Goal: Task Accomplishment & Management: Complete application form

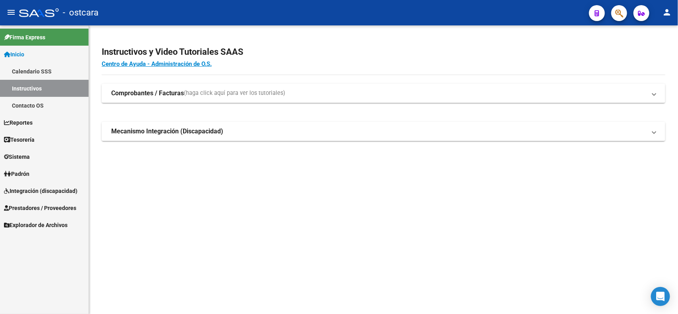
click at [54, 188] on span "Integración (discapacidad)" at bounding box center [40, 191] width 73 height 9
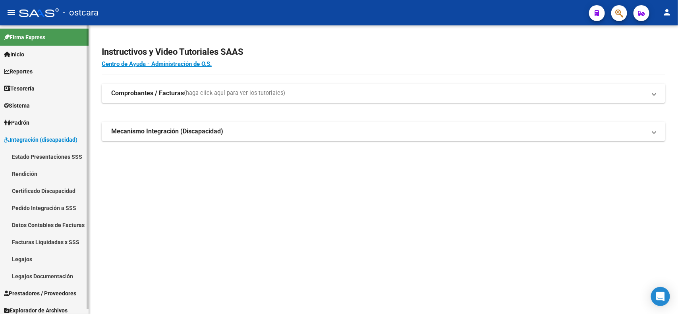
click at [48, 292] on span "Prestadores / Proveedores" at bounding box center [40, 293] width 72 height 9
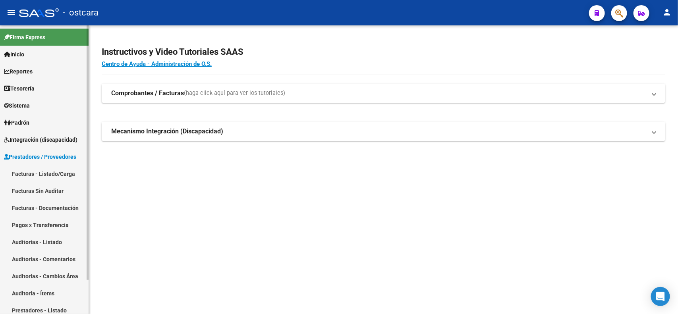
click at [64, 171] on link "Facturas - Listado/Carga" at bounding box center [44, 173] width 89 height 17
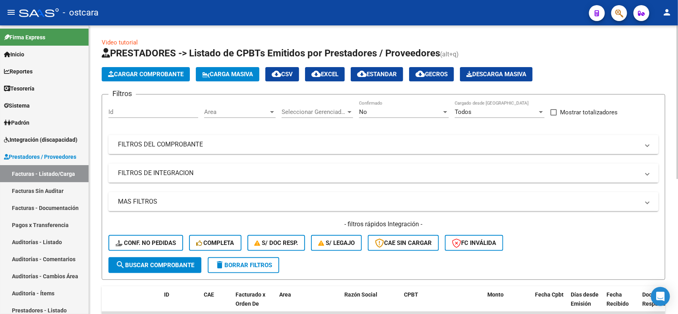
click at [168, 175] on mat-panel-title "FILTROS DE INTEGRACION" at bounding box center [378, 173] width 521 height 9
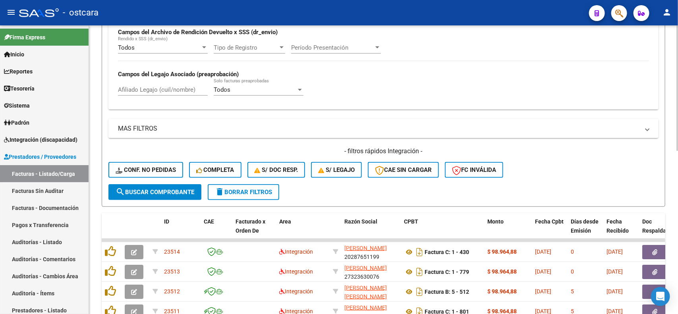
click at [664, 204] on div "Video tutorial PRESTADORES -> Listado de CPBTs Emitidos por Prestadores / Prove…" at bounding box center [384, 160] width 591 height 658
click at [660, 204] on form "Filtros Id Area Area Seleccionar Gerenciador Seleccionar Gerenciador No Confirm…" at bounding box center [383, 53] width 563 height 308
click at [261, 189] on span "delete Borrar Filtros" at bounding box center [243, 192] width 57 height 7
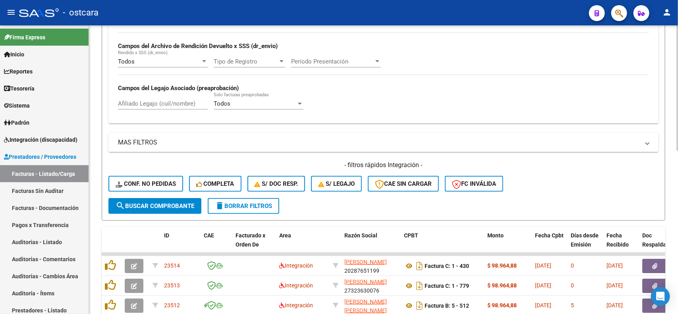
scroll to position [195, 0]
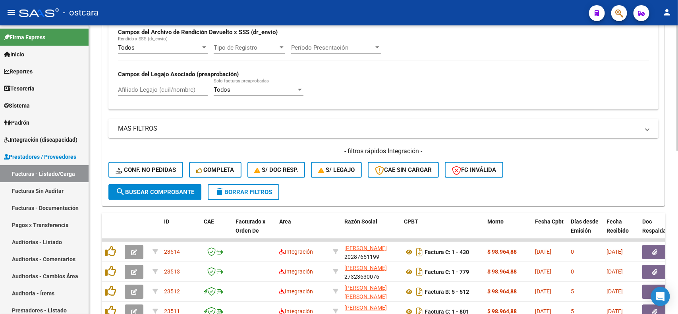
click at [489, 185] on form "Filtros Id Area Area Seleccionar Gerenciador Seleccionar Gerenciador No Confirm…" at bounding box center [383, 53] width 563 height 308
click at [489, 175] on button "FC Inválida" at bounding box center [474, 170] width 58 height 16
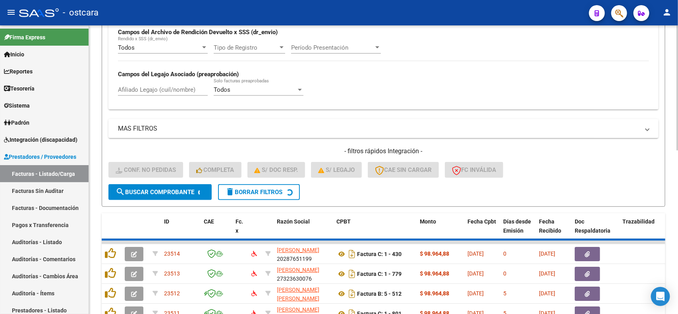
scroll to position [183, 0]
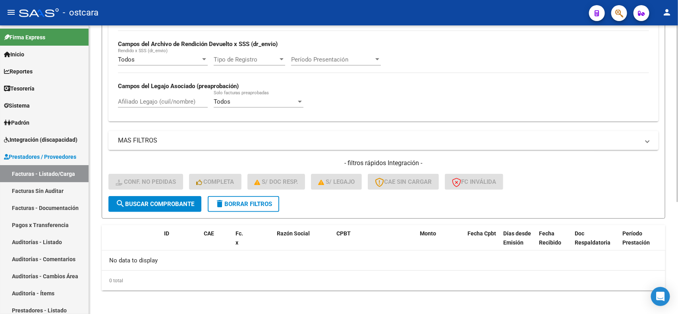
click at [673, 197] on div "Video tutorial PRESTADORES -> Listado de CPBTs Emitidos por Prestadores / Prove…" at bounding box center [384, 79] width 591 height 474
click at [258, 206] on button "delete Borrar Filtros" at bounding box center [243, 204] width 71 height 16
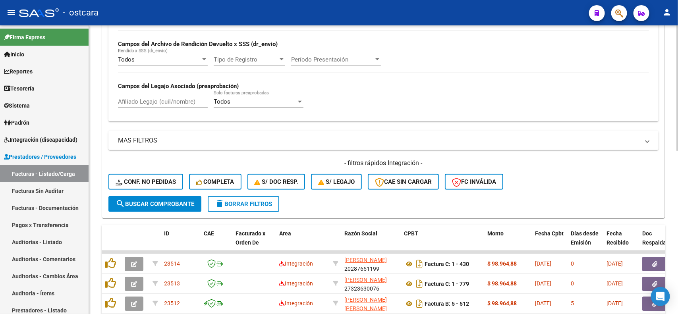
click at [399, 198] on form "Filtros Id Area Area Seleccionar Gerenciador Seleccionar Gerenciador No Confirm…" at bounding box center [383, 65] width 563 height 308
click at [431, 181] on span "CAE SIN CARGAR" at bounding box center [403, 181] width 57 height 7
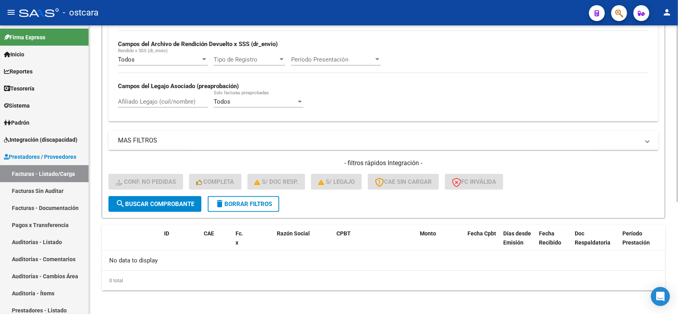
scroll to position [0, 0]
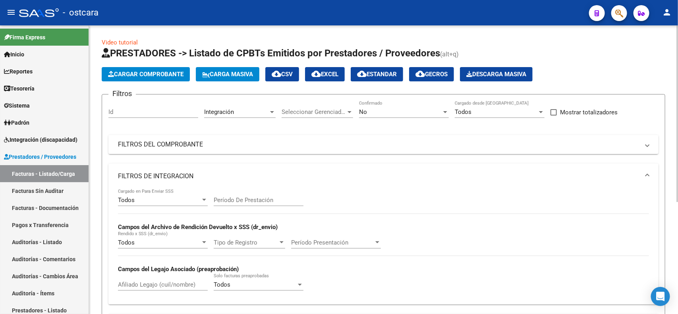
click at [672, 203] on div "Video tutorial PRESTADORES -> Listado de CPBTs Emitidos por Prestadores / Prove…" at bounding box center [384, 262] width 591 height 474
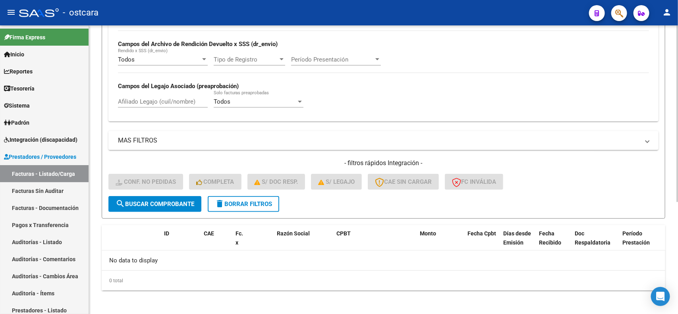
click at [658, 286] on div "Video tutorial PRESTADORES -> Listado de CPBTs Emitidos por Prestadores / Prove…" at bounding box center [384, 79] width 591 height 474
click at [259, 201] on span "delete Borrar Filtros" at bounding box center [243, 203] width 57 height 7
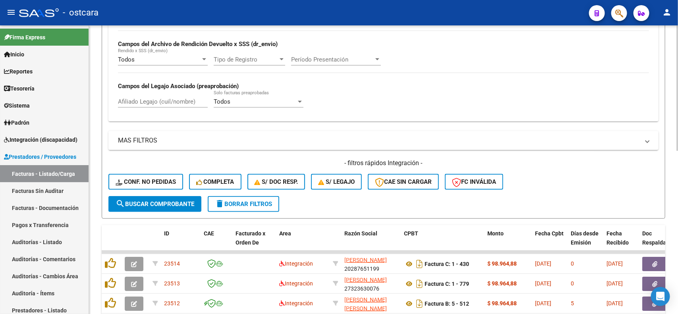
click at [339, 198] on form "Filtros Id Area Area Seleccionar Gerenciador Seleccionar Gerenciador No Confirm…" at bounding box center [383, 65] width 563 height 308
click at [340, 186] on button "S/ legajo" at bounding box center [336, 182] width 51 height 16
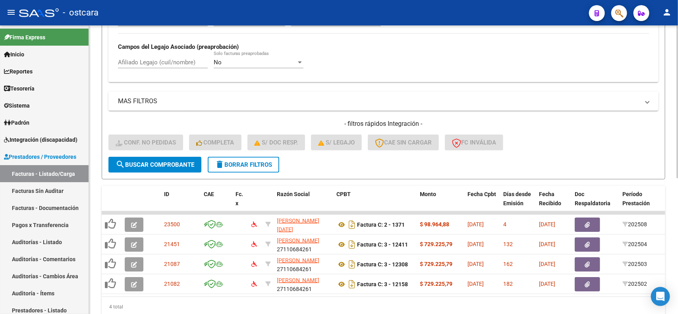
scroll to position [256, 0]
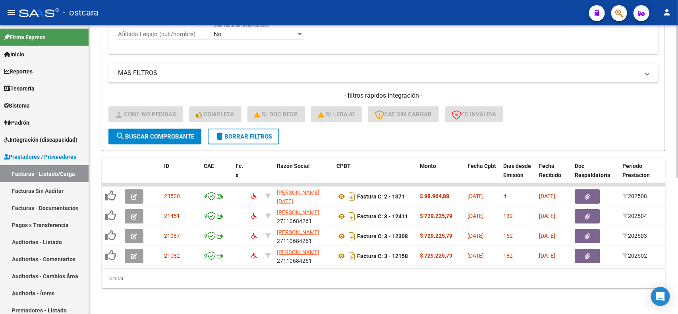
click at [673, 206] on div "Video tutorial PRESTADORES -> Listado de CPBTs Emitidos por Prestadores / Prove…" at bounding box center [384, 44] width 591 height 539
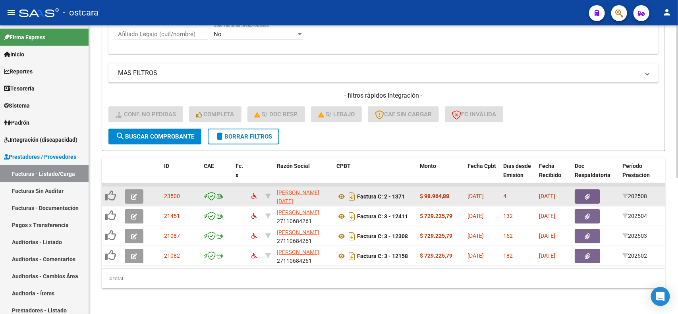
click at [136, 194] on icon "button" at bounding box center [134, 197] width 6 height 6
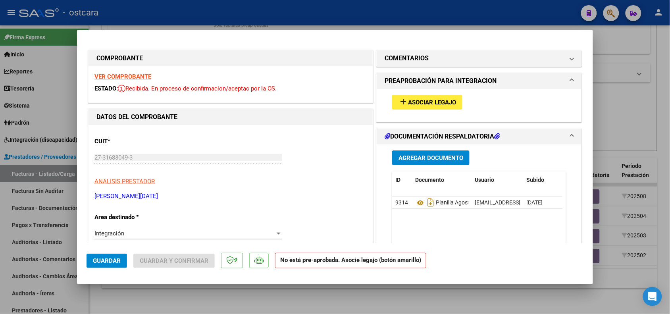
click at [138, 76] on strong "VER COMPROBANTE" at bounding box center [122, 76] width 57 height 7
click at [422, 96] on button "add Asociar Legajo" at bounding box center [427, 102] width 70 height 15
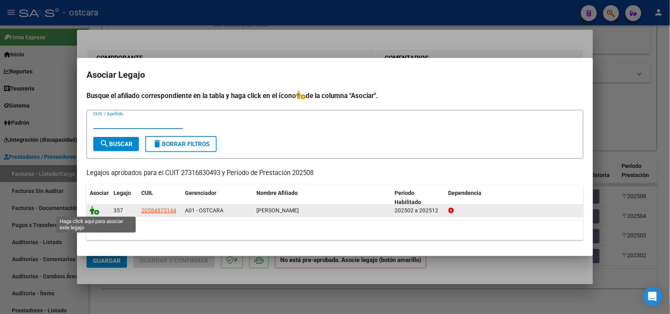
click at [94, 210] on icon at bounding box center [95, 210] width 10 height 9
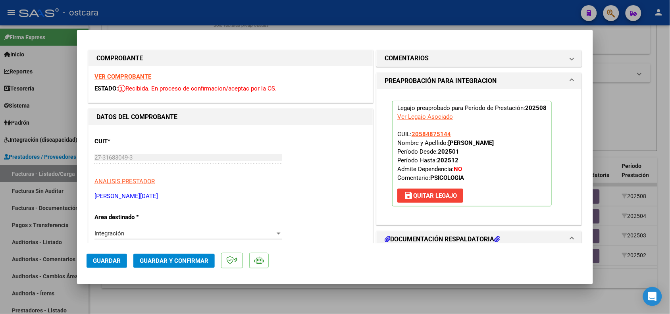
click at [115, 263] on span "Guardar" at bounding box center [107, 260] width 28 height 7
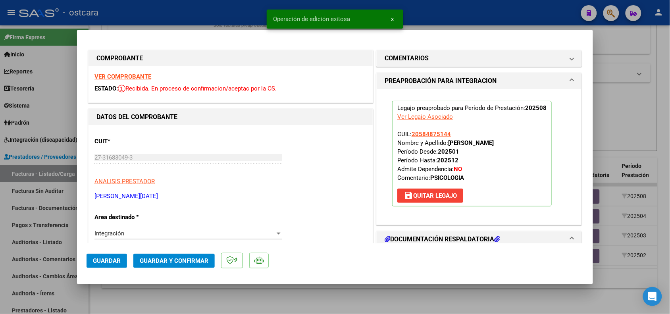
click at [139, 302] on div at bounding box center [335, 157] width 670 height 314
type input "$ 0,00"
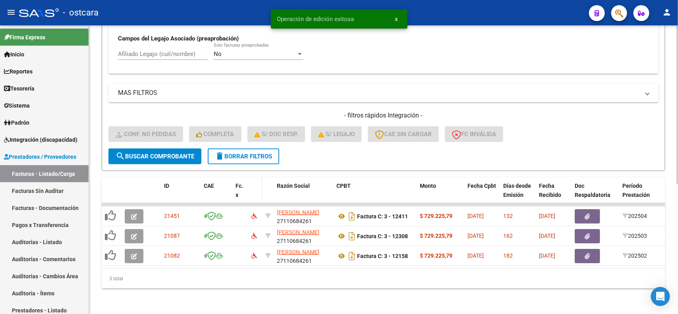
scroll to position [237, 0]
click at [245, 153] on span "delete Borrar Filtros" at bounding box center [243, 156] width 57 height 7
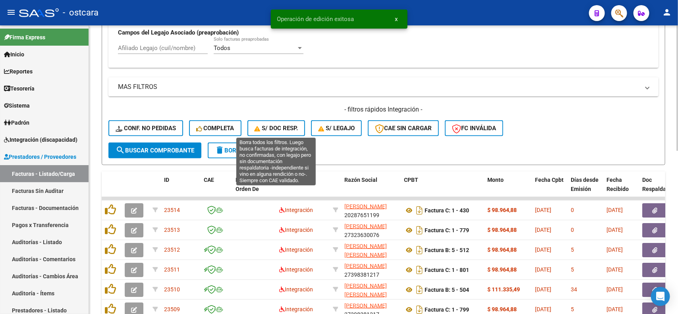
click at [281, 125] on span "S/ Doc Resp." at bounding box center [276, 128] width 44 height 7
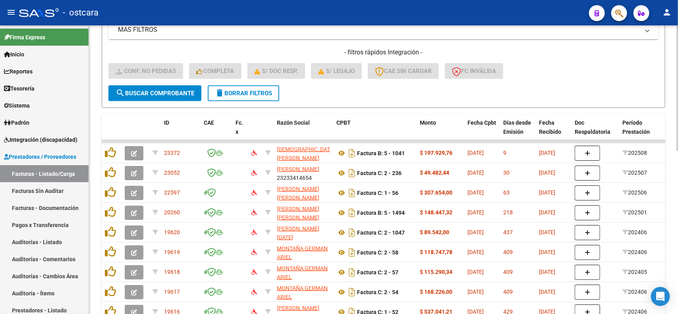
click at [677, 163] on div at bounding box center [677, 217] width 2 height 125
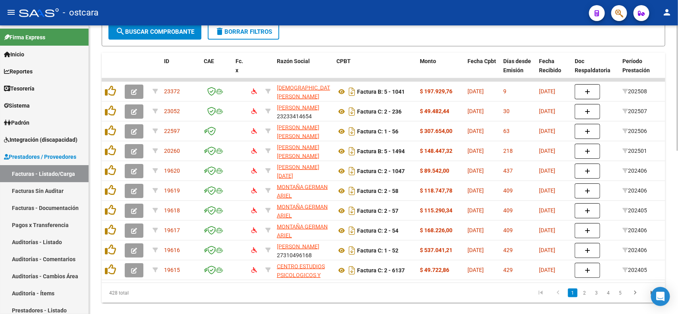
scroll to position [360, 0]
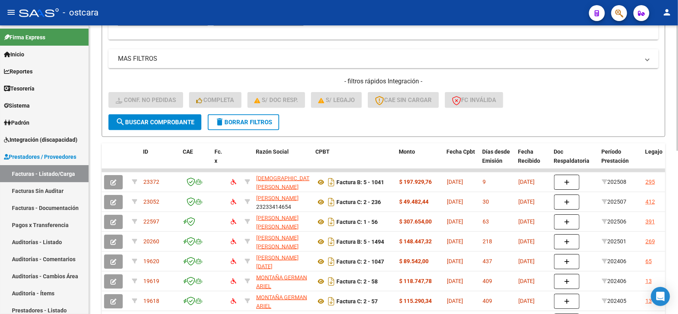
scroll to position [262, 0]
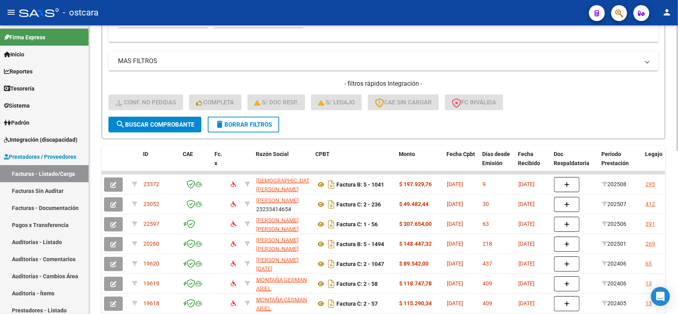
drag, startPoint x: 668, startPoint y: 143, endPoint x: 251, endPoint y: 128, distance: 417.0
click at [251, 128] on button "delete Borrar Filtros" at bounding box center [243, 125] width 71 height 16
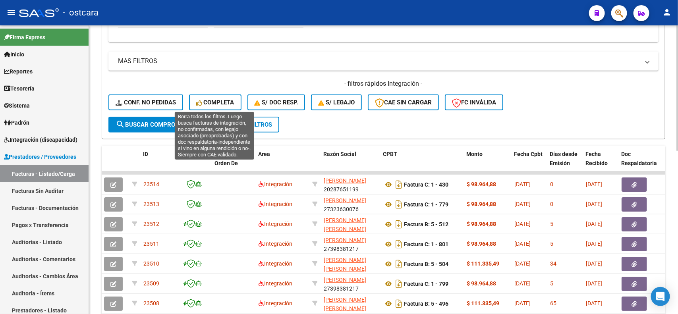
click at [214, 100] on span "Completa" at bounding box center [215, 102] width 38 height 7
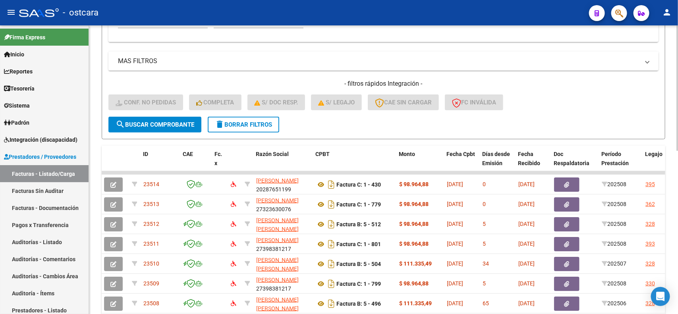
click at [271, 127] on button "delete Borrar Filtros" at bounding box center [243, 125] width 71 height 16
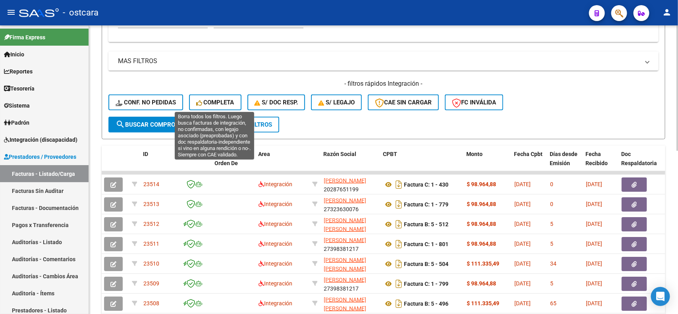
click at [205, 95] on button "Completa" at bounding box center [215, 102] width 52 height 16
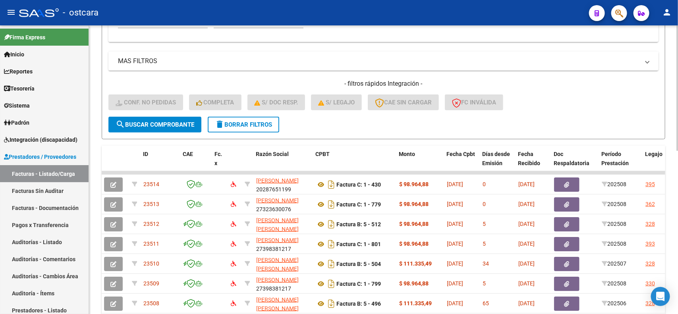
scroll to position [376, 0]
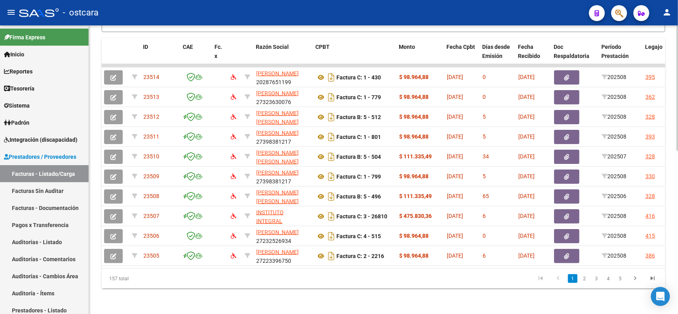
click at [677, 237] on div at bounding box center [677, 251] width 2 height 125
click at [655, 279] on icon "go to last page" at bounding box center [652, 280] width 10 height 10
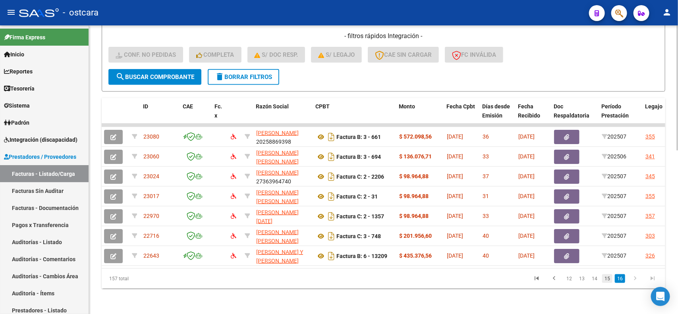
scroll to position [316, 0]
click at [537, 279] on icon "go to first page" at bounding box center [536, 280] width 10 height 10
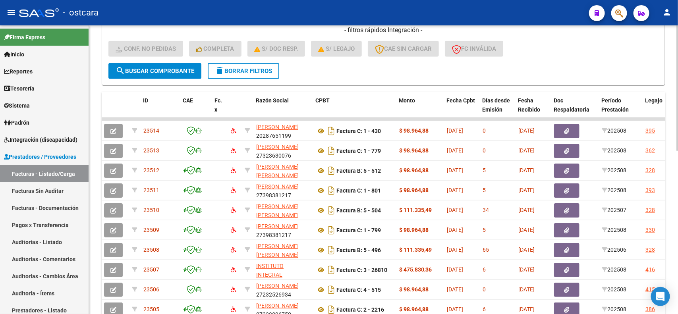
click at [255, 70] on span "delete Borrar Filtros" at bounding box center [243, 70] width 57 height 7
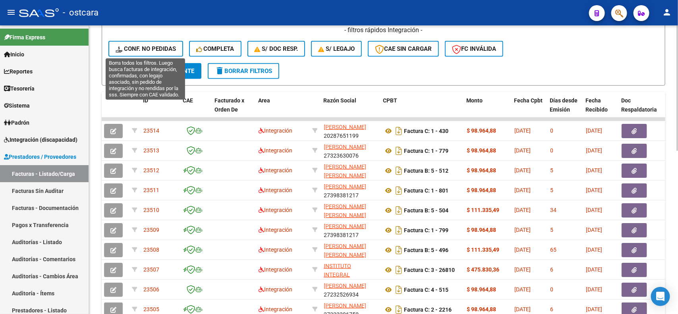
click at [159, 50] on span "Conf. no pedidas" at bounding box center [146, 48] width 60 height 7
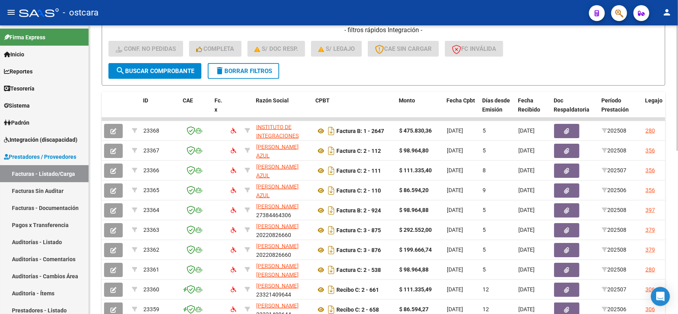
click at [272, 67] on span "delete Borrar Filtros" at bounding box center [243, 70] width 57 height 7
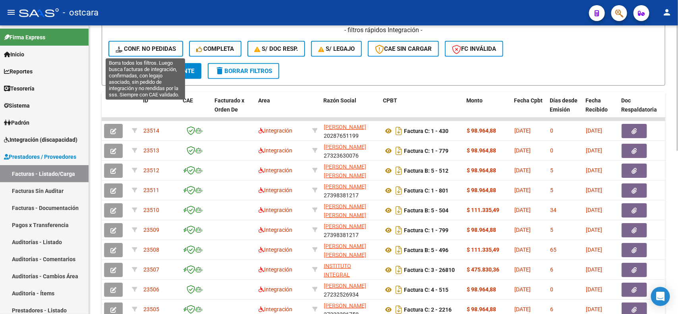
click at [155, 45] on span "Conf. no pedidas" at bounding box center [146, 48] width 60 height 7
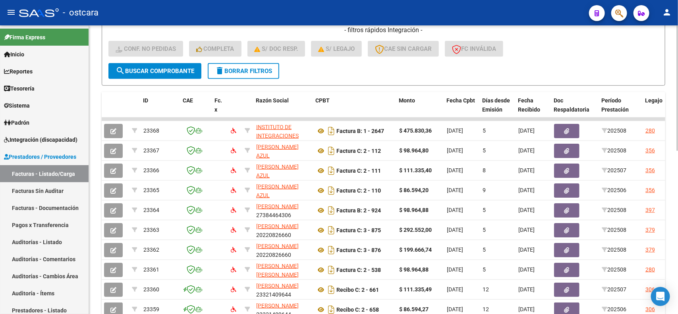
scroll to position [376, 0]
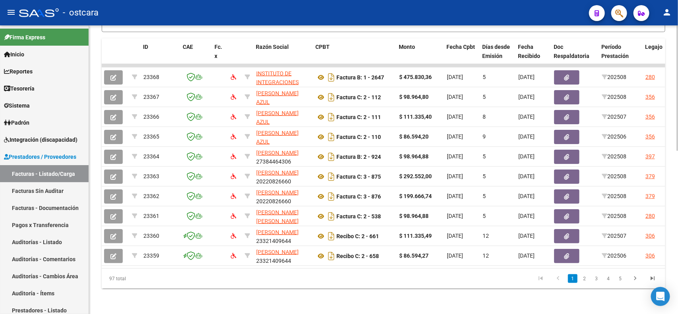
click at [677, 260] on div at bounding box center [677, 251] width 2 height 125
click at [649, 278] on icon "go to last page" at bounding box center [652, 280] width 10 height 10
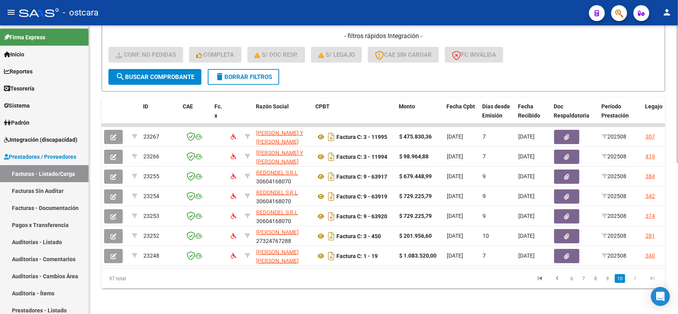
scroll to position [316, 0]
click at [542, 278] on icon "go to first page" at bounding box center [539, 280] width 10 height 10
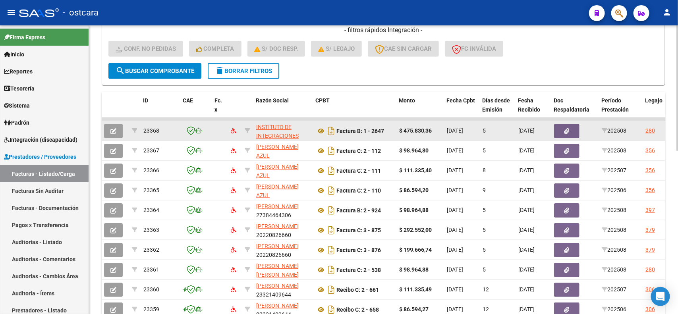
click at [110, 128] on icon "button" at bounding box center [113, 131] width 6 height 6
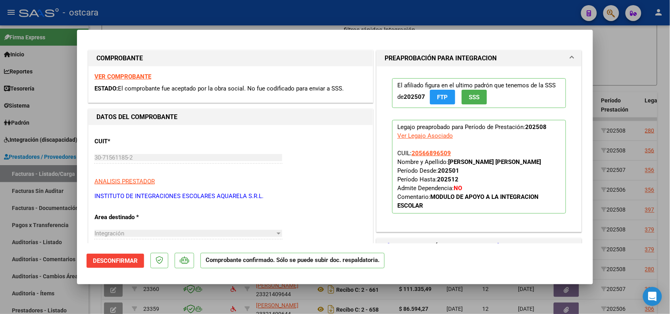
click at [614, 64] on div at bounding box center [335, 157] width 670 height 314
type input "$ 0,00"
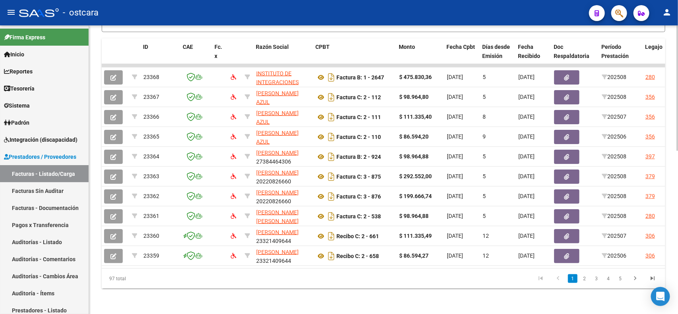
click at [676, 239] on div at bounding box center [677, 251] width 2 height 125
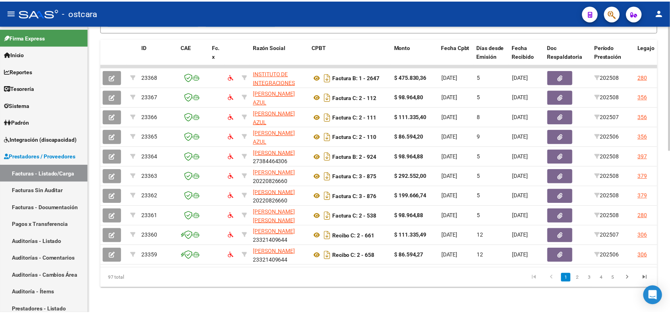
scroll to position [0, 0]
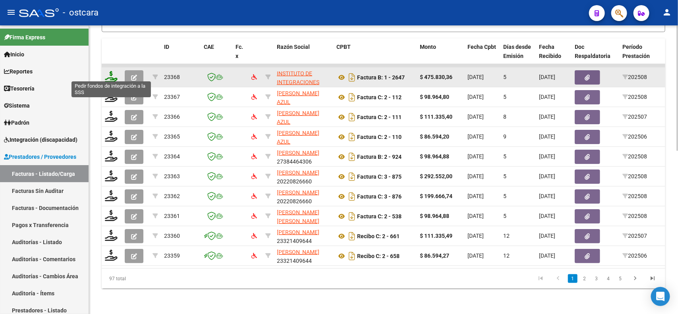
click at [106, 75] on icon at bounding box center [111, 76] width 13 height 11
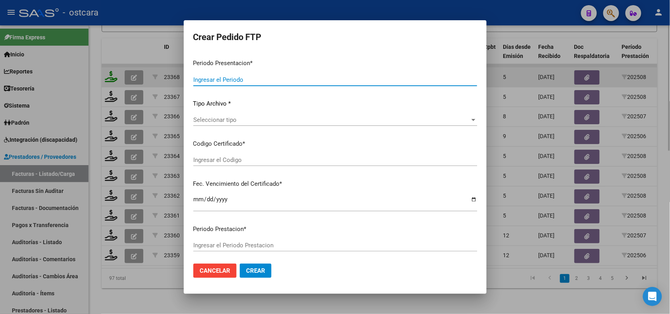
type input "202508"
type input "$ 475.830,36"
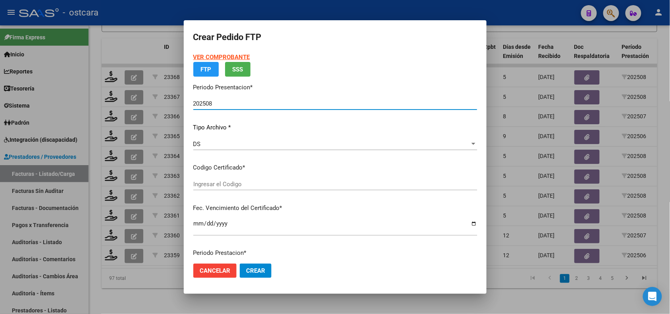
type input "ARG020005668965020240102200290102SFE1680"
type input "[DATE]"
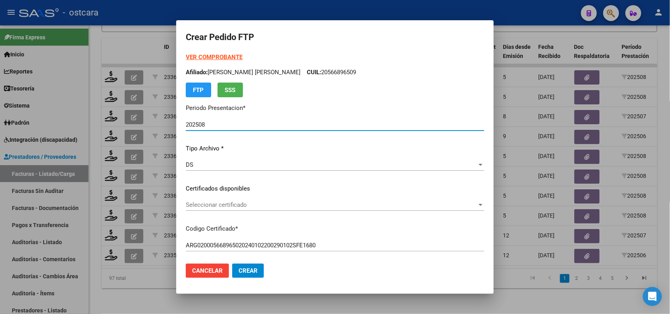
click at [288, 206] on span "Seleccionar certificado" at bounding box center [331, 204] width 291 height 7
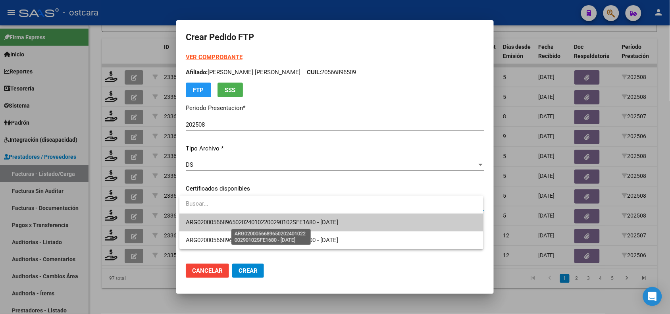
click at [289, 219] on span "ARG020005668965020240102200290102SFE1680 - [DATE]" at bounding box center [262, 222] width 152 height 7
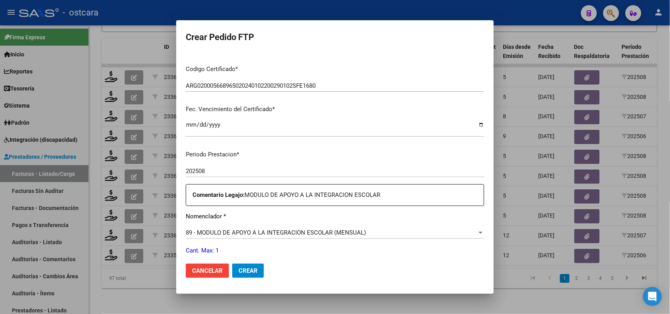
scroll to position [223, 0]
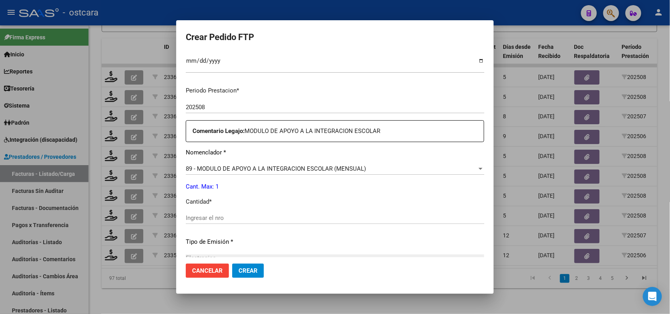
click at [221, 215] on input "Ingresar el nro" at bounding box center [335, 217] width 299 height 7
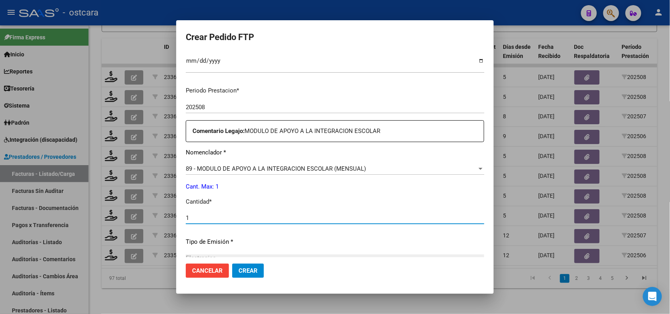
type input "1"
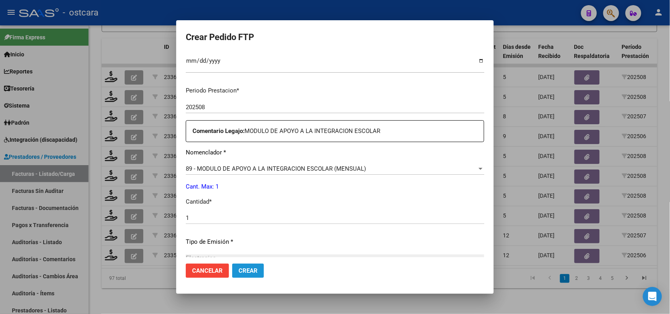
click at [248, 272] on span "Crear" at bounding box center [248, 270] width 19 height 7
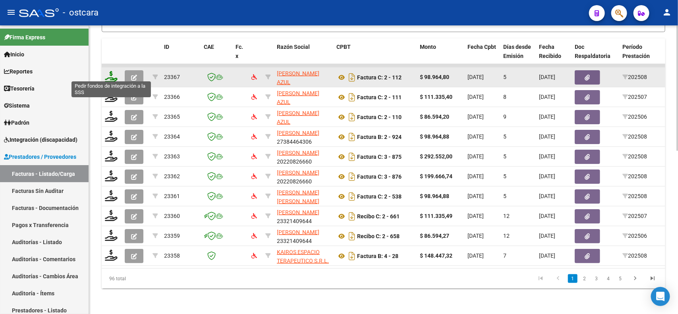
click at [110, 76] on icon at bounding box center [111, 76] width 13 height 11
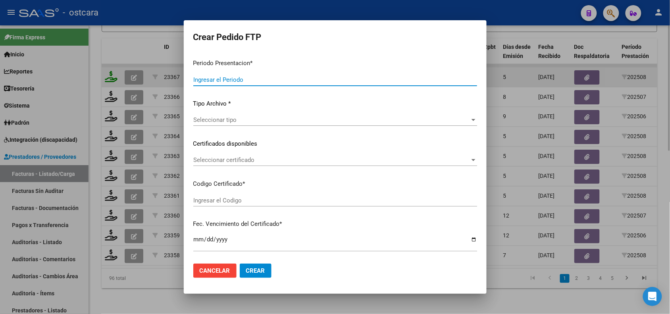
type input "202508"
type input "$ 98.964,80"
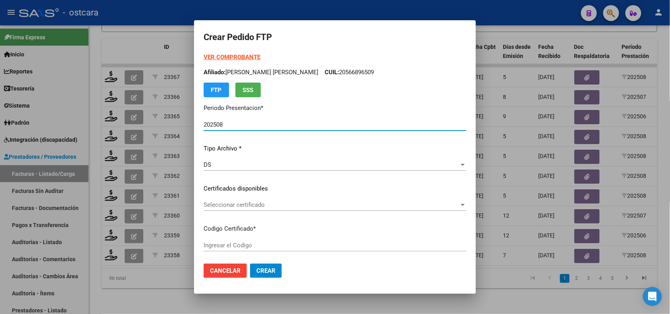
type input "ARG02000548480522022102720271027SFE226"
type input "[DATE]"
click at [259, 208] on div "Seleccionar certificado Seleccionar certificado" at bounding box center [335, 205] width 263 height 12
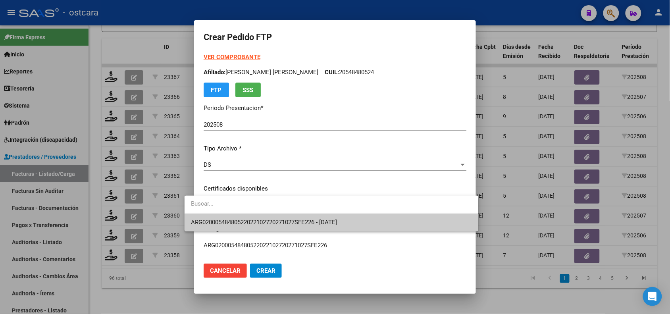
click at [260, 217] on span "ARG02000548480522022102720271027SFE226 - [DATE]" at bounding box center [331, 223] width 281 height 18
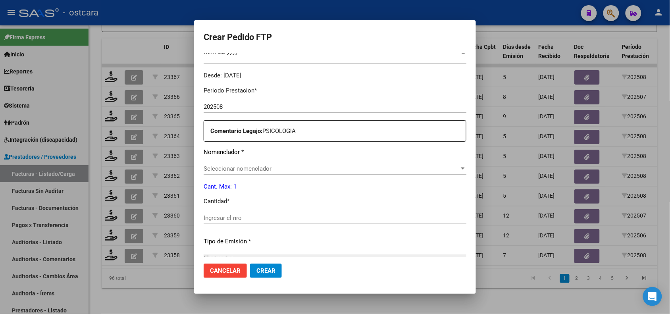
scroll to position [235, 0]
click at [277, 166] on span "Seleccionar nomenclador" at bounding box center [332, 166] width 256 height 7
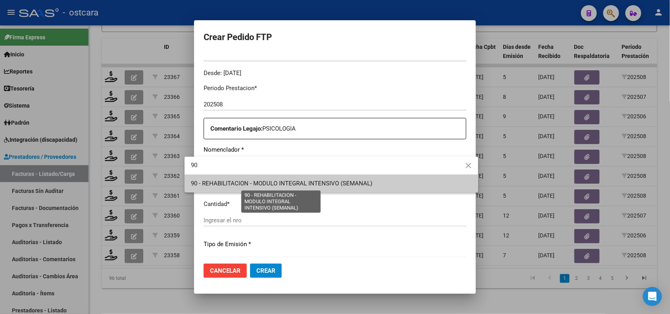
type input "90"
click at [260, 183] on span "90 - REHABILITACION - MODULO INTEGRAL INTENSIVO (SEMANAL)" at bounding box center [281, 183] width 181 height 7
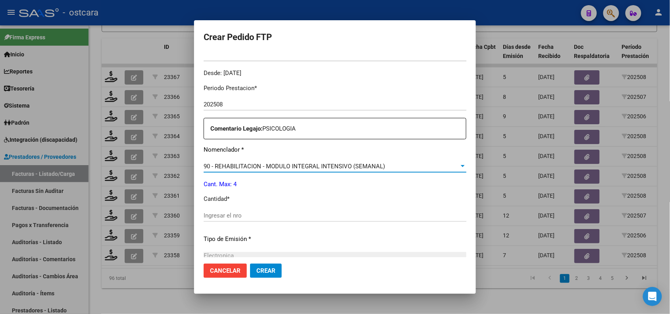
click at [235, 216] on input "Ingresar el nro" at bounding box center [335, 215] width 263 height 7
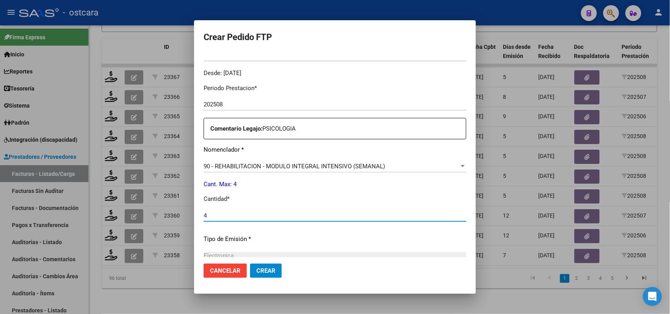
type input "4"
click at [256, 275] on button "Crear" at bounding box center [266, 271] width 32 height 14
click at [253, 266] on button "Crear" at bounding box center [266, 271] width 32 height 14
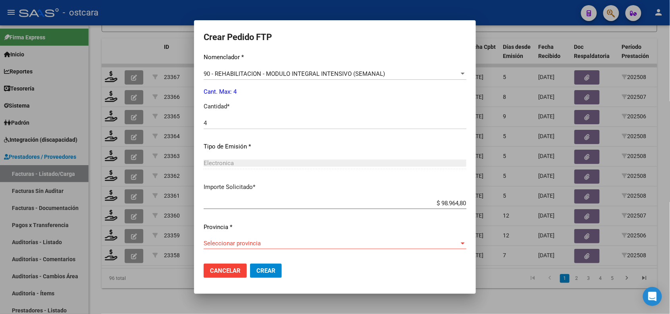
click at [368, 244] on span "Seleccionar provincia" at bounding box center [332, 243] width 256 height 7
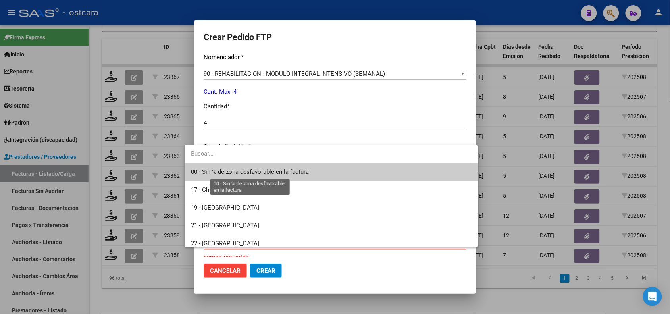
click at [289, 171] on span "00 - Sin % de zona desfavorable en la factura" at bounding box center [250, 171] width 118 height 7
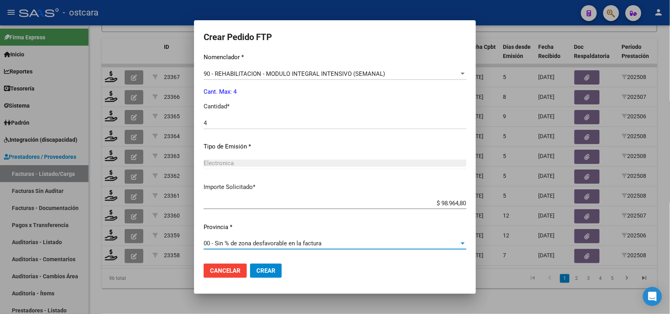
click at [253, 264] on button "Crear" at bounding box center [266, 271] width 32 height 14
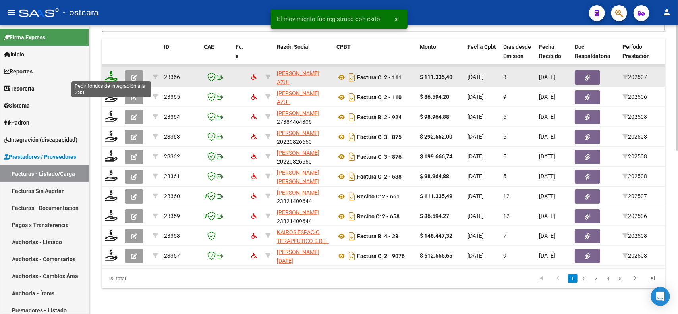
click at [110, 75] on icon at bounding box center [111, 76] width 13 height 11
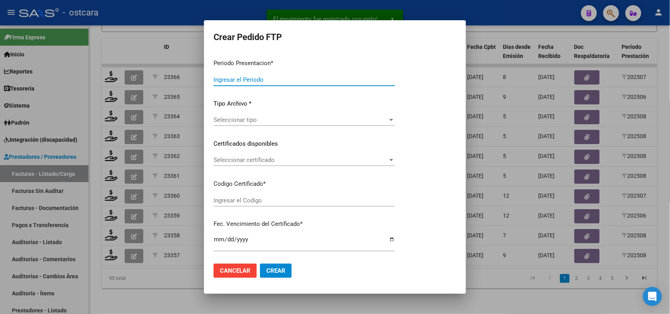
type input "202508"
type input "202507"
type input "$ 111.335,40"
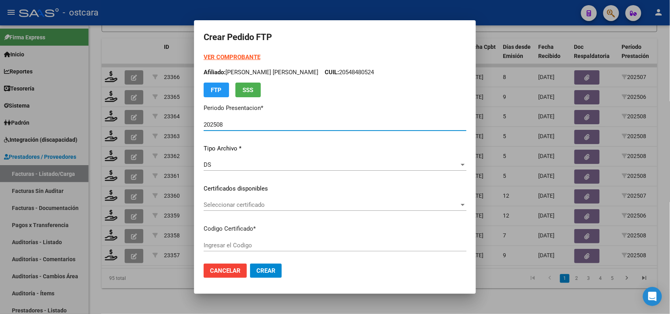
type input "ARG02000548480522022102720271027SFE226"
type input "[DATE]"
click at [254, 206] on span "Seleccionar certificado" at bounding box center [332, 204] width 256 height 7
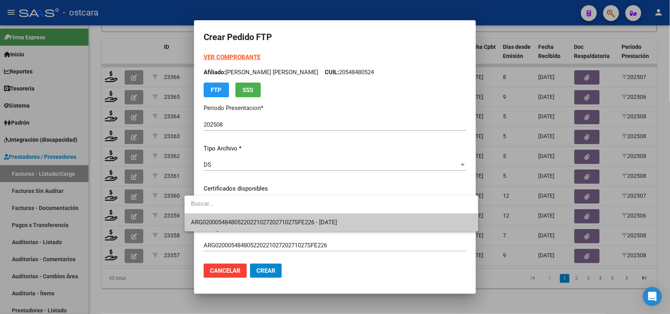
click at [259, 220] on span "ARG02000548480522022102720271027SFE226 - [DATE]" at bounding box center [264, 222] width 146 height 7
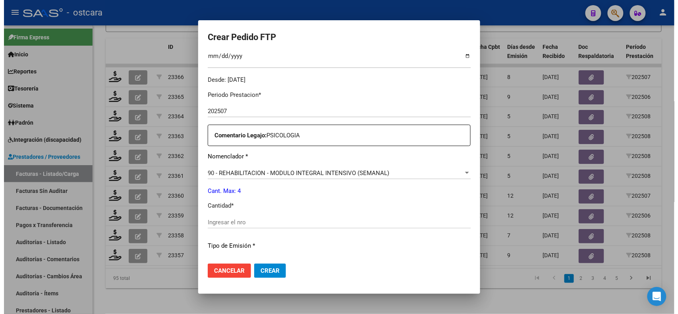
scroll to position [243, 0]
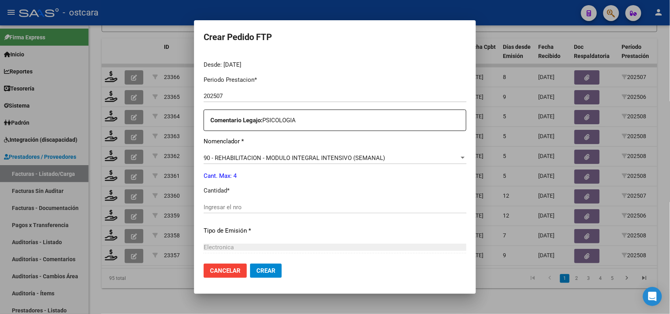
click at [295, 206] on input "Ingresar el nro" at bounding box center [335, 207] width 263 height 7
type input "4"
click at [256, 267] on span "Crear" at bounding box center [265, 270] width 19 height 7
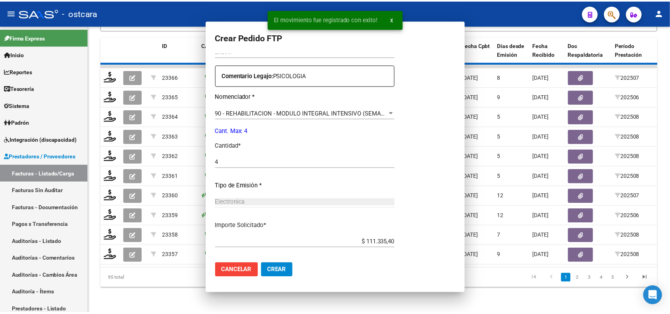
scroll to position [0, 0]
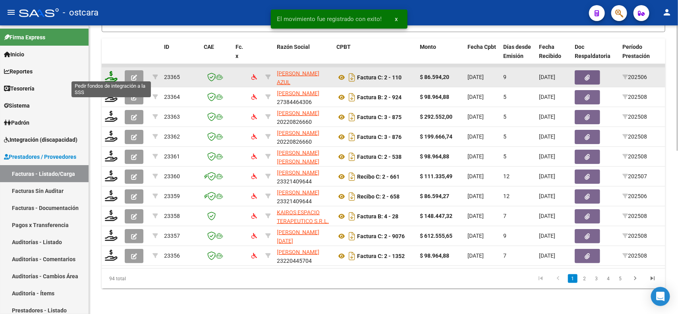
click at [108, 76] on icon at bounding box center [111, 76] width 13 height 11
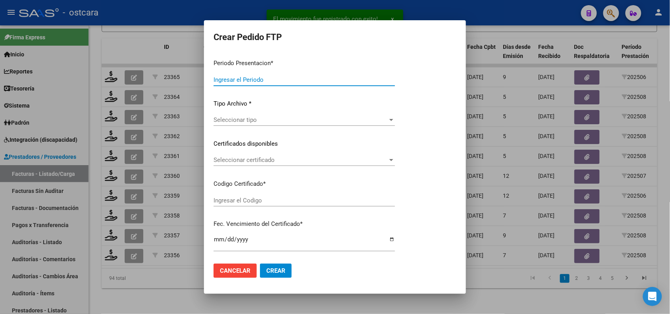
type input "202508"
type input "202506"
type input "$ 86.594,20"
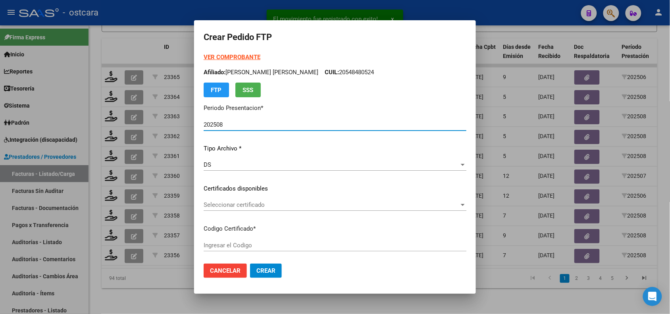
type input "ARG02000548480522022102720271027SFE226"
type input "[DATE]"
click at [245, 208] on span "Seleccionar certificado" at bounding box center [332, 204] width 256 height 7
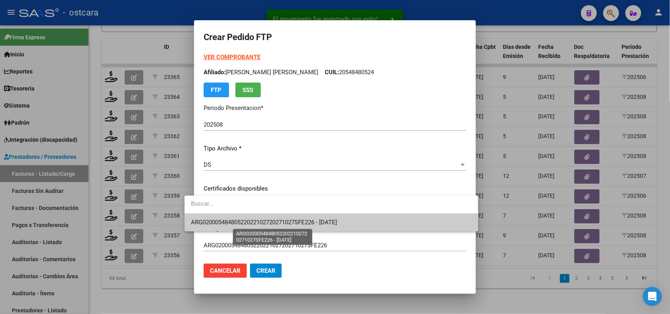
click at [251, 221] on span "ARG02000548480522022102720271027SFE226 - [DATE]" at bounding box center [264, 222] width 146 height 7
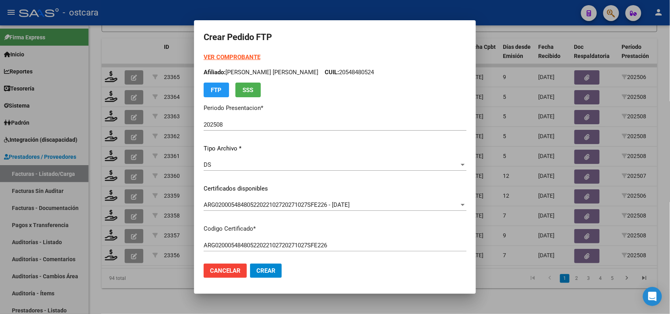
drag, startPoint x: 476, startPoint y: 179, endPoint x: 471, endPoint y: 200, distance: 21.9
click at [471, 200] on mat-dialog-content "VER COMPROBANTE ARCA Padrón Afiliado: [PERSON_NAME] [PERSON_NAME] CUIL: 2054848…" at bounding box center [335, 155] width 282 height 204
click at [437, 90] on div "VER COMPROBANTE ARCA Padrón Afiliado: [PERSON_NAME] [PERSON_NAME] CUIL: 2054848…" at bounding box center [335, 75] width 263 height 44
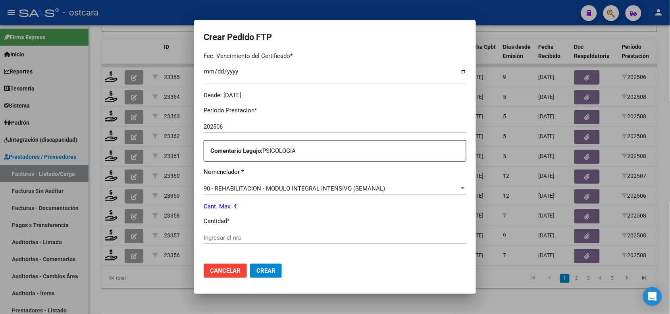
scroll to position [243, 0]
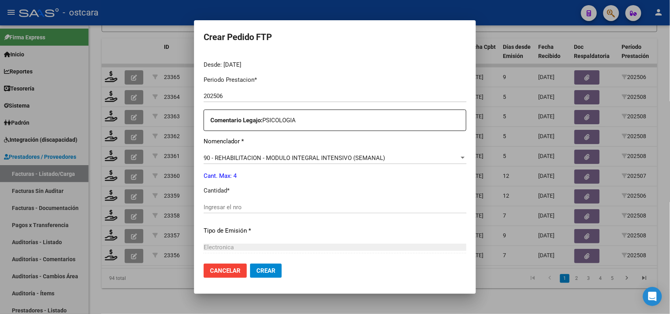
click at [296, 210] on input "Ingresar el nro" at bounding box center [335, 207] width 263 height 7
type input "4"
click at [256, 271] on span "Crear" at bounding box center [265, 270] width 19 height 7
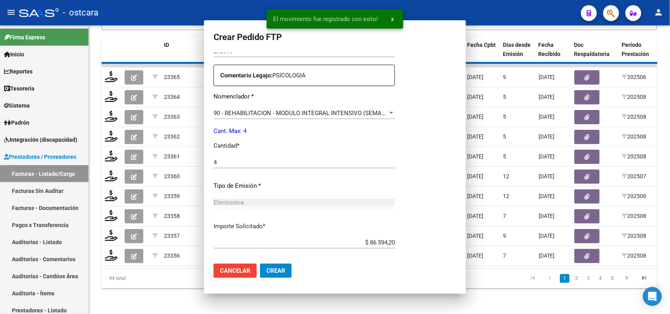
scroll to position [0, 0]
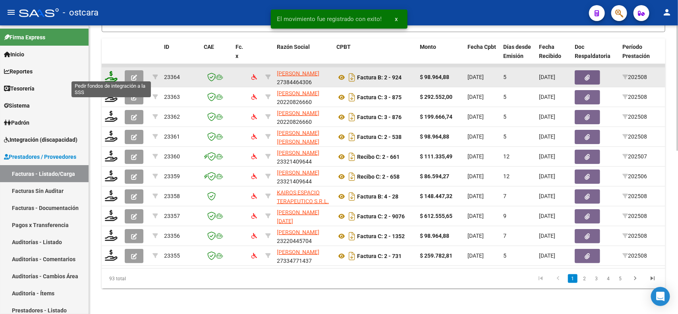
click at [109, 74] on icon at bounding box center [111, 76] width 13 height 11
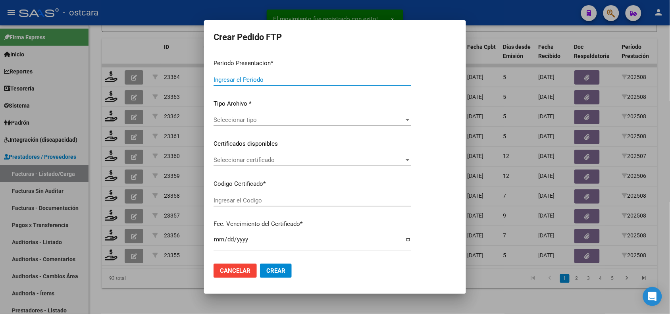
type input "202508"
type input "$ 98.964,88"
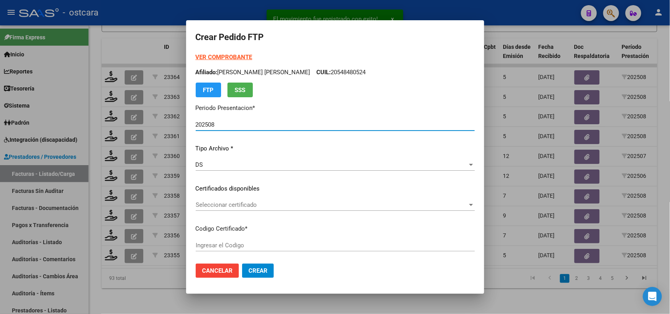
type input "ARG02000586909632024081520290815SAN7525"
type input "[DATE]"
click at [278, 210] on div "Seleccionar certificado Seleccionar certificado" at bounding box center [335, 205] width 279 height 12
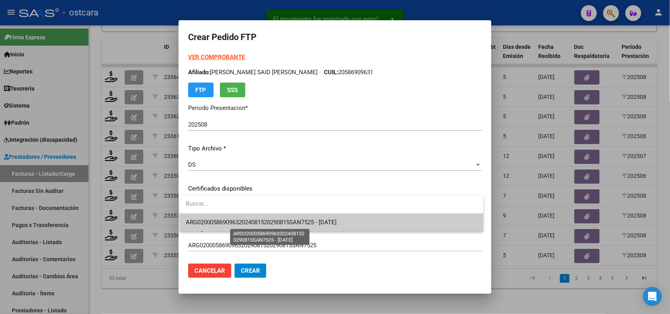
click at [281, 223] on span "ARG02000586909632024081520290815SAN7525 - [DATE]" at bounding box center [261, 222] width 151 height 7
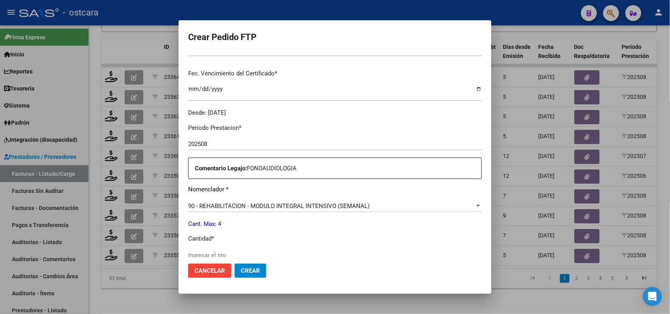
scroll to position [225, 0]
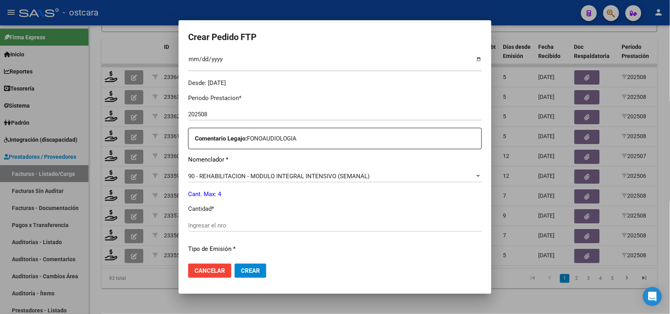
click at [370, 231] on div "Ingresar el nro" at bounding box center [335, 226] width 294 height 12
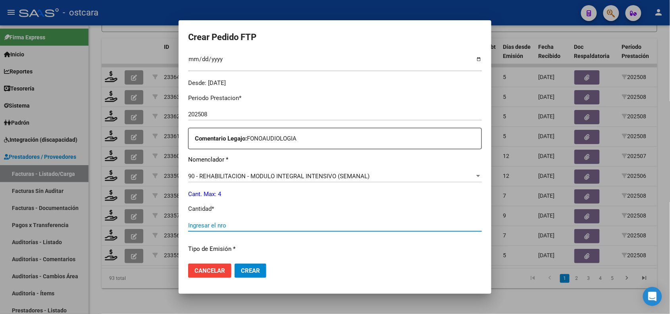
click at [370, 225] on input "Ingresar el nro" at bounding box center [335, 225] width 294 height 7
type input "4"
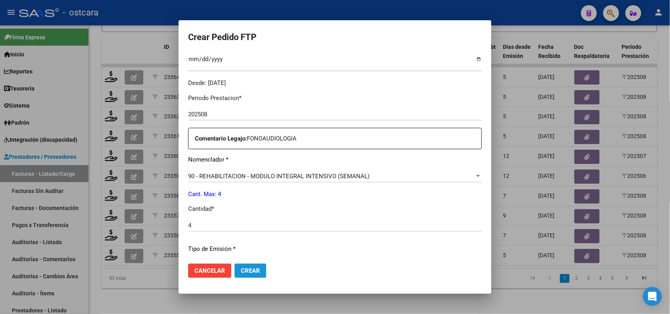
click at [260, 270] on span "Crear" at bounding box center [250, 270] width 19 height 7
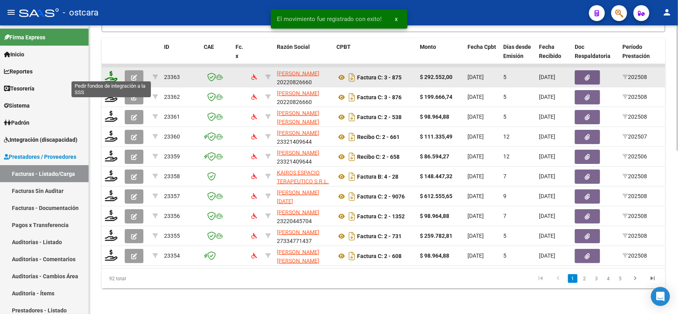
click at [108, 76] on icon at bounding box center [111, 76] width 13 height 11
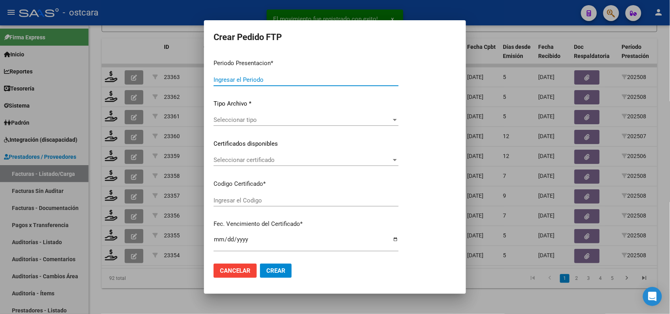
type input "202508"
type input "$ 292.552,00"
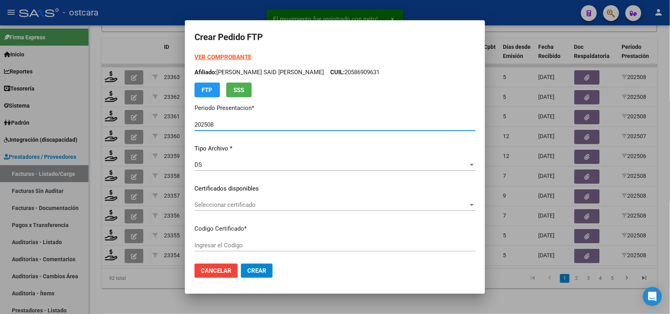
type input "0000000000000000000000000000000000000000"
type input "[DATE]"
click at [250, 204] on span "Seleccionar certificado" at bounding box center [332, 204] width 274 height 7
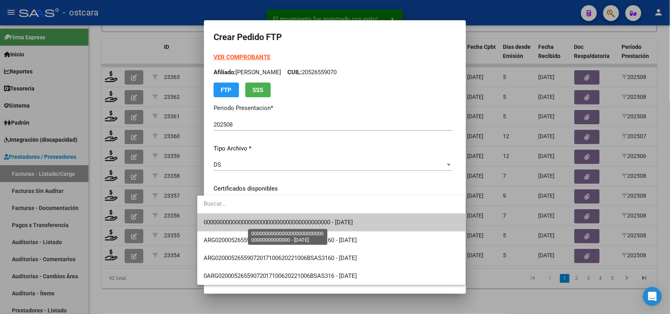
click at [256, 220] on span "0000000000000000000000000000000000000000 - [DATE]" at bounding box center [279, 222] width 150 height 7
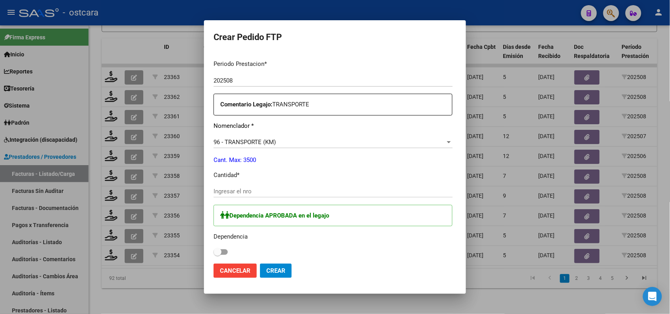
scroll to position [0, 0]
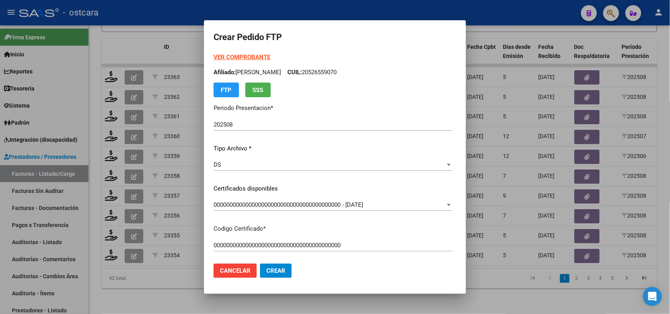
click at [214, 54] on strong "VER COMPROBANTE" at bounding box center [242, 57] width 57 height 7
click at [466, 108] on mat-dialog-content "VER COMPROBANTE ARCA Padrón Afiliado: [PERSON_NAME] CUIL: 20526559070 FTP SSS P…" at bounding box center [335, 155] width 262 height 204
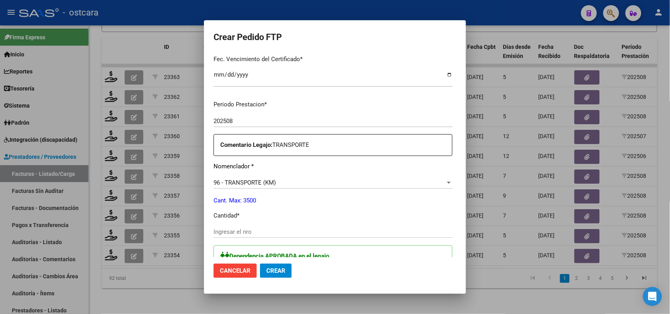
scroll to position [250, 0]
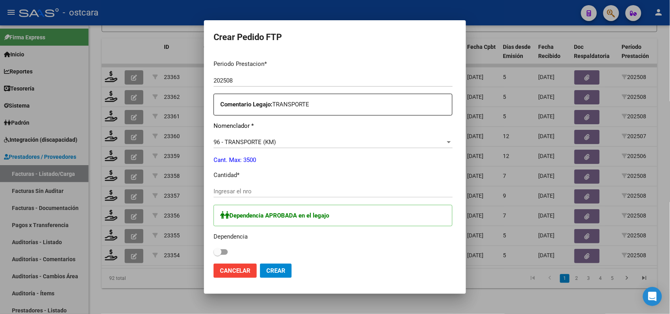
click at [347, 190] on input "Ingresar el nro" at bounding box center [333, 191] width 239 height 7
type input "400"
click at [214, 253] on span at bounding box center [221, 252] width 14 height 6
click at [217, 255] on input "checkbox" at bounding box center [217, 255] width 0 height 0
checkbox input "true"
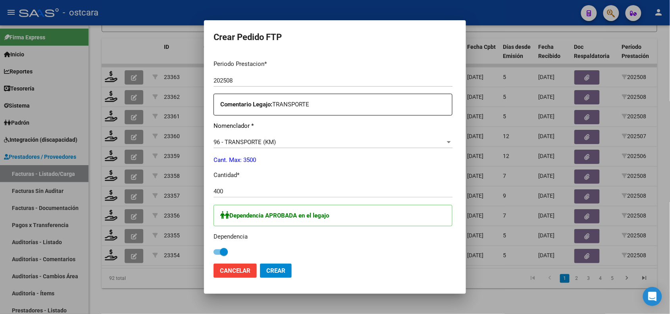
click at [266, 267] on span "Crear" at bounding box center [275, 270] width 19 height 7
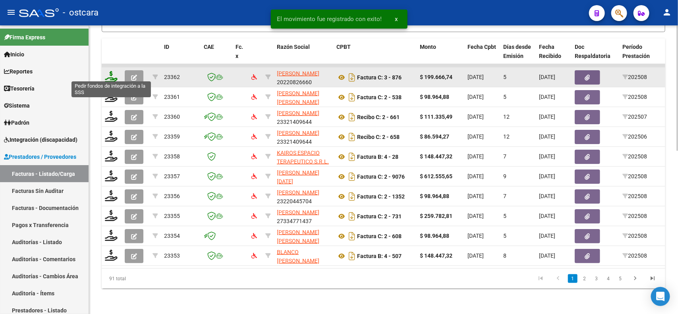
click at [110, 75] on icon at bounding box center [111, 76] width 13 height 11
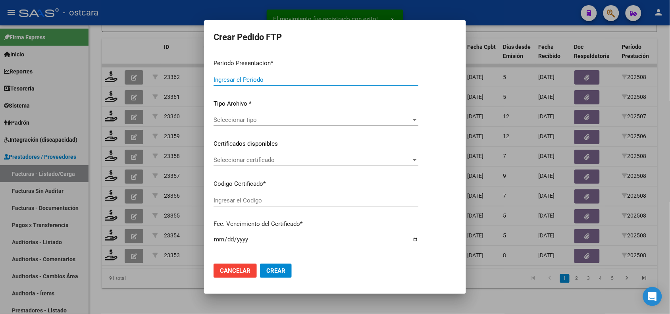
type input "202508"
type input "$ 199.666,74"
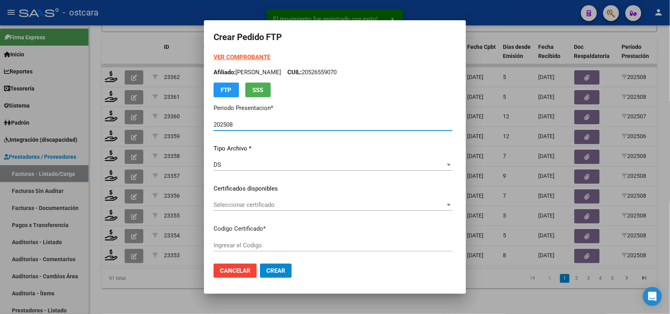
type input "0000000000000000000000000000000000000000"
type input "[DATE]"
click at [268, 205] on span "Seleccionar certificado" at bounding box center [330, 204] width 232 height 7
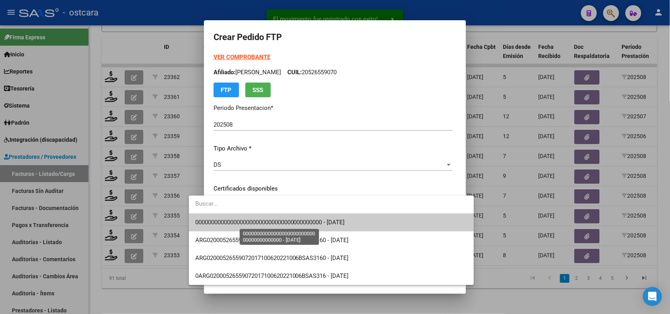
click at [267, 225] on span "0000000000000000000000000000000000000000 - [DATE]" at bounding box center [270, 222] width 150 height 7
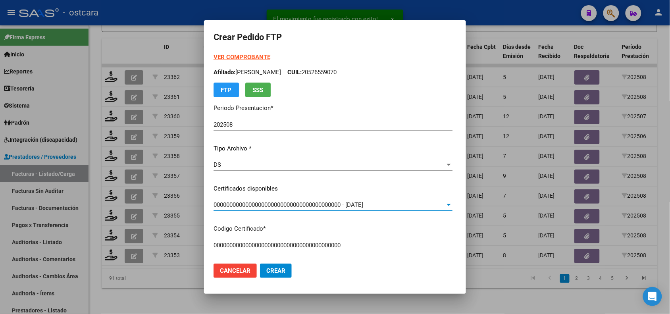
click at [221, 60] on strong "VER COMPROBANTE" at bounding box center [242, 57] width 57 height 7
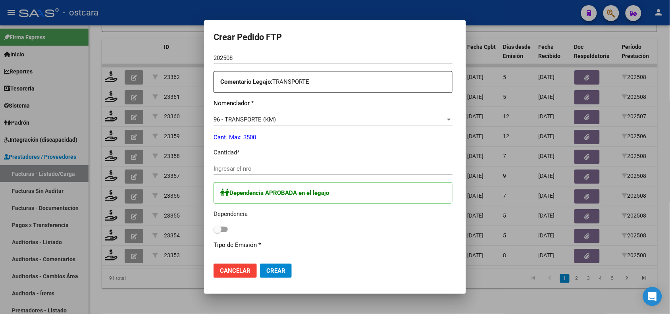
scroll to position [287, 0]
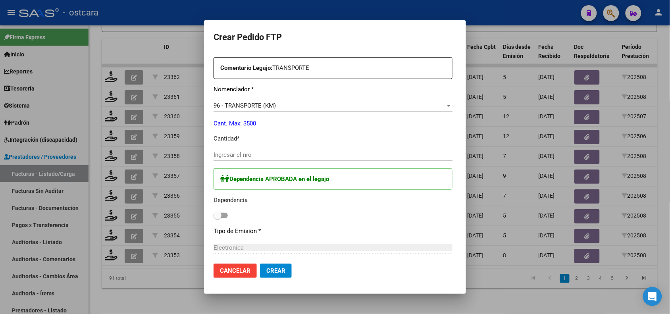
click at [294, 157] on input "Ingresar el nro" at bounding box center [333, 154] width 239 height 7
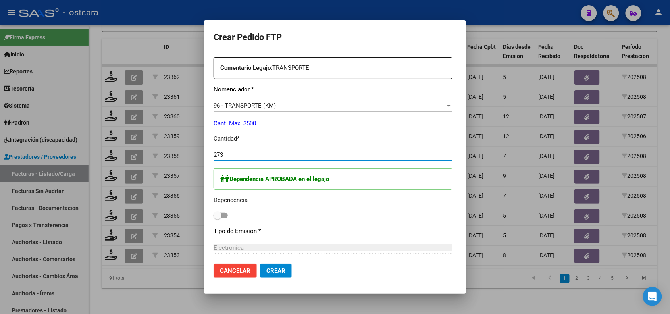
type input "273"
click at [214, 219] on label at bounding box center [221, 216] width 14 height 10
click at [217, 219] on input "checkbox" at bounding box center [217, 218] width 0 height 0
checkbox input "true"
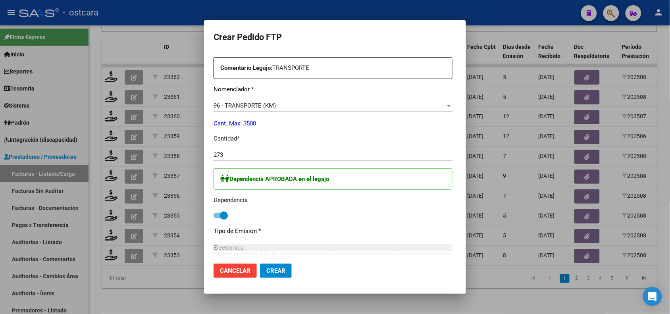
click at [266, 268] on span "Crear" at bounding box center [275, 270] width 19 height 7
click at [154, 300] on div at bounding box center [335, 157] width 670 height 314
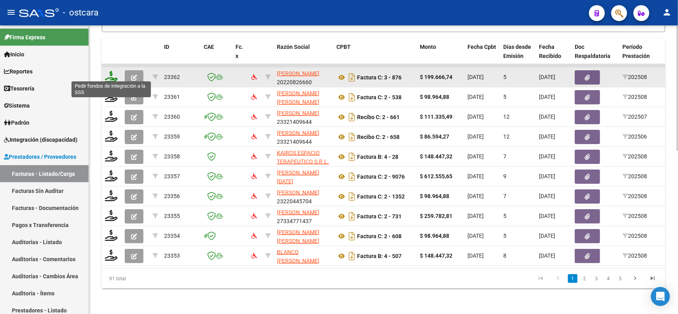
click at [112, 75] on icon at bounding box center [111, 76] width 13 height 11
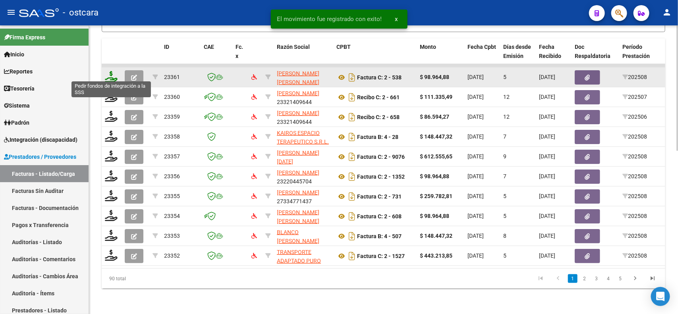
click at [110, 73] on icon at bounding box center [111, 76] width 13 height 11
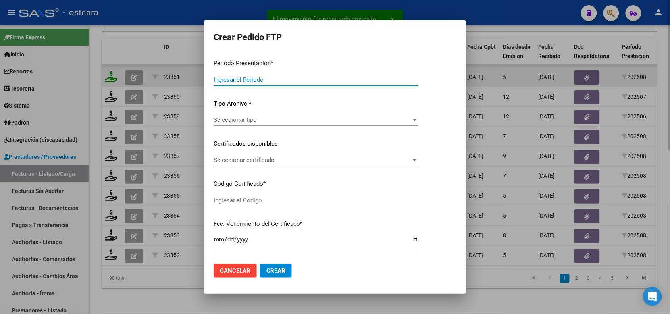
type input "202508"
type input "$ 98.964,88"
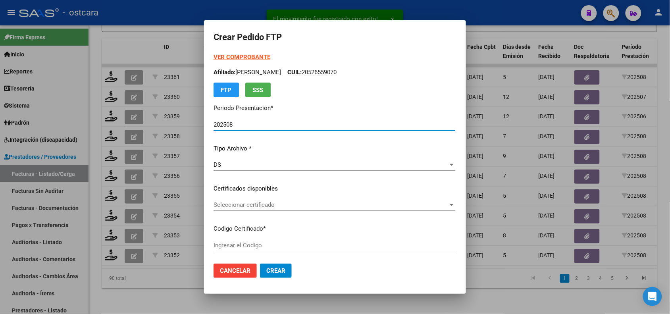
type input "ARG020005668965020240102200290102SFE1680"
type input "[DATE]"
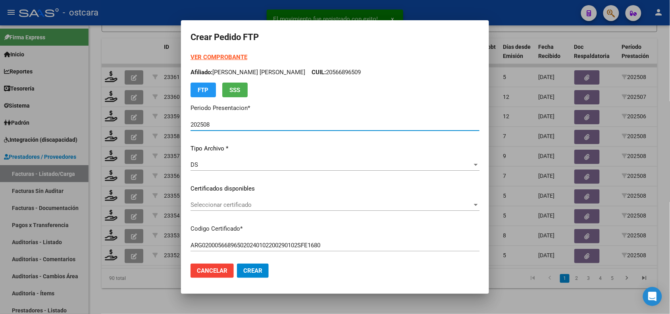
click at [276, 205] on span "Seleccionar certificado" at bounding box center [332, 204] width 282 height 7
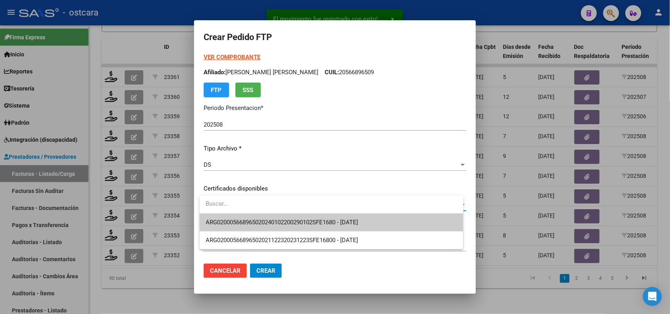
click at [278, 220] on span "ARG020005668965020240102200290102SFE1680 - [DATE]" at bounding box center [282, 222] width 152 height 7
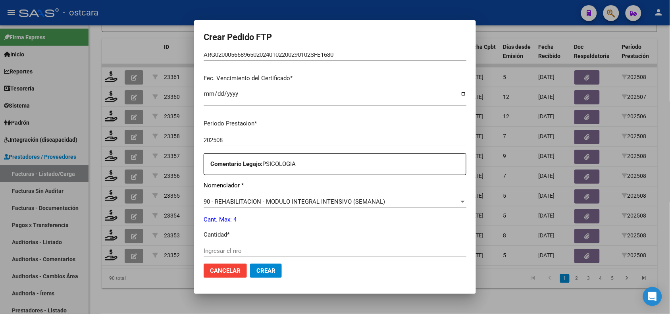
scroll to position [242, 0]
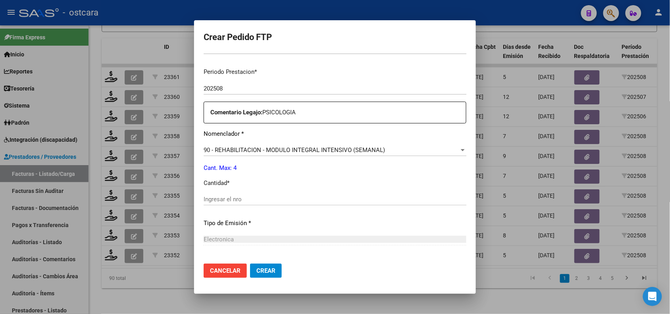
click at [273, 191] on div "Periodo Prestacion * 202508 Ingresar el Periodo Prestacion Comentario Legajo: P…" at bounding box center [335, 198] width 263 height 272
click at [273, 198] on input "Ingresar el nro" at bounding box center [335, 199] width 263 height 7
type input "4"
click at [265, 277] on button "Crear" at bounding box center [266, 271] width 32 height 14
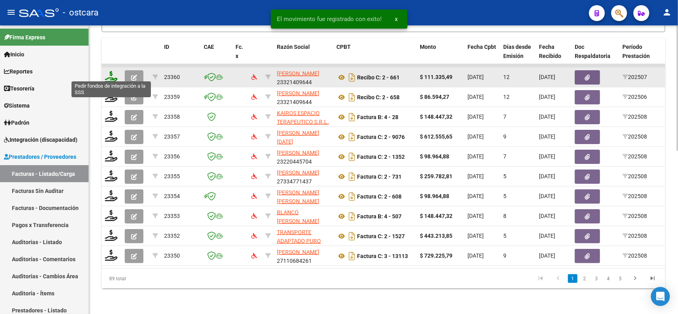
click at [110, 73] on icon at bounding box center [111, 76] width 13 height 11
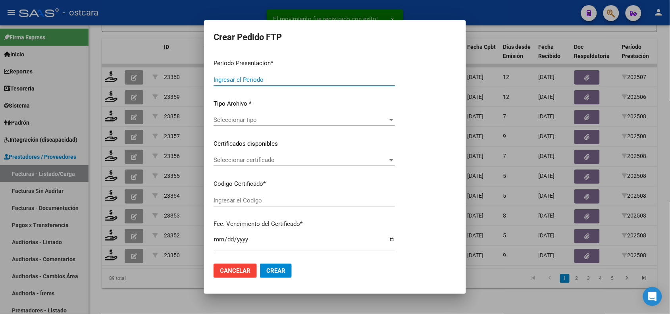
type input "202508"
type input "202507"
type input "$ 111.335,49"
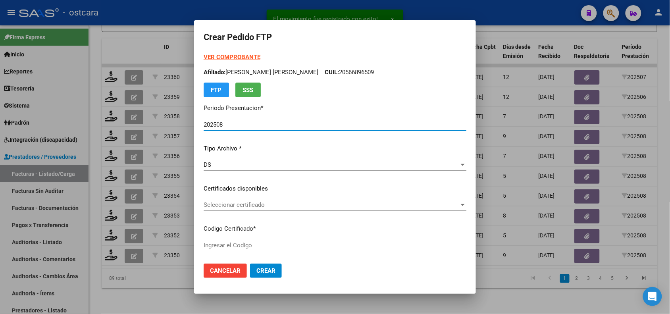
type input "ARG02000573252372022082220270822SFE15900"
type input "[DATE]"
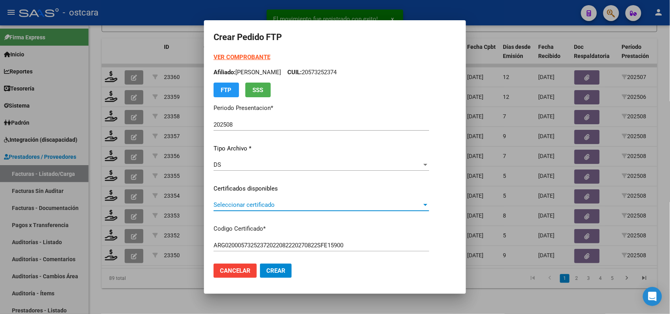
click at [257, 202] on span "Seleccionar certificado" at bounding box center [318, 204] width 208 height 7
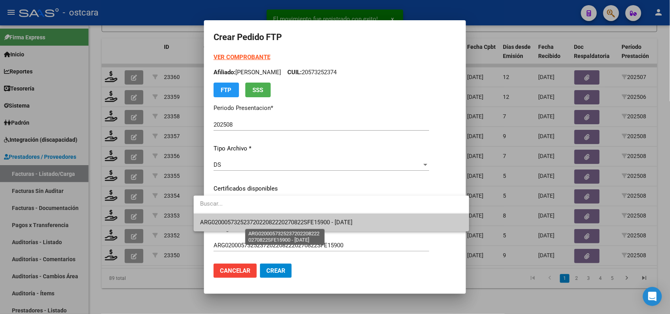
click at [263, 219] on span "ARG02000573252372022082220270822SFE15900 - [DATE]" at bounding box center [276, 222] width 152 height 7
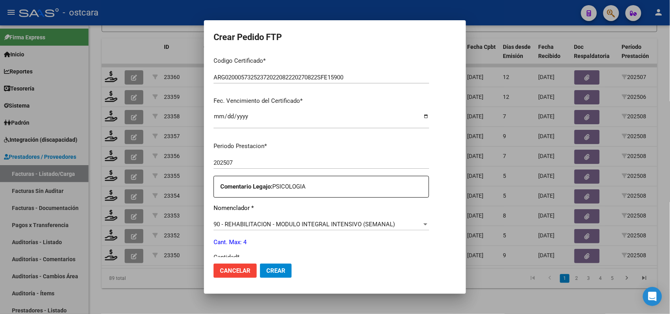
scroll to position [216, 0]
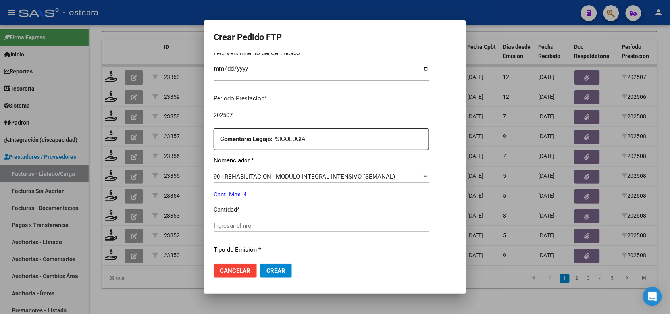
click at [302, 223] on input "Ingresar el nro" at bounding box center [322, 225] width 216 height 7
type input "4"
click at [266, 268] on span "Crear" at bounding box center [275, 270] width 19 height 7
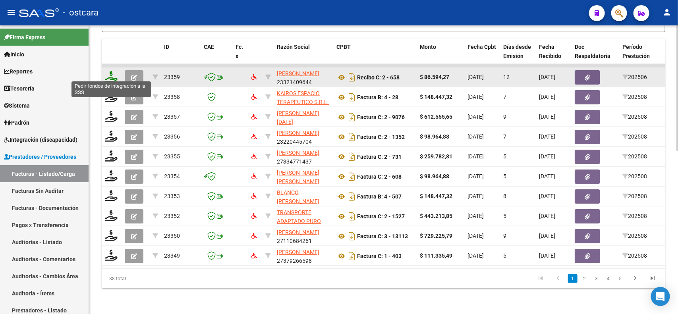
click at [108, 75] on icon at bounding box center [111, 76] width 13 height 11
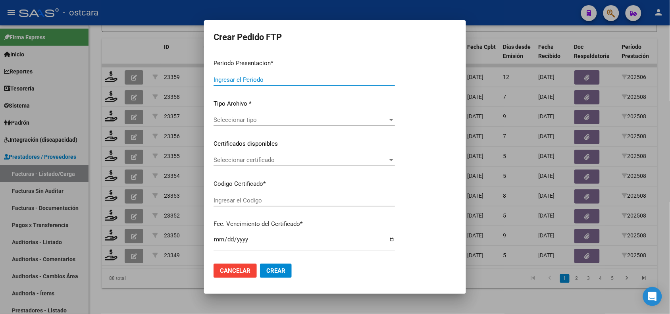
type input "202508"
type input "202506"
type input "$ 86.594,27"
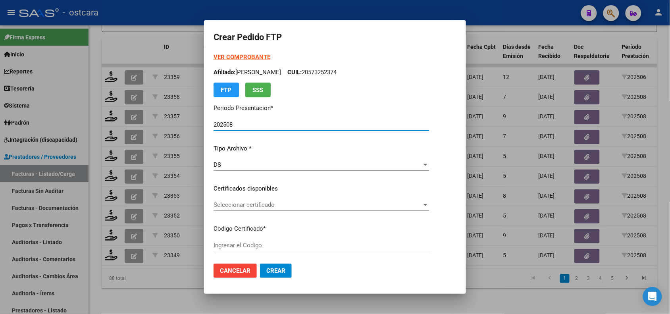
click at [269, 205] on span "Seleccionar certificado" at bounding box center [318, 204] width 208 height 7
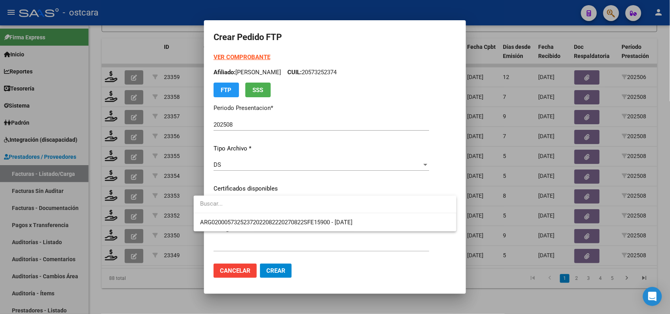
type input "ARG02000573252372022082220270822SFE15900"
type input "[DATE]"
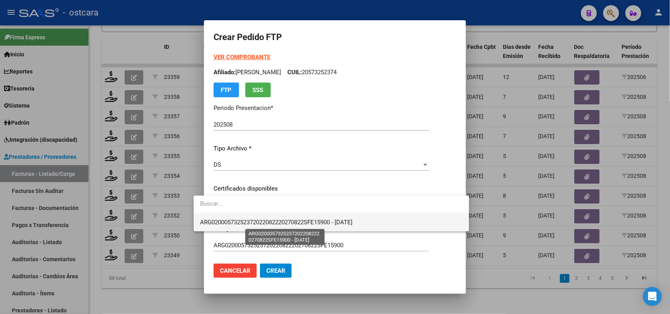
click at [275, 225] on span "ARG02000573252372022082220270822SFE15900 - [DATE]" at bounding box center [276, 222] width 152 height 7
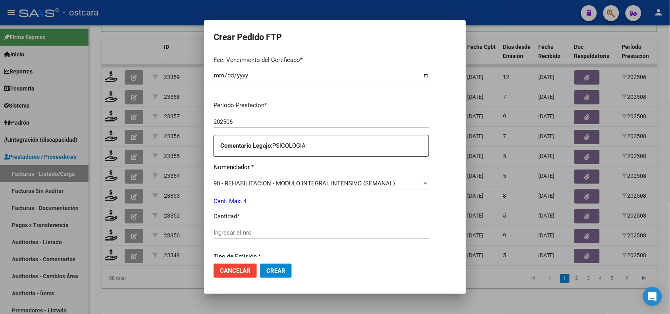
scroll to position [237, 0]
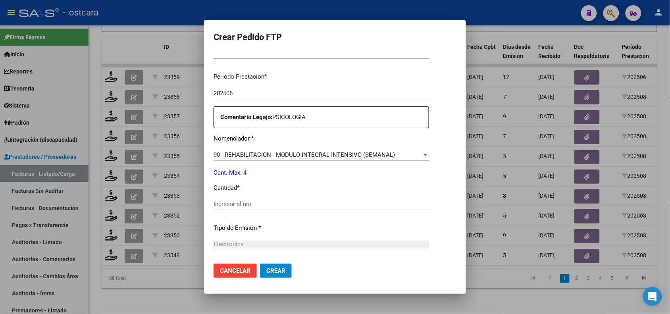
click at [357, 205] on input "Ingresar el nro" at bounding box center [322, 203] width 216 height 7
type input "4"
click at [267, 265] on button "Crear" at bounding box center [276, 271] width 32 height 14
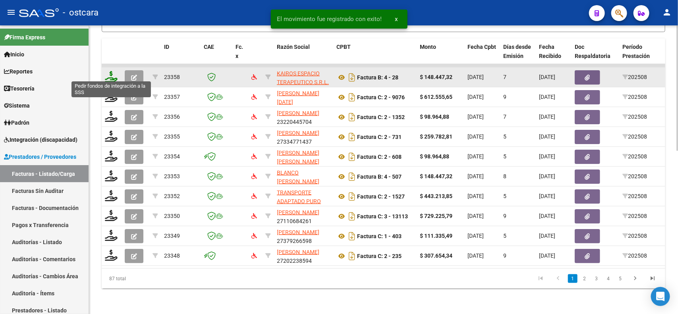
click at [114, 74] on icon at bounding box center [111, 76] width 13 height 11
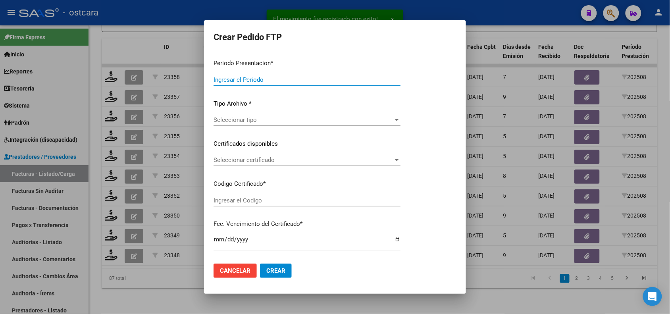
type input "202508"
type input "$ 148.447,32"
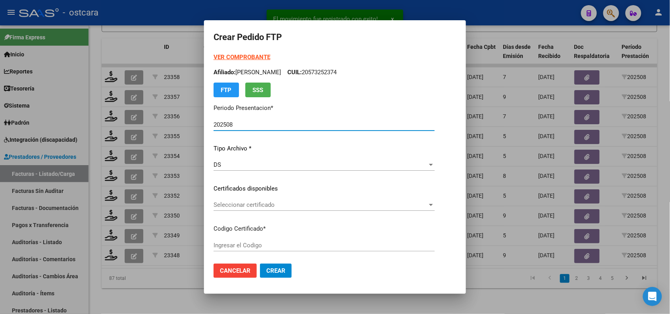
click at [319, 209] on div "Seleccionar certificado Seleccionar certificado" at bounding box center [324, 205] width 221 height 12
type input "ARG010005140536220230705202330705SFE228"
type input "[DATE]"
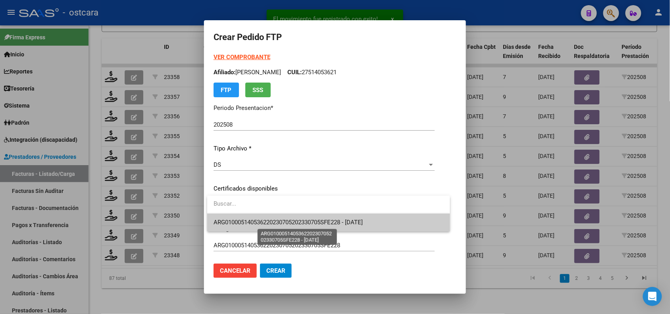
click at [319, 221] on span "ARG010005140536220230705202330705SFE228 - [DATE]" at bounding box center [288, 222] width 149 height 7
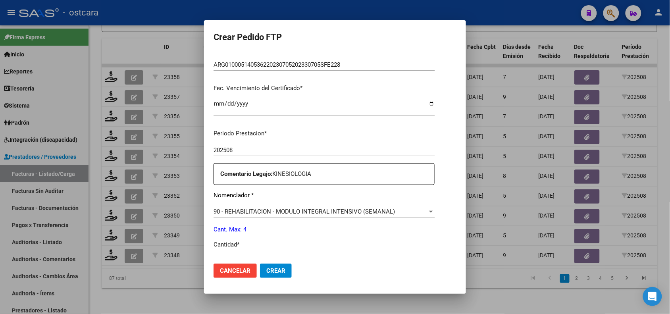
scroll to position [241, 0]
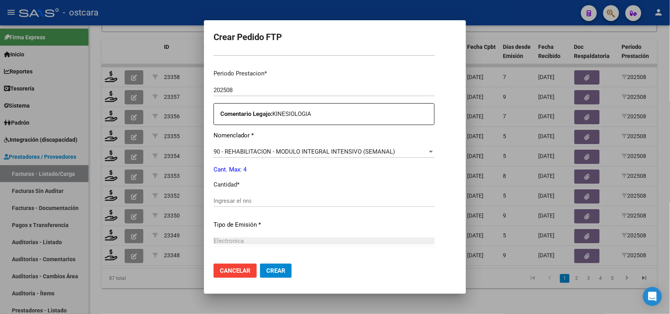
click at [249, 203] on input "Ingresar el nro" at bounding box center [324, 200] width 221 height 7
type input "4"
click at [283, 269] on span "Crear" at bounding box center [275, 270] width 19 height 7
click at [185, 301] on div at bounding box center [335, 157] width 670 height 314
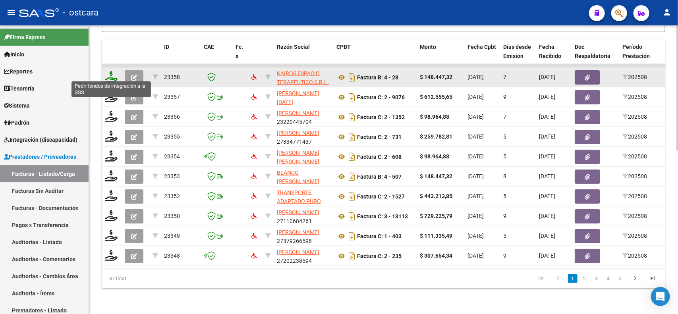
click at [107, 72] on icon at bounding box center [111, 76] width 13 height 11
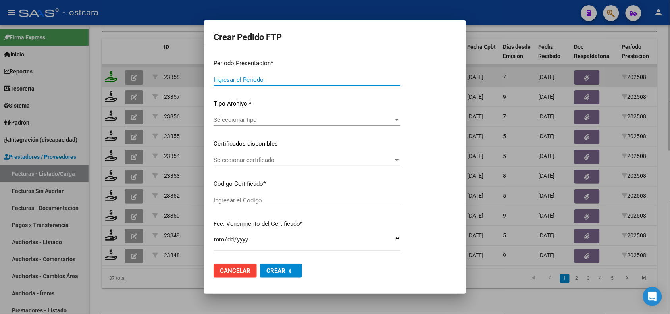
type input "202508"
type input "$ 148.447,32"
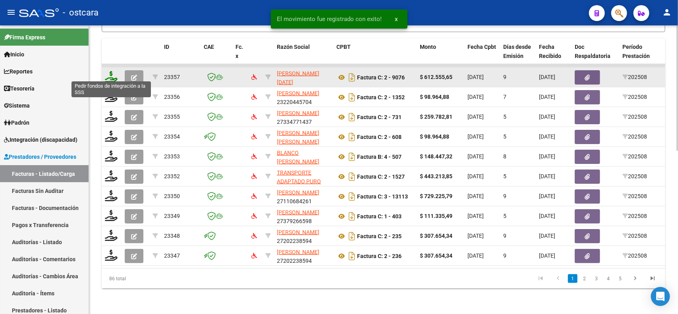
click at [107, 74] on icon at bounding box center [111, 76] width 13 height 11
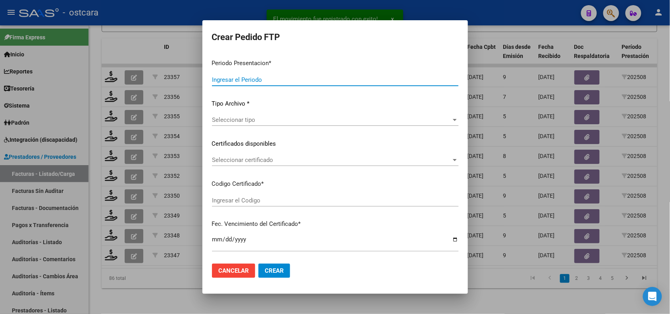
type input "202508"
type input "$ 612.555,65"
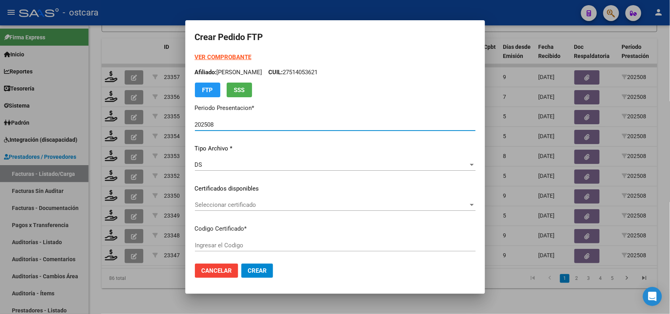
click at [286, 205] on span "Seleccionar certificado" at bounding box center [331, 204] width 273 height 7
type input "0000000000000000000000000000000000000000"
type input "[DATE]"
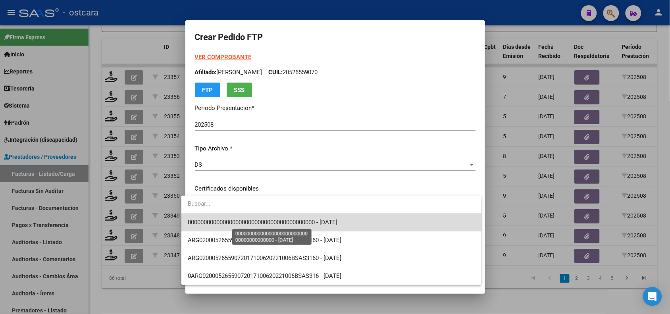
click at [288, 220] on span "0000000000000000000000000000000000000000 - [DATE]" at bounding box center [263, 222] width 150 height 7
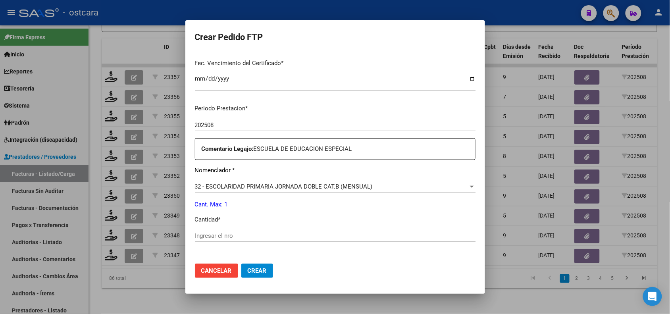
scroll to position [237, 0]
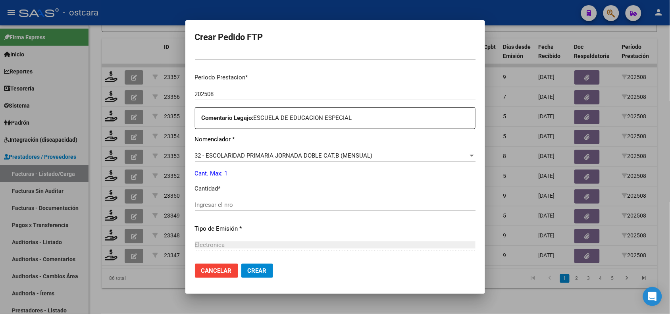
click at [269, 201] on input "Ingresar el nro" at bounding box center [335, 204] width 281 height 7
type input "1"
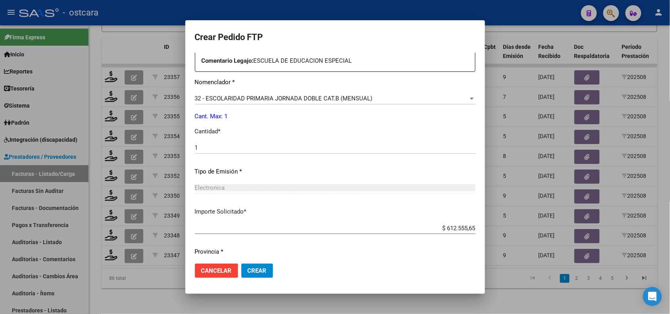
click at [253, 271] on span "Crear" at bounding box center [257, 270] width 19 height 7
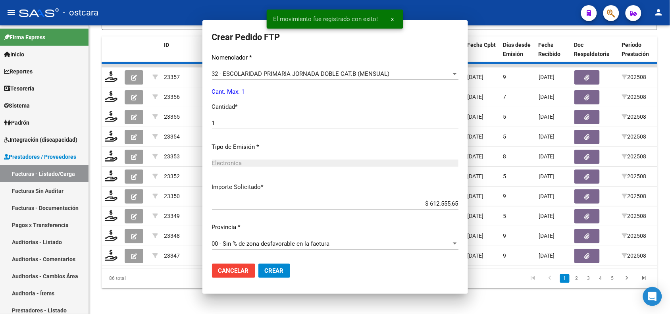
scroll to position [0, 0]
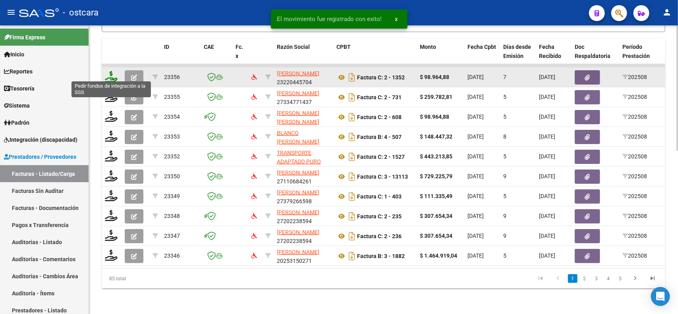
click at [110, 75] on icon at bounding box center [111, 76] width 13 height 11
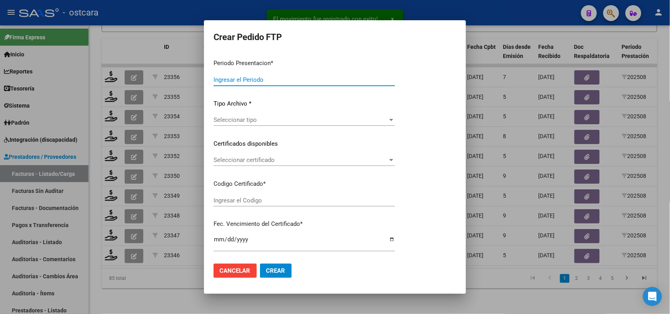
type input "202508"
type input "$ 98.964,88"
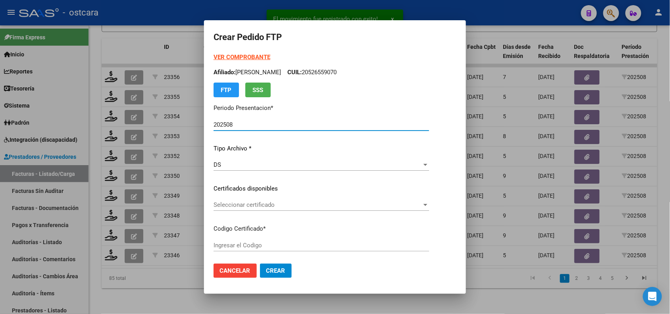
click at [242, 203] on span "Seleccionar certificado" at bounding box center [318, 204] width 208 height 7
type input "ARG02000558123422022021720270217BS436000"
type input "[DATE]"
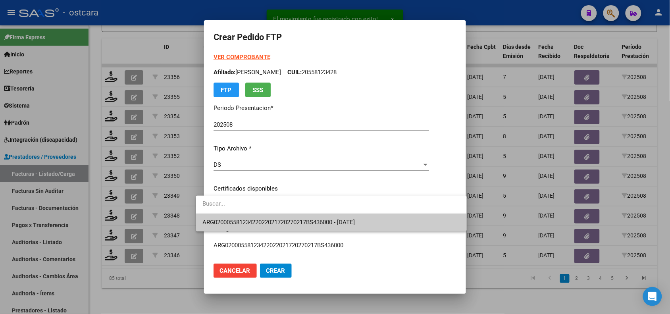
click at [245, 219] on span "ARG02000558123422022021720270217BS436000 - [DATE]" at bounding box center [278, 222] width 152 height 7
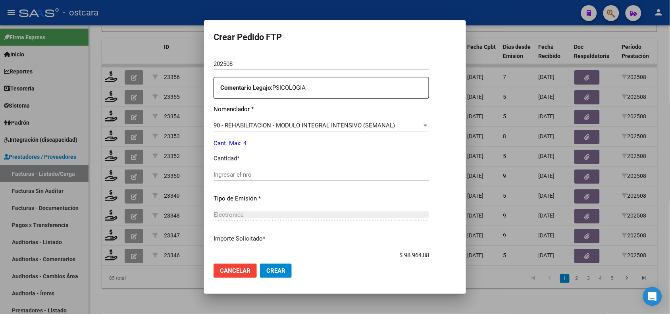
scroll to position [268, 0]
click at [257, 172] on input "Ingresar el nro" at bounding box center [322, 172] width 216 height 7
type input "4"
click at [266, 268] on span "Crear" at bounding box center [275, 270] width 19 height 7
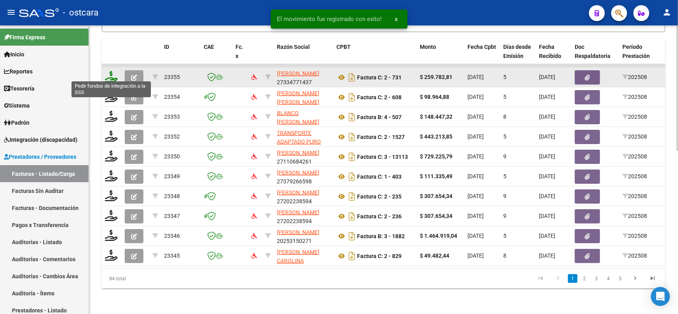
click at [109, 74] on icon at bounding box center [111, 76] width 13 height 11
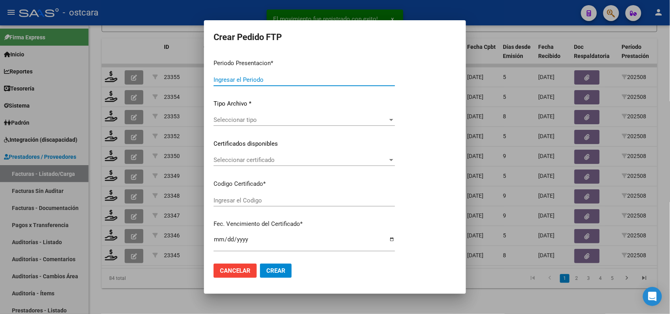
type input "202508"
type input "$ 259.782,81"
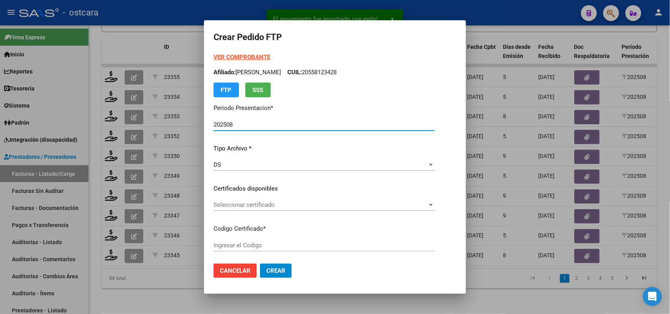
type input "FIBROSISQUISTICA000000000000000000000000"
type input "[DATE]"
click at [260, 204] on span "Seleccionar certificado" at bounding box center [321, 204] width 214 height 7
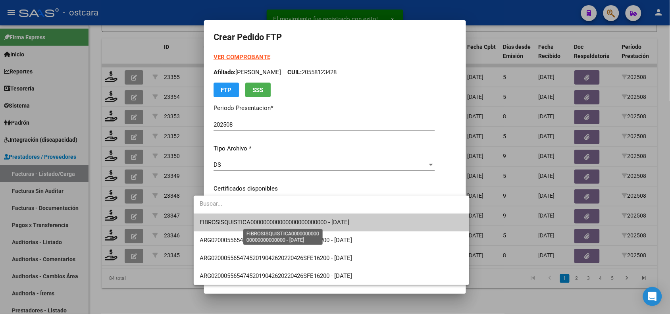
click at [266, 220] on span "FIBROSISQUISTICA000000000000000000000000 - [DATE]" at bounding box center [275, 222] width 150 height 7
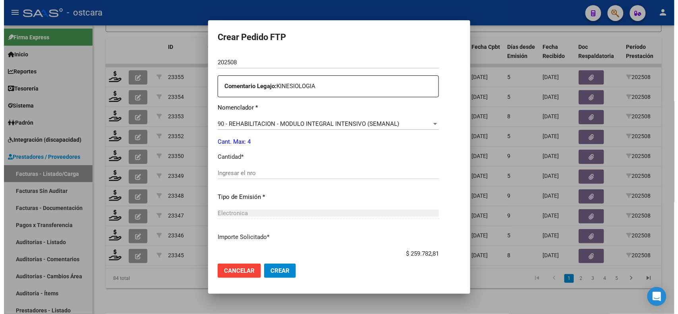
scroll to position [285, 0]
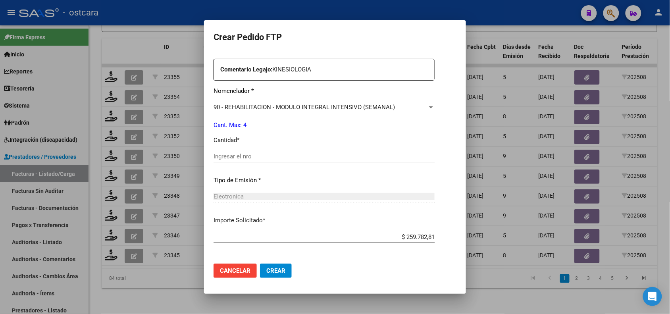
click at [234, 157] on input "Ingresar el nro" at bounding box center [324, 156] width 221 height 7
type input "4"
click at [269, 268] on span "Crear" at bounding box center [275, 270] width 19 height 7
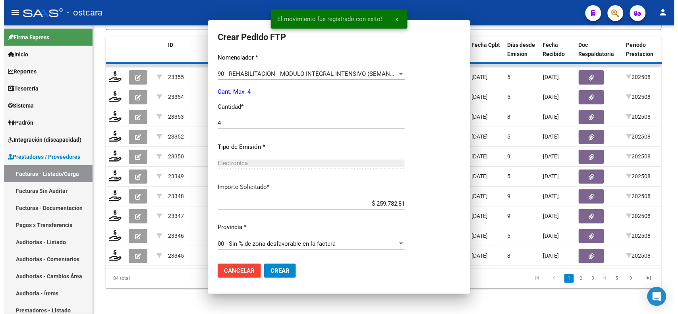
scroll to position [0, 0]
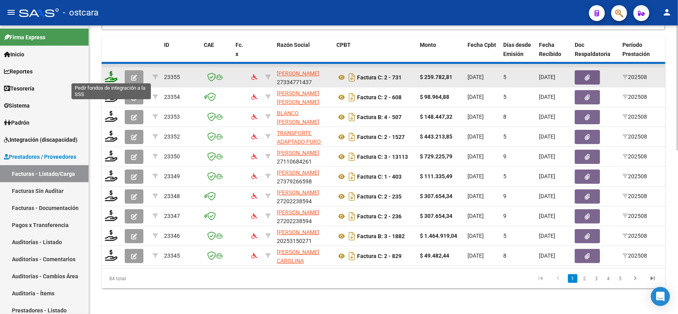
click at [112, 76] on icon at bounding box center [111, 76] width 13 height 11
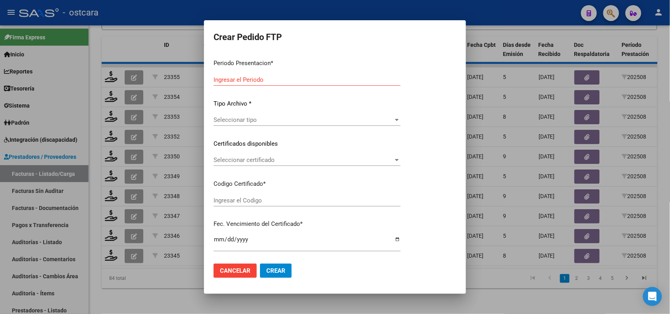
click at [160, 298] on div at bounding box center [335, 157] width 670 height 314
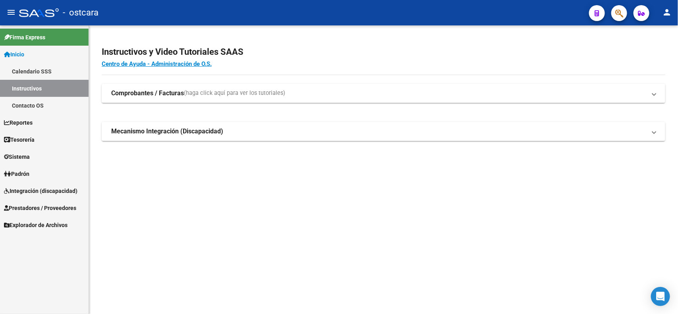
click at [31, 187] on span "Integración (discapacidad)" at bounding box center [40, 191] width 73 height 9
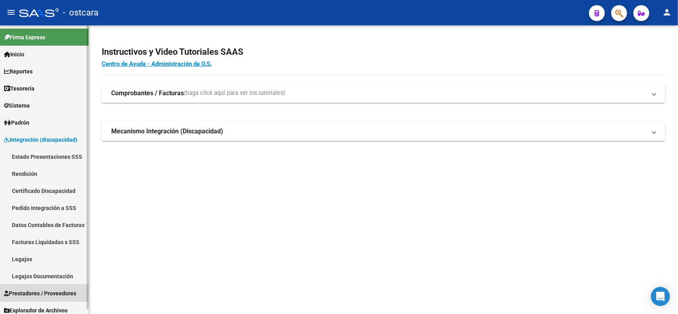
click at [46, 289] on span "Prestadores / Proveedores" at bounding box center [40, 293] width 72 height 9
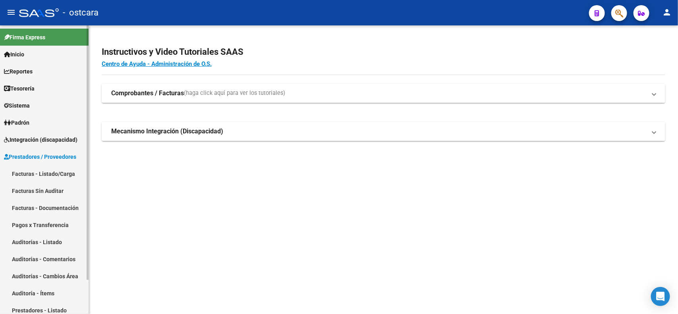
click at [50, 172] on link "Facturas - Listado/Carga" at bounding box center [44, 173] width 89 height 17
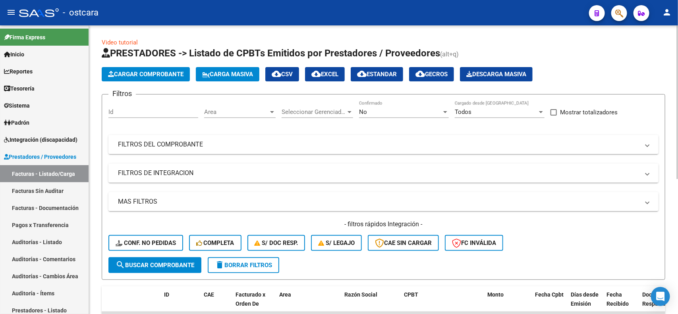
click at [239, 262] on span "delete Borrar Filtros" at bounding box center [243, 265] width 57 height 7
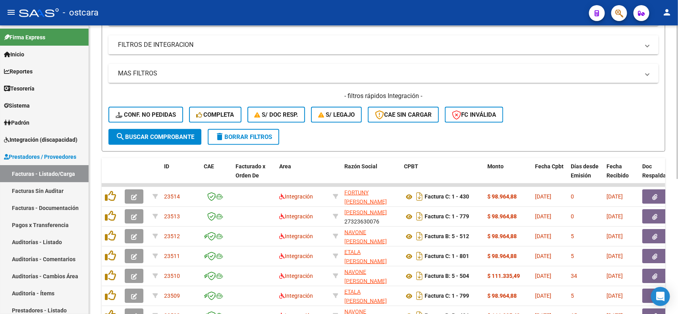
click at [677, 193] on div at bounding box center [677, 172] width 2 height 154
click at [677, 194] on div at bounding box center [677, 172] width 2 height 154
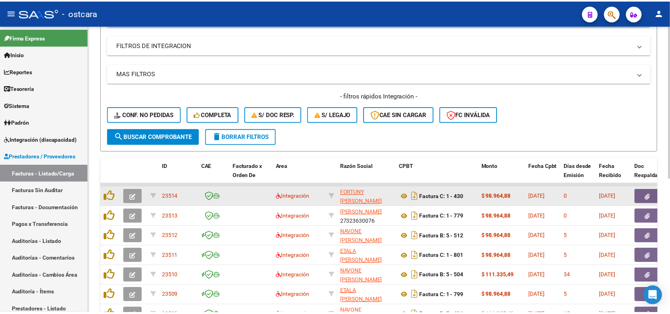
scroll to position [130, 0]
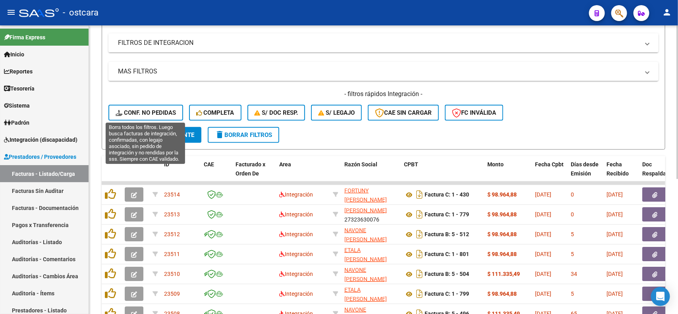
click at [162, 110] on span "Conf. no pedidas" at bounding box center [146, 112] width 60 height 7
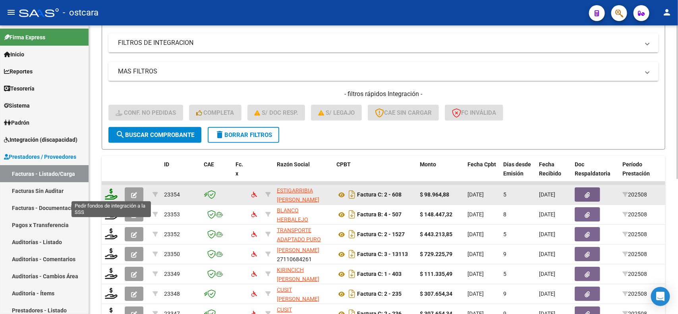
click at [110, 191] on icon at bounding box center [111, 194] width 13 height 11
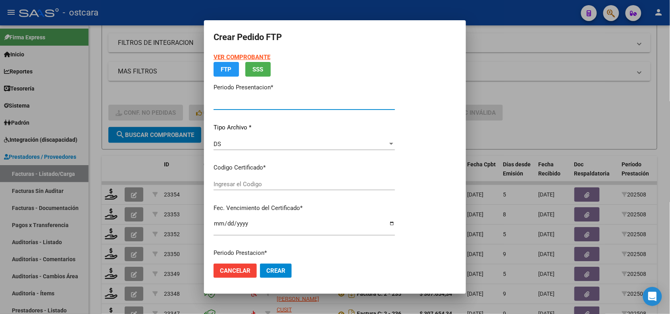
type input "202508"
type input "$ 98.964,88"
type input "ARG02000572524362022112920251129BS389000"
type input "2025-11-29"
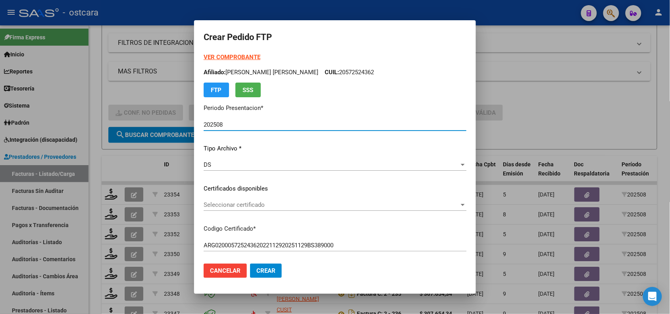
click at [342, 202] on span "Seleccionar certificado" at bounding box center [332, 204] width 256 height 7
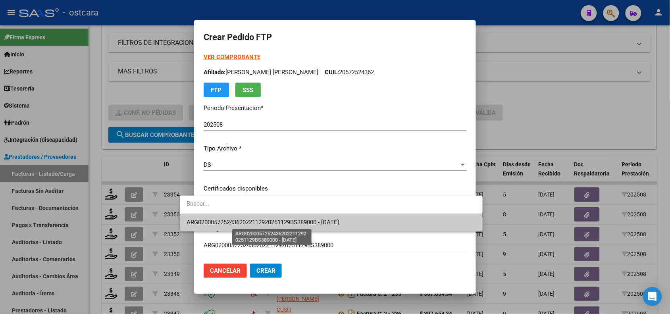
click at [339, 221] on span "ARG02000572524362022112920251129BS389000 - 2025-11-29" at bounding box center [263, 222] width 152 height 7
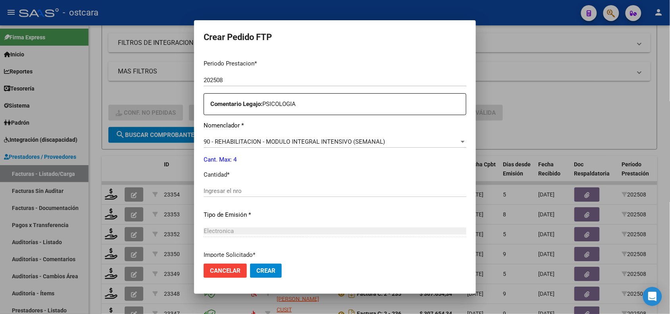
scroll to position [267, 0]
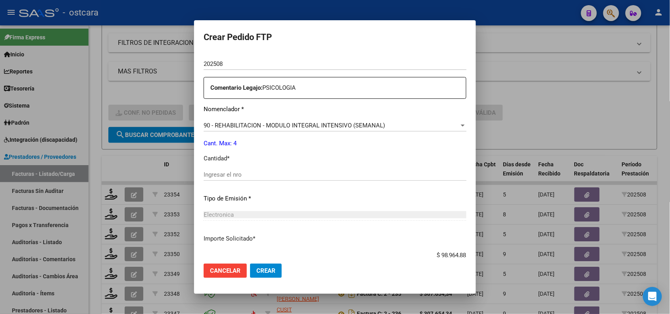
click at [279, 173] on input "Ingresar el nro" at bounding box center [335, 174] width 263 height 7
type input "4"
click at [256, 269] on span "Crear" at bounding box center [265, 270] width 19 height 7
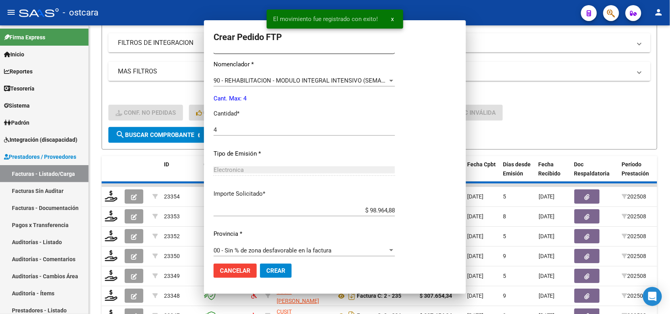
scroll to position [0, 0]
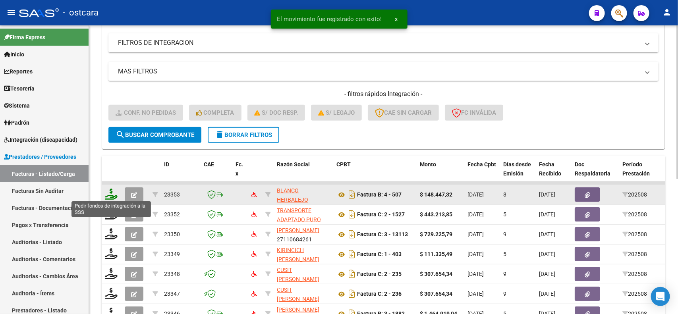
click at [110, 191] on icon at bounding box center [111, 194] width 13 height 11
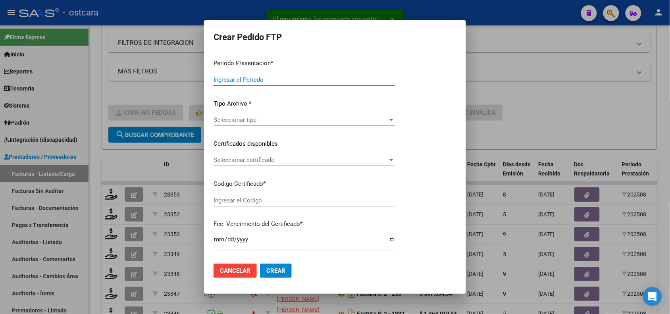
type input "202508"
type input "$ 148.447,32"
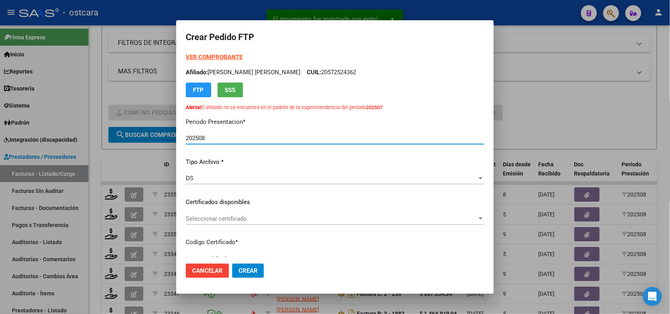
type input "ARG02000511827152021122220311222BS440000"
type input "2031-12-22"
click at [257, 218] on span "Seleccionar certificado" at bounding box center [331, 218] width 291 height 7
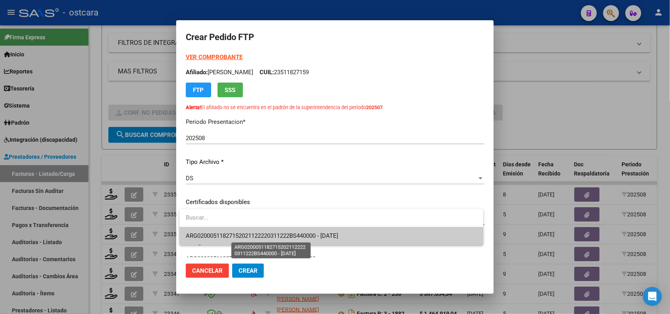
click at [263, 235] on span "ARG02000511827152021122220311222BS440000 - 2031-12-22" at bounding box center [262, 235] width 152 height 7
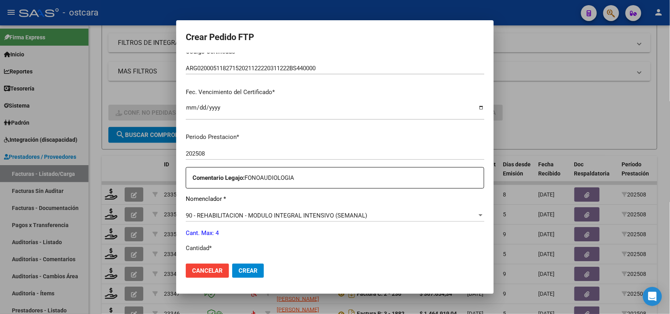
scroll to position [235, 0]
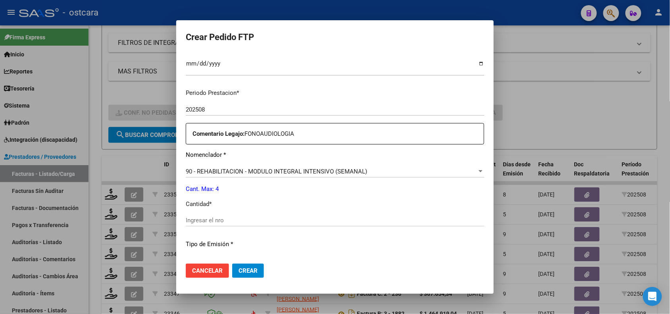
click at [298, 219] on input "Ingresar el nro" at bounding box center [335, 220] width 299 height 7
type input "4"
click at [251, 267] on span "Crear" at bounding box center [248, 270] width 19 height 7
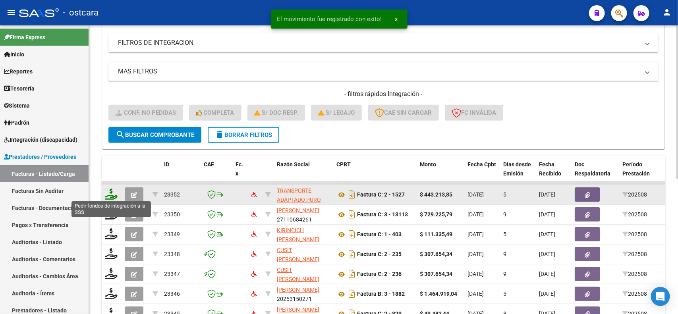
click at [110, 193] on icon at bounding box center [111, 194] width 13 height 11
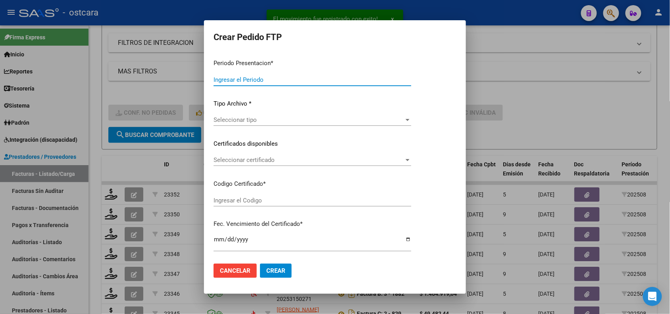
type input "202508"
type input "$ 443.213,85"
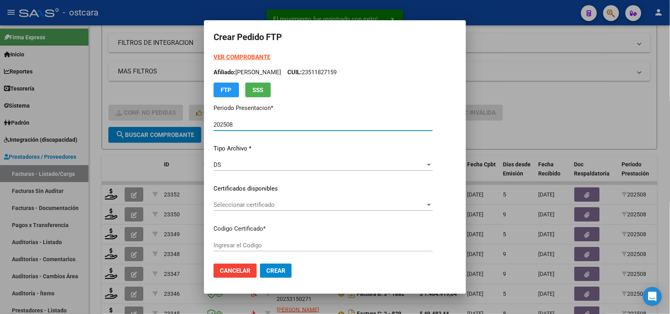
type input "ARG02000530463262019112020241120BS389000"
type input "2025-11-20"
click at [278, 204] on span "Seleccionar certificado" at bounding box center [331, 204] width 235 height 7
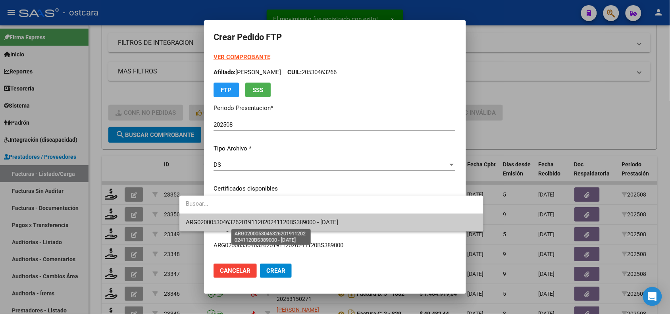
click at [281, 221] on span "ARG02000530463262019112020241120BS389000 - 2025-11-20" at bounding box center [262, 222] width 152 height 7
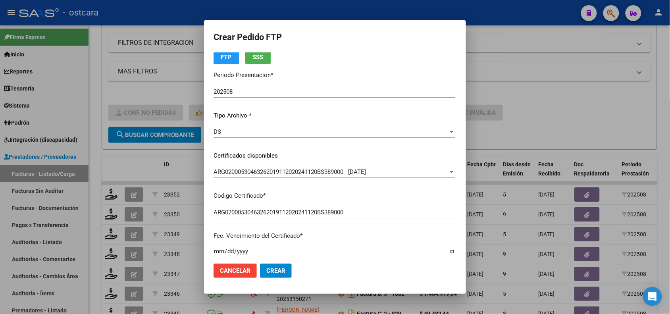
scroll to position [0, 0]
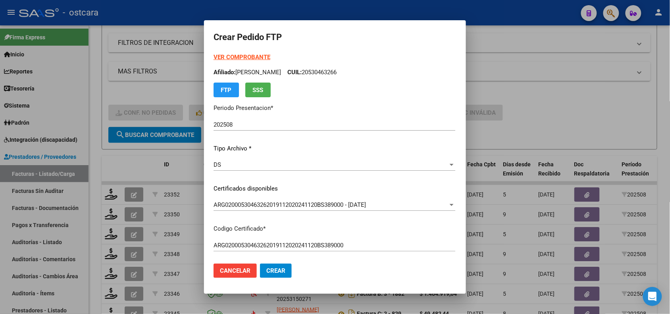
click at [236, 54] on strong "VER COMPROBANTE" at bounding box center [242, 57] width 57 height 7
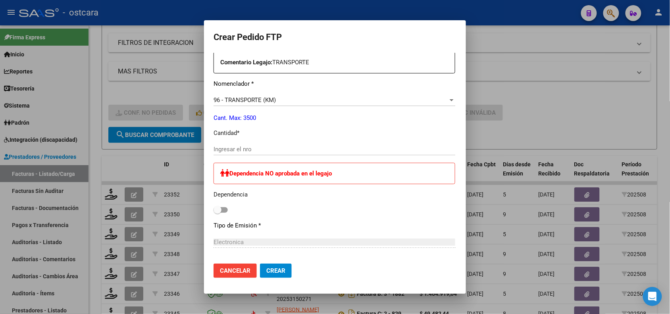
scroll to position [336, 0]
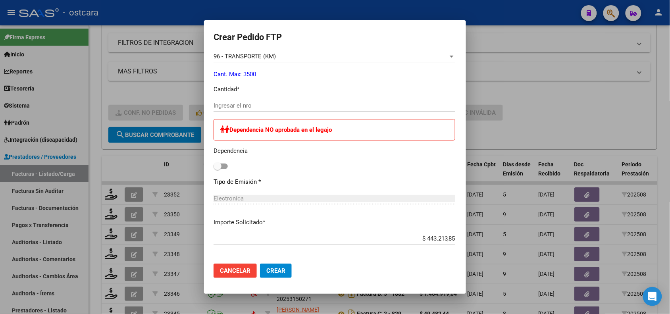
click at [243, 108] on input "Ingresar el nro" at bounding box center [335, 105] width 242 height 7
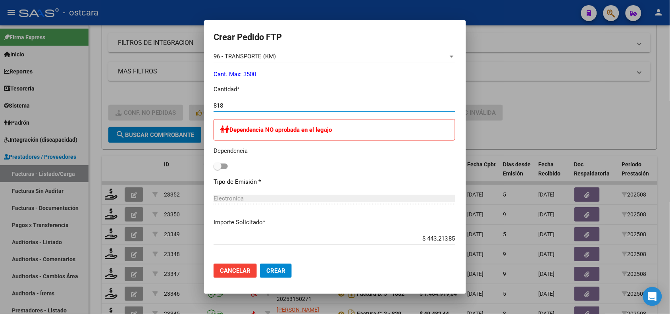
type input "818"
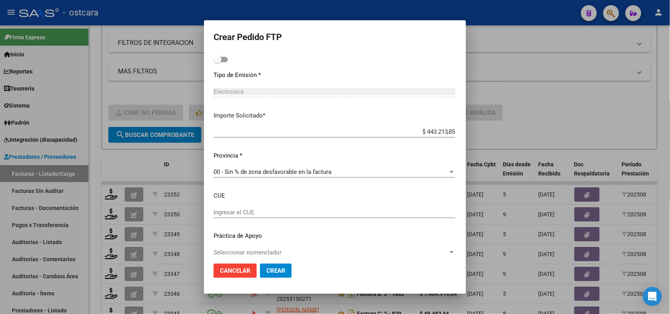
scroll to position [451, 0]
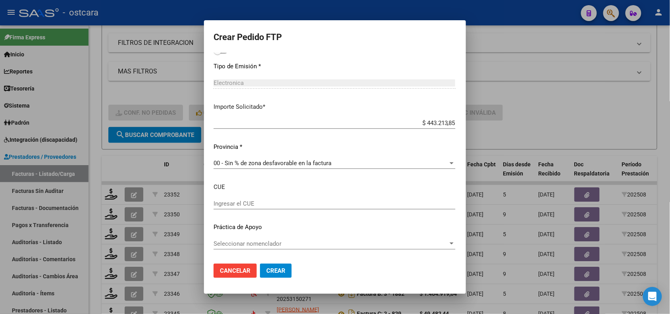
click at [448, 241] on span "Seleccionar nomenclador" at bounding box center [331, 243] width 235 height 7
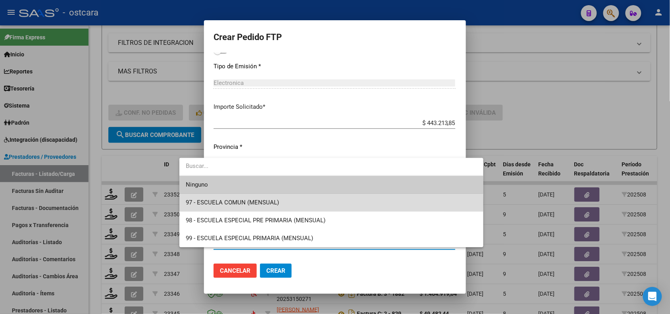
click at [312, 203] on span "97 - ESCUELA COMUN (MENSUAL)" at bounding box center [331, 203] width 291 height 18
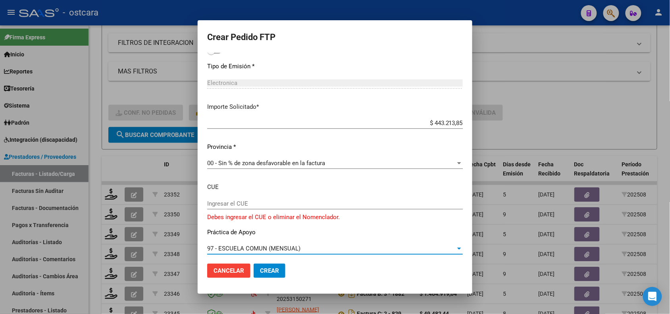
click at [260, 274] on span "Crear" at bounding box center [269, 270] width 19 height 7
drag, startPoint x: 461, startPoint y: 252, endPoint x: 417, endPoint y: 246, distance: 44.5
click at [417, 246] on div "97 - ESCUELA COMUN (MENSUAL)" at bounding box center [331, 248] width 248 height 7
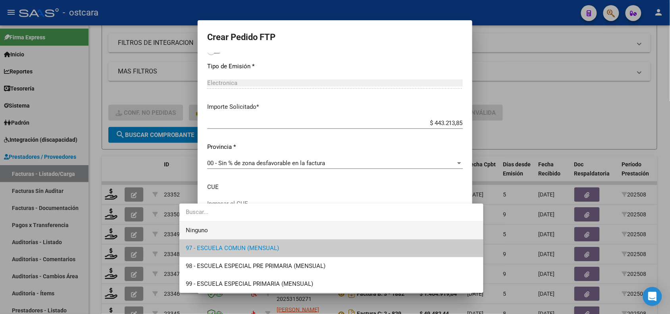
click at [365, 233] on span "Ninguno" at bounding box center [331, 230] width 291 height 18
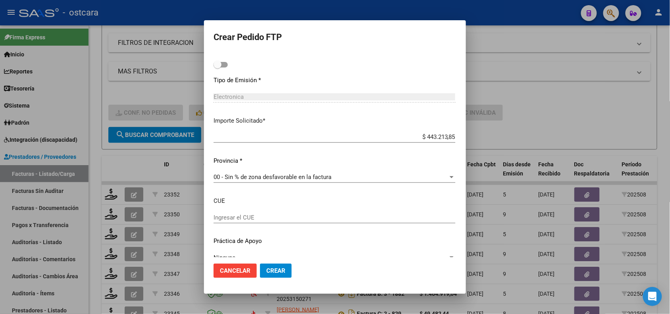
scroll to position [411, 0]
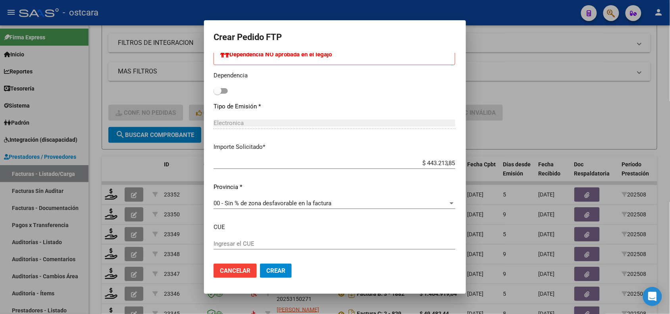
click at [260, 275] on button "Crear" at bounding box center [276, 271] width 32 height 14
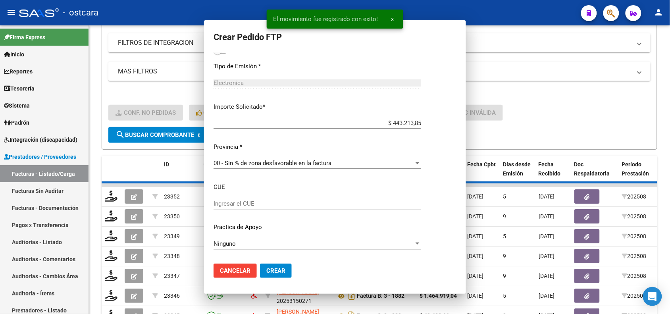
scroll to position [366, 0]
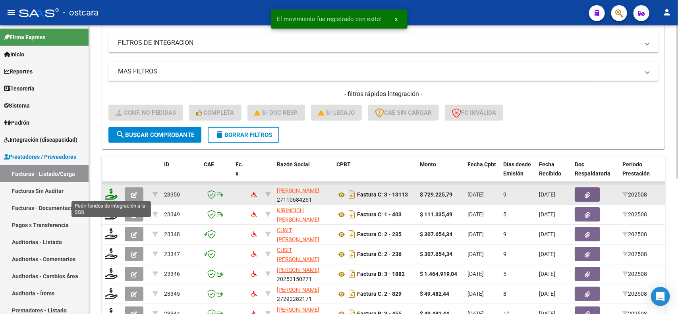
click at [110, 189] on icon at bounding box center [111, 194] width 13 height 11
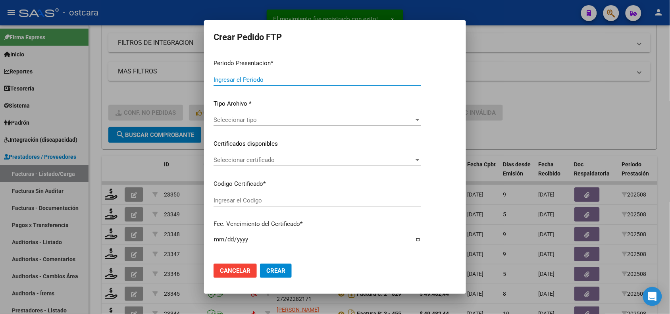
type input "202508"
type input "$ 729.225,79"
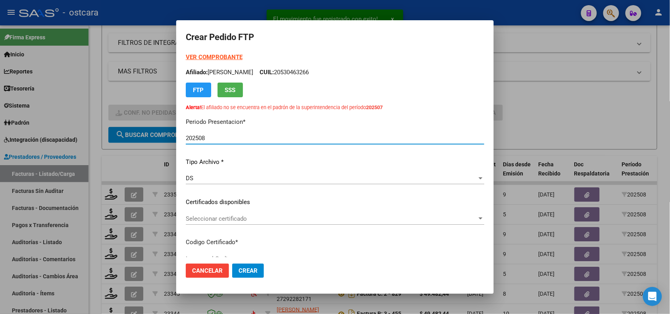
type input "ARG02000558752122021100720231007BS352000"
type input "[DATE]"
click at [250, 217] on span "Seleccionar certificado" at bounding box center [331, 218] width 291 height 7
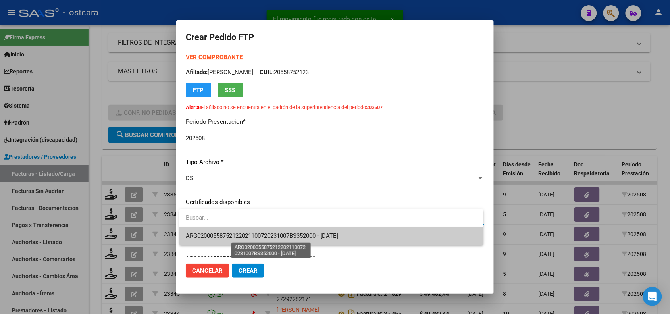
click at [253, 235] on span "ARG02000558752122021100720231007BS352000 - 2025-10-06" at bounding box center [262, 235] width 152 height 7
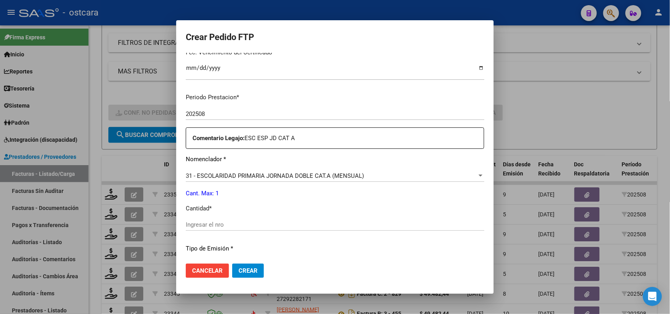
scroll to position [256, 0]
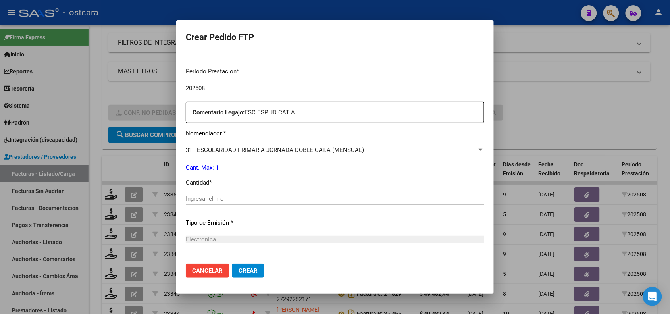
click at [345, 199] on input "Ingresar el nro" at bounding box center [335, 198] width 299 height 7
type input "1"
click at [249, 268] on span "Crear" at bounding box center [248, 270] width 19 height 7
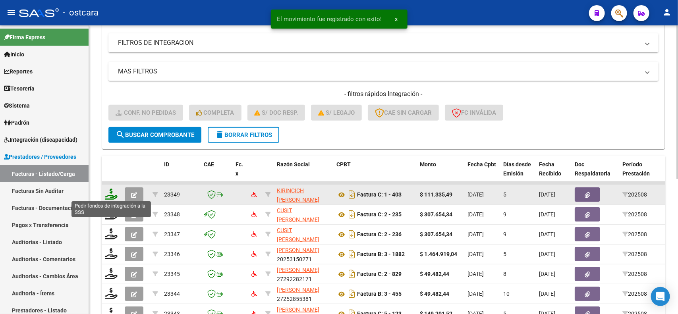
click at [110, 191] on icon at bounding box center [111, 194] width 13 height 11
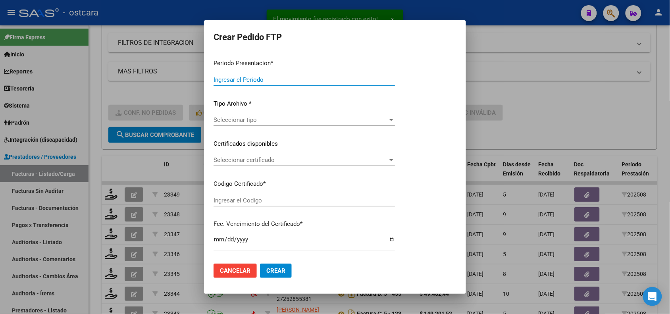
type input "202508"
type input "$ 111.335,49"
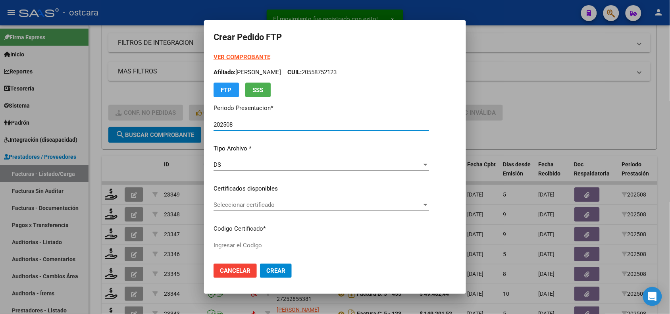
type input "ARG01000586263802022052020270520BS384000"
type input "2027-05-20"
click at [253, 209] on div "Seleccionar certificado Seleccionar certificado" at bounding box center [322, 205] width 216 height 12
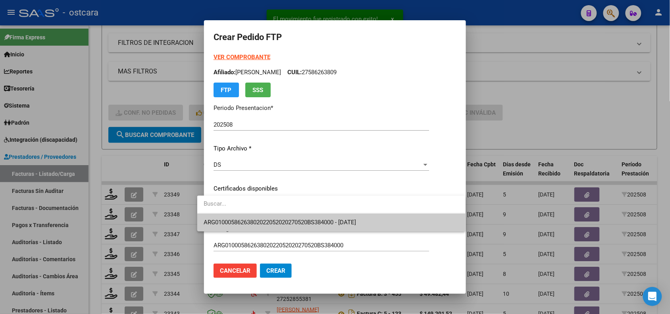
click at [254, 218] on span "ARG01000586263802022052020270520BS384000 - 2027-05-20" at bounding box center [331, 223] width 255 height 18
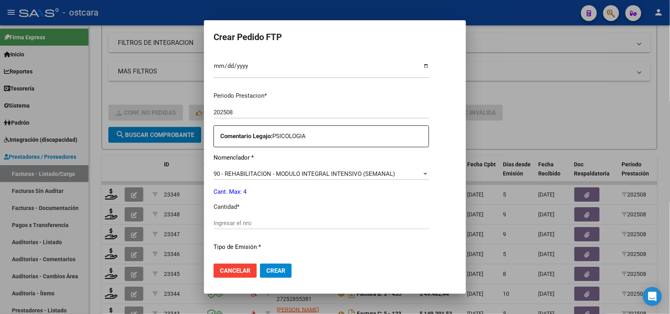
scroll to position [225, 0]
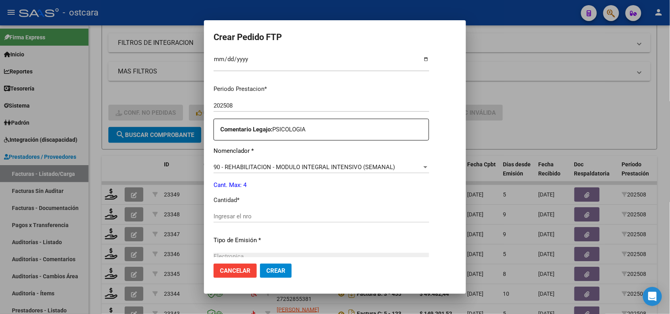
click at [415, 215] on input "Ingresar el nro" at bounding box center [322, 216] width 216 height 7
type input "4"
click at [273, 267] on span "Crear" at bounding box center [275, 270] width 19 height 7
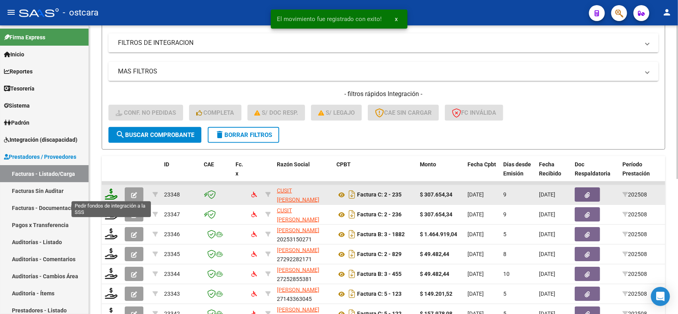
click at [109, 192] on icon at bounding box center [111, 194] width 13 height 11
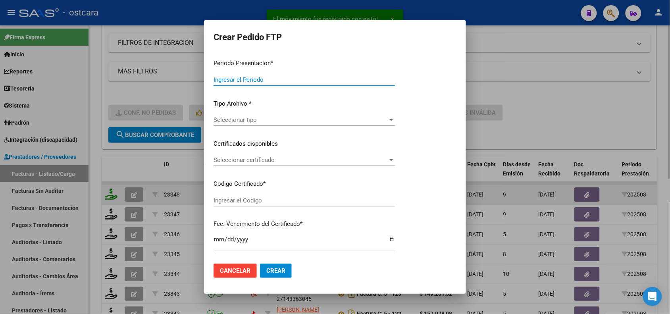
type input "202508"
type input "$ 307.654,34"
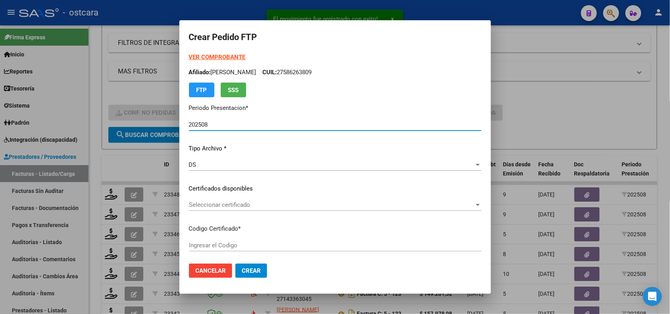
type input "ARG02000547703422022121420321214SFE15900"
type input "2032-12-14"
click at [265, 207] on span "Seleccionar certificado" at bounding box center [331, 204] width 285 height 7
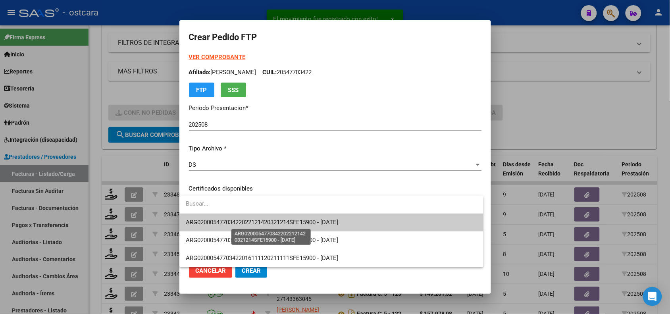
click at [268, 222] on span "ARG02000547703422022121420321214SFE15900 - 2032-12-14" at bounding box center [262, 222] width 152 height 7
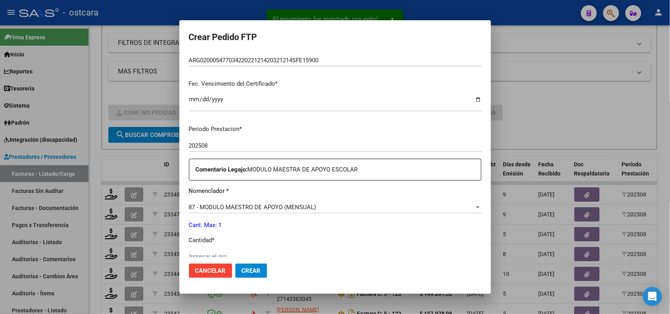
scroll to position [217, 0]
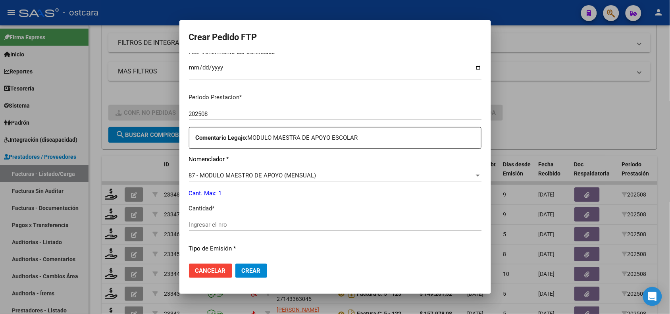
click at [310, 224] on input "Ingresar el nro" at bounding box center [335, 224] width 293 height 7
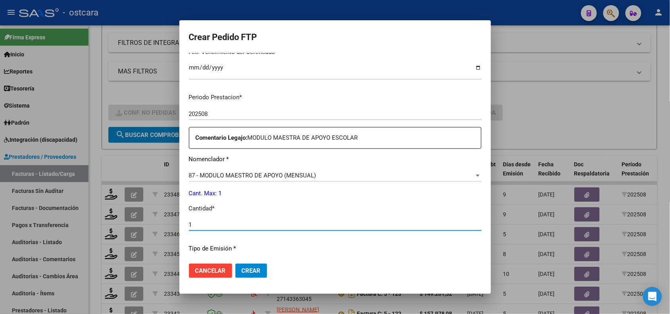
type input "1"
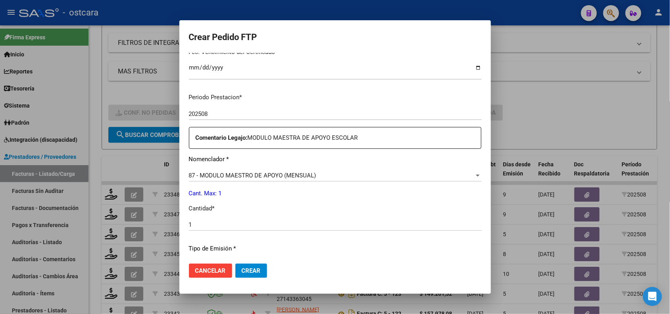
drag, startPoint x: 358, startPoint y: 195, endPoint x: 341, endPoint y: 195, distance: 17.5
click at [341, 195] on p "Cant. Max: 1" at bounding box center [335, 193] width 293 height 9
click at [248, 266] on button "Crear" at bounding box center [251, 271] width 32 height 14
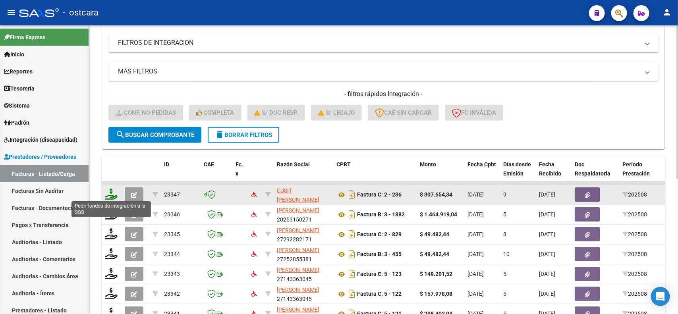
click at [112, 191] on icon at bounding box center [111, 194] width 13 height 11
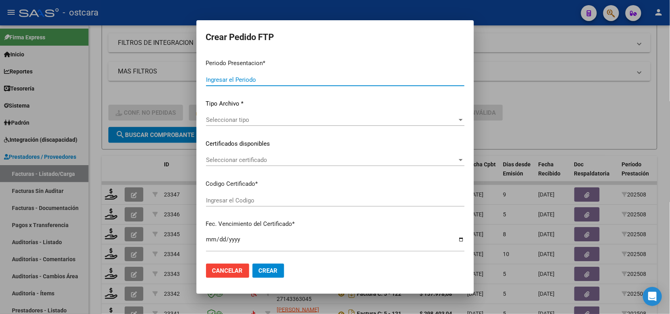
type input "202508"
type input "$ 307.654,34"
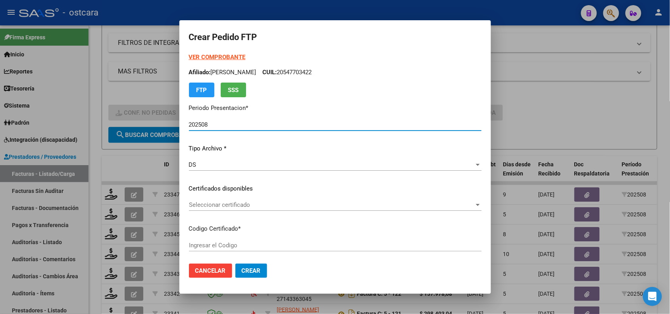
type input "ARG01000568549862019121720241217SFE15900"
type input "2025-12-17"
click at [267, 205] on span "Seleccionar certificado" at bounding box center [331, 204] width 285 height 7
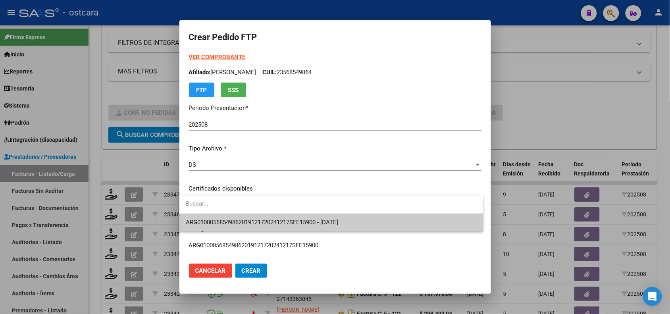
click at [273, 218] on span "ARG01000568549862019121720241217SFE15900 - 2025-12-17" at bounding box center [331, 223] width 291 height 18
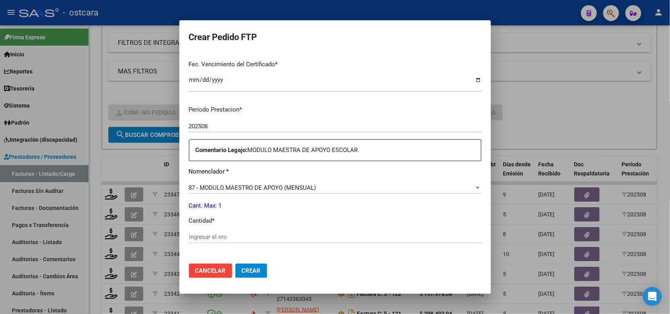
scroll to position [242, 0]
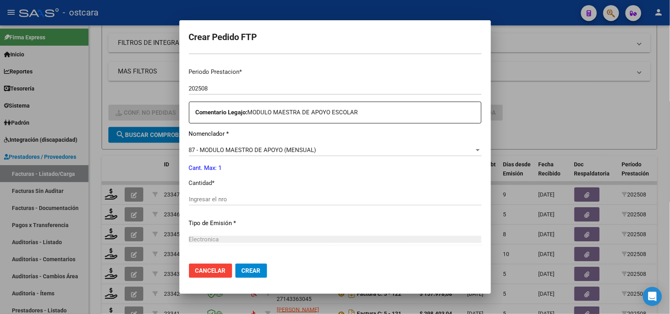
click at [282, 197] on input "Ingresar el nro" at bounding box center [335, 199] width 293 height 7
type input "1"
click at [257, 265] on button "Crear" at bounding box center [251, 271] width 32 height 14
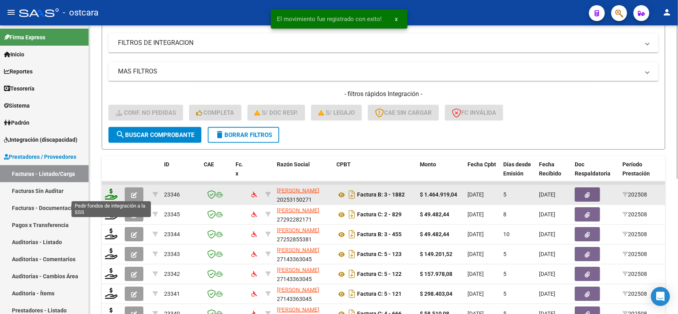
click at [110, 193] on icon at bounding box center [111, 194] width 13 height 11
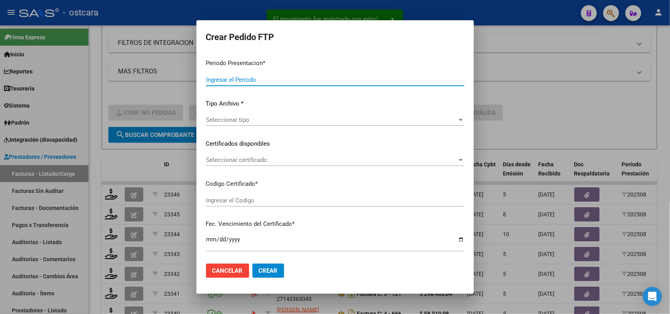
type input "202508"
type input "$ 1.464.919,04"
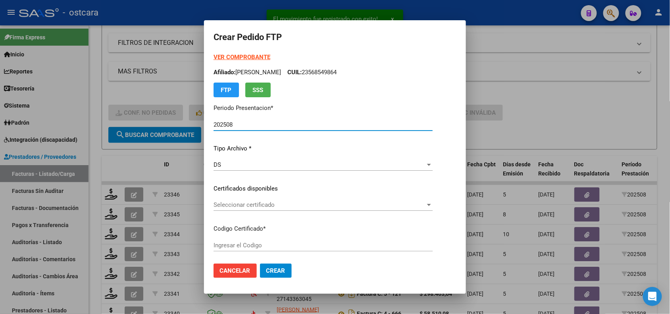
type input "ARG01000481605852022040120270401BS384000"
type input "2027-04-01"
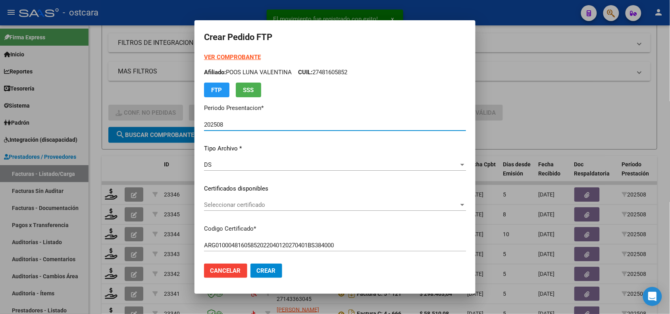
click at [243, 204] on span "Seleccionar certificado" at bounding box center [331, 204] width 255 height 7
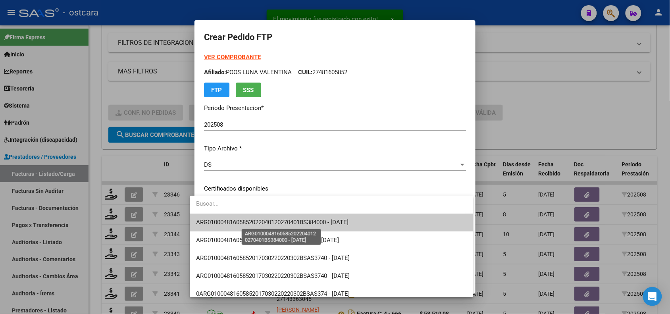
click at [246, 221] on span "ARG01000481605852022040120270401BS384000 - 2027-04-01" at bounding box center [272, 222] width 152 height 7
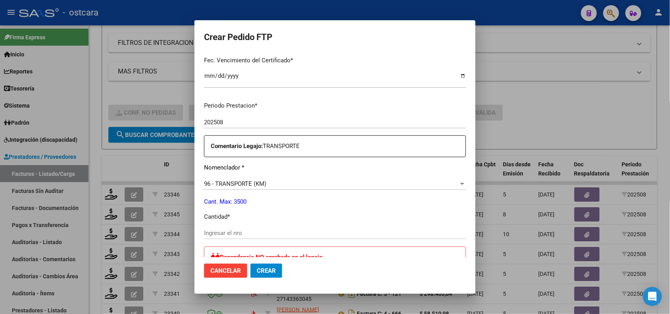
scroll to position [0, 0]
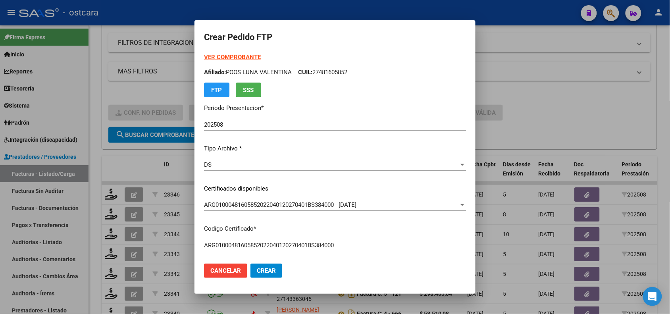
click at [225, 52] on form "Crear Pedido FTP VER COMPROBANTE ARCA Padrón Afiliado: POOS LUNA VALENTINA CUIL…" at bounding box center [335, 157] width 262 height 254
click at [226, 58] on strong "VER COMPROBANTE" at bounding box center [232, 57] width 57 height 7
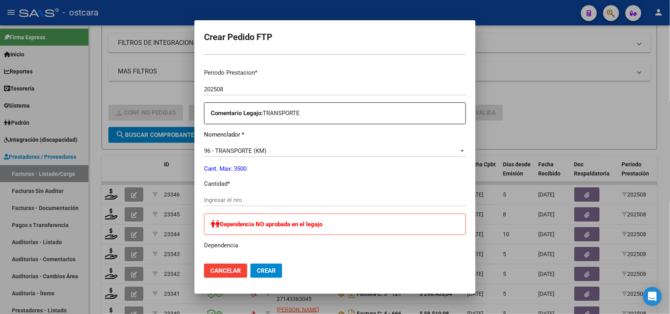
scroll to position [278, 0]
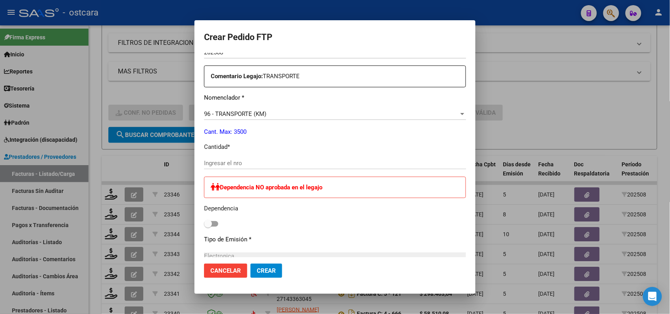
click at [401, 163] on input "Ingresar el nro" at bounding box center [335, 163] width 262 height 7
type input "2704"
click at [257, 270] on span "Crear" at bounding box center [266, 270] width 19 height 7
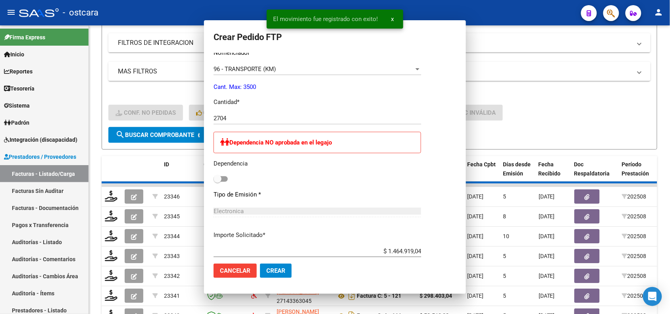
scroll to position [233, 0]
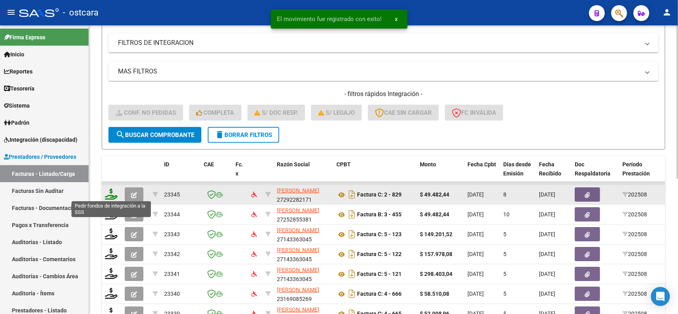
click at [107, 190] on icon at bounding box center [111, 194] width 13 height 11
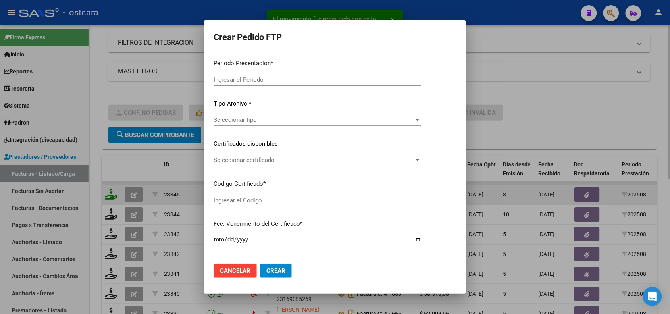
type input "202508"
type input "$ 49.482,44"
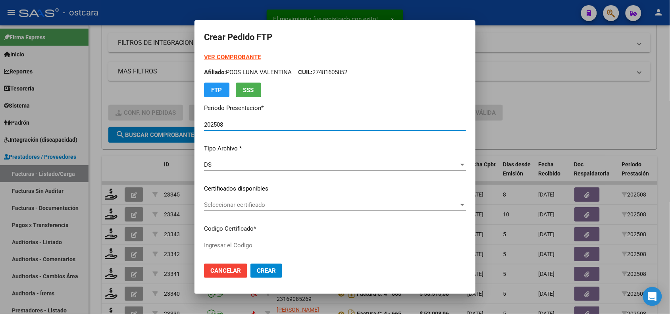
type input "ARG01000561777072022012620270126BS370000"
type input "2027-01-26"
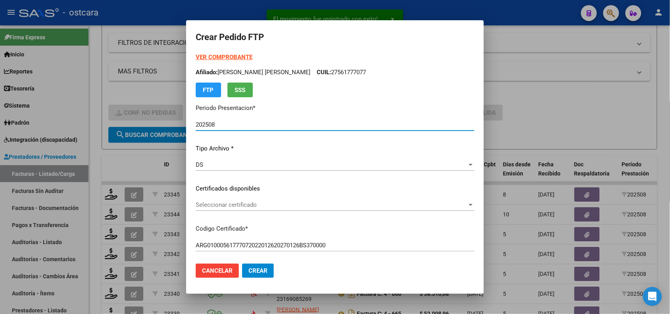
click at [293, 205] on span "Seleccionar certificado" at bounding box center [332, 204] width 272 height 7
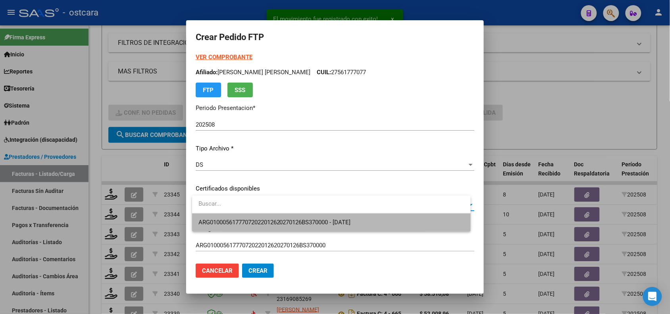
click at [296, 218] on span "ARG01000561777072022012620270126BS370000 - 2027-01-26" at bounding box center [331, 223] width 266 height 18
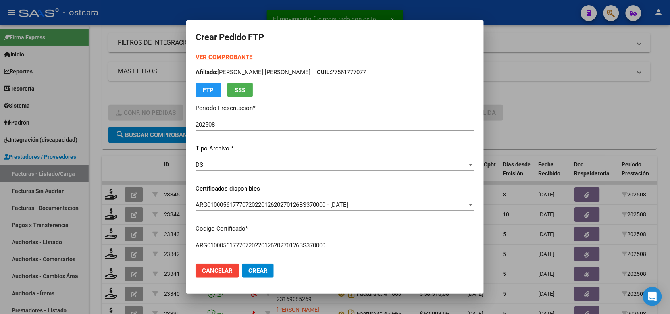
drag, startPoint x: 473, startPoint y: 127, endPoint x: 473, endPoint y: 175, distance: 47.6
click at [473, 175] on mat-dialog-content "VER COMPROBANTE ARCA Padrón Afiliado: TORRES ELUNEY JAZMIN CUIL: 27561777077 FT…" at bounding box center [335, 155] width 298 height 204
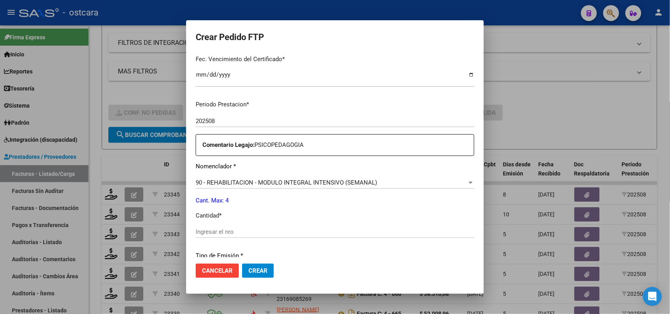
scroll to position [235, 0]
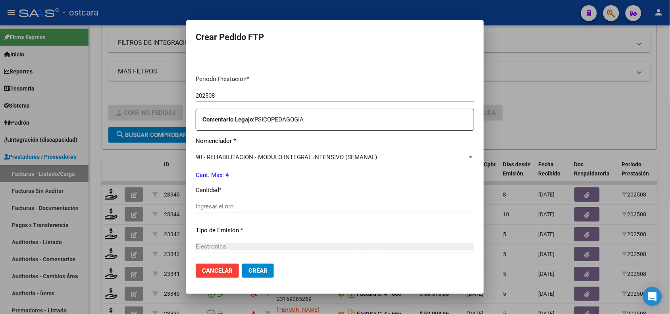
click at [422, 209] on input "Ingresar el nro" at bounding box center [335, 206] width 279 height 7
type input "4"
click at [264, 272] on span "Crear" at bounding box center [257, 270] width 19 height 7
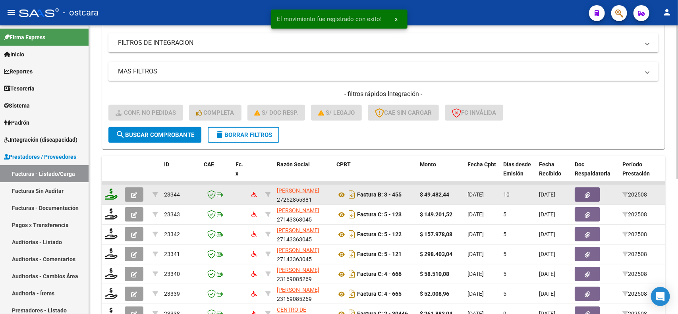
click at [112, 191] on icon at bounding box center [111, 194] width 13 height 11
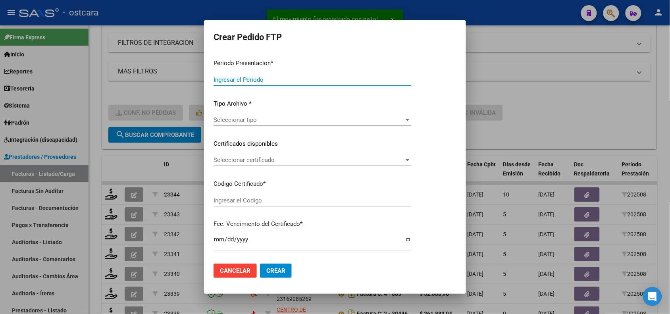
type input "202508"
type input "$ 49.482,44"
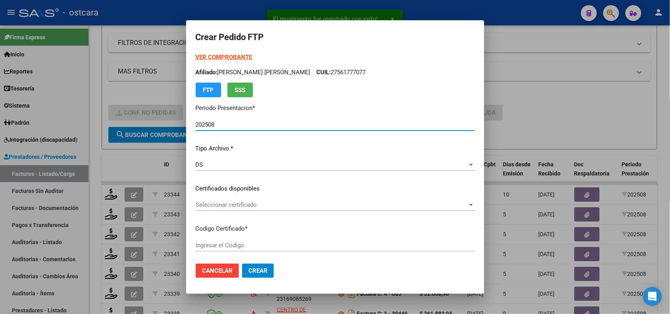
type input "ARG01000561777072022012620270126BS370000"
type input "2027-01-26"
click at [260, 211] on div "Seleccionar certificado Seleccionar certificado" at bounding box center [335, 208] width 279 height 19
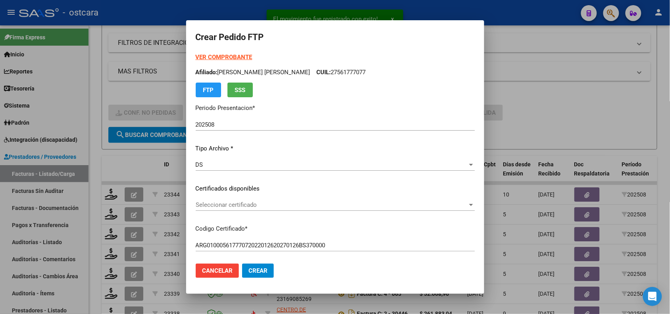
click at [268, 205] on span "Seleccionar certificado" at bounding box center [332, 204] width 272 height 7
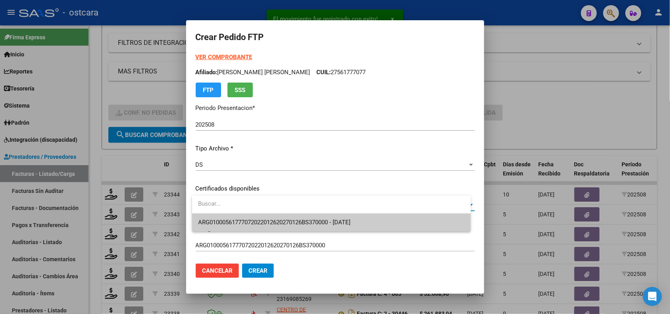
click at [272, 221] on span "ARG01000561777072022012620270126BS370000 - 2027-01-26" at bounding box center [274, 222] width 152 height 7
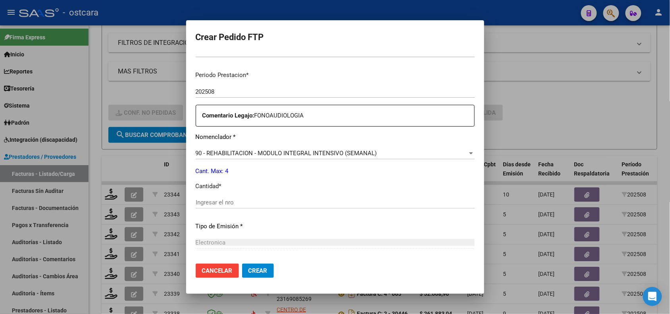
scroll to position [242, 0]
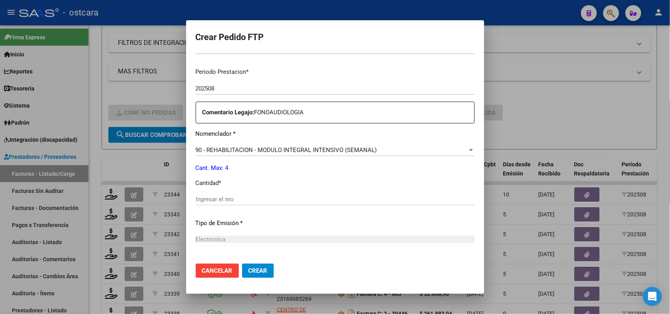
click at [271, 196] on input "Ingresar el nro" at bounding box center [335, 199] width 279 height 7
type input "4"
click at [266, 267] on span "Crear" at bounding box center [257, 270] width 19 height 7
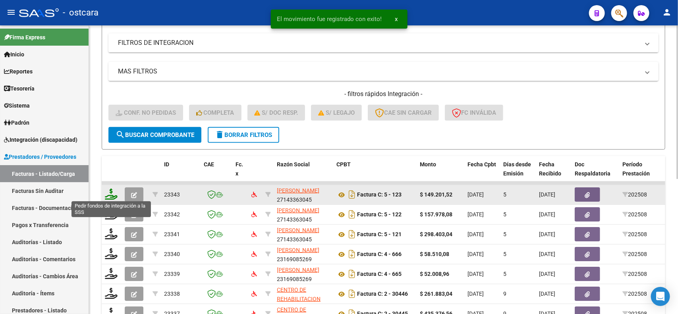
click at [112, 193] on icon at bounding box center [111, 194] width 13 height 11
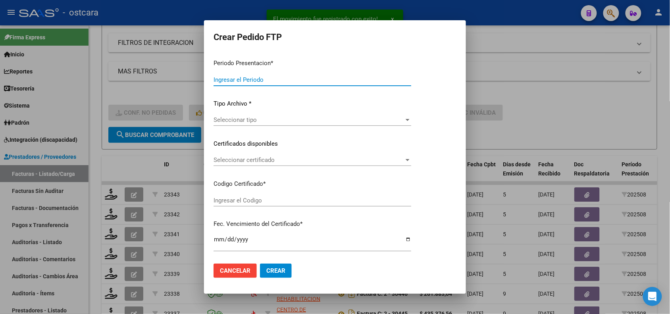
type input "202508"
type input "$ 149.201,52"
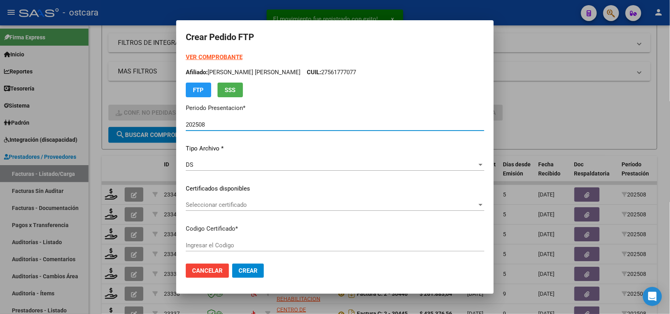
type input "ARG02000470734442016121620261216SFE15900"
type input "2026-12-16"
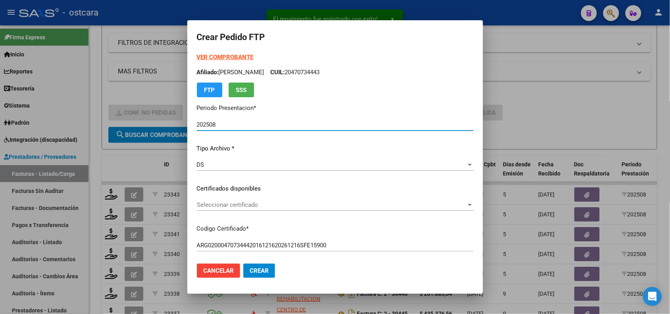
click at [312, 208] on div "Seleccionar certificado Seleccionar certificado" at bounding box center [335, 205] width 277 height 12
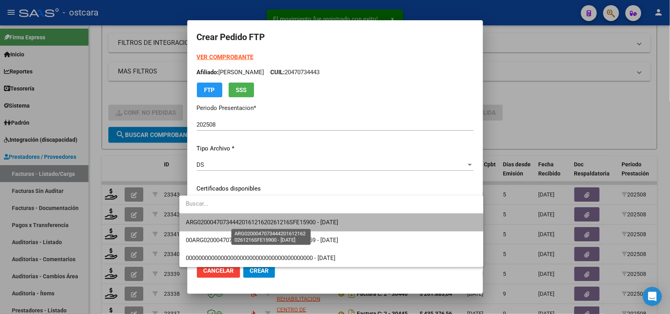
click at [316, 219] on span "ARG02000470734442016121620261216SFE15900 - 2026-12-16" at bounding box center [262, 222] width 152 height 7
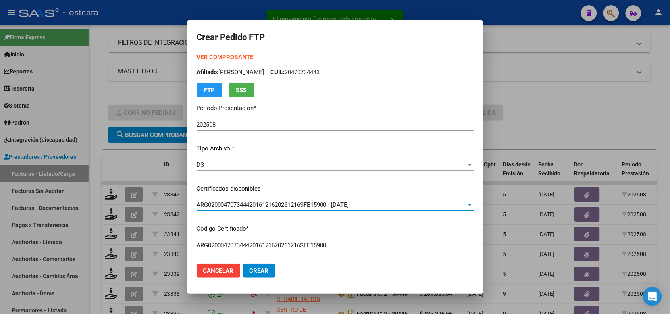
click at [221, 53] on div "VER COMPROBANTE ARCA Padrón Afiliado: MAIDANA FACUNDO MARTIN CUIL: 20470734443 …" at bounding box center [335, 75] width 277 height 44
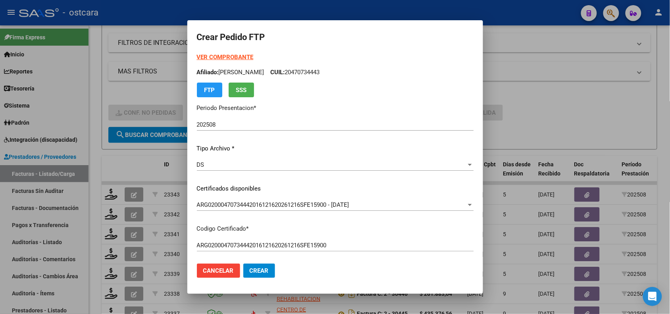
click at [221, 56] on strong "VER COMPROBANTE" at bounding box center [225, 57] width 57 height 7
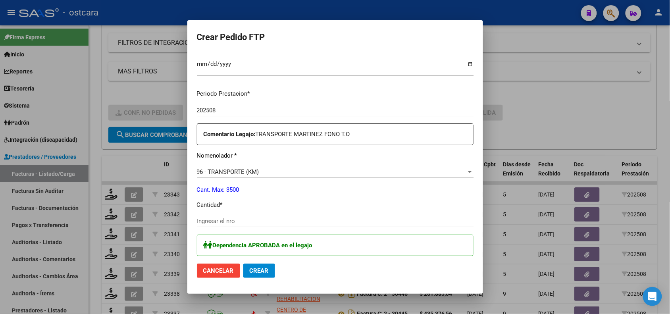
scroll to position [252, 0]
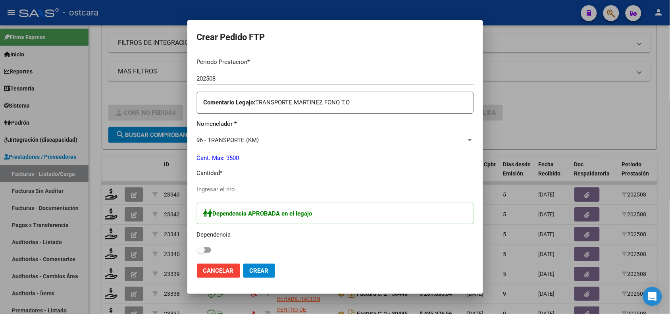
click at [287, 184] on div "Ingresar el nro" at bounding box center [335, 189] width 277 height 12
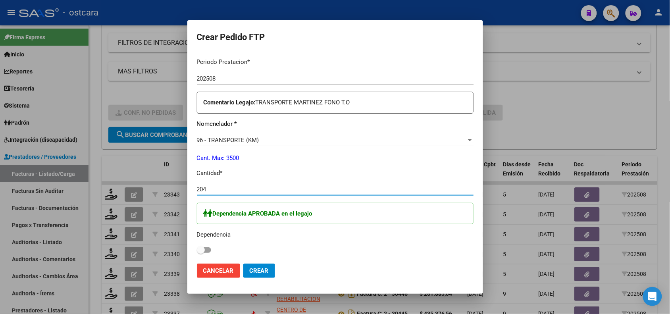
type input "204"
click at [197, 251] on span at bounding box center [201, 250] width 8 height 8
click at [200, 253] on input "checkbox" at bounding box center [200, 253] width 0 height 0
checkbox input "true"
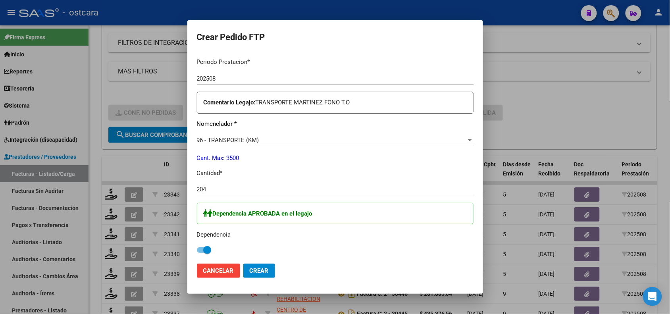
click at [250, 270] on span "Crear" at bounding box center [259, 270] width 19 height 7
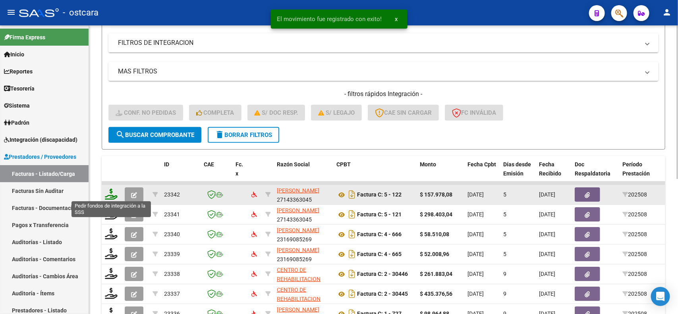
click at [110, 192] on icon at bounding box center [111, 194] width 13 height 11
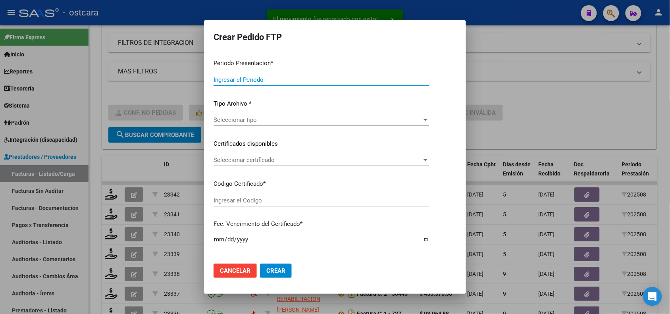
type input "202508"
type input "$ 157.978,08"
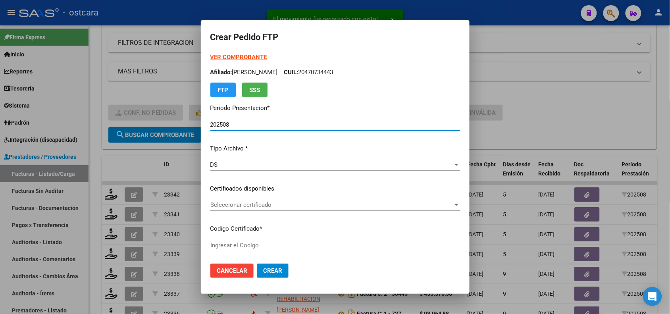
type input "ARG02000547703422022121420321214SFE15900"
type input "2032-12-14"
click at [235, 201] on span "Seleccionar certificado" at bounding box center [331, 204] width 243 height 7
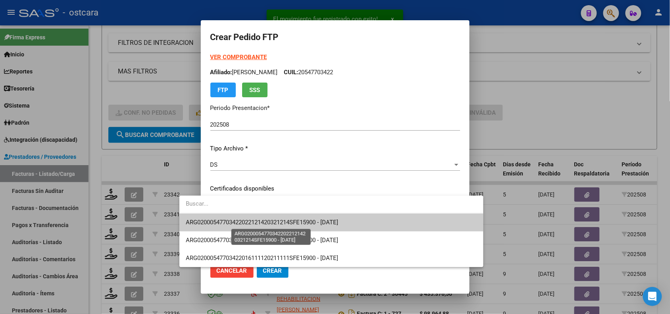
click at [239, 220] on span "ARG02000547703422022121420321214SFE15900 - 2032-12-14" at bounding box center [262, 222] width 152 height 7
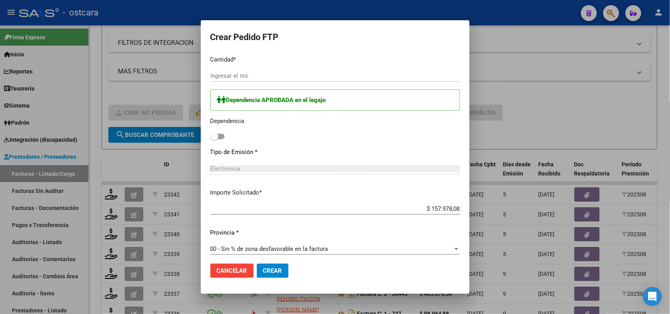
scroll to position [0, 0]
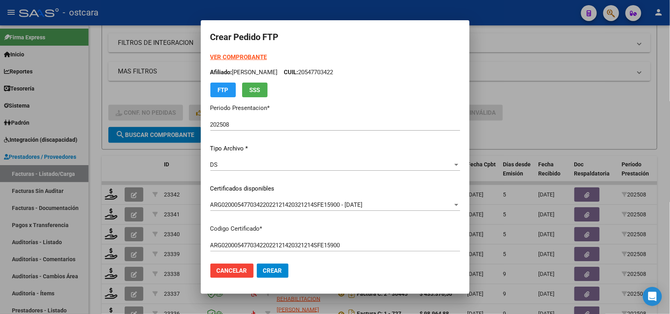
click at [210, 55] on strong "VER COMPROBANTE" at bounding box center [238, 57] width 57 height 7
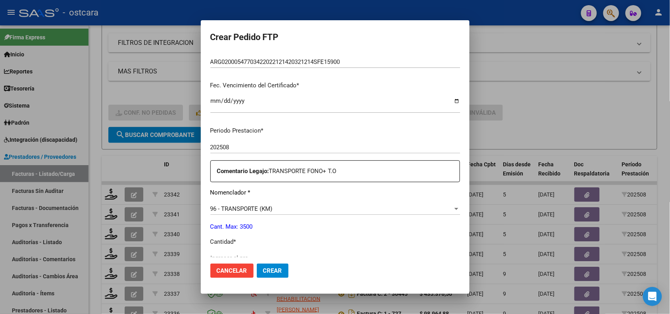
scroll to position [219, 0]
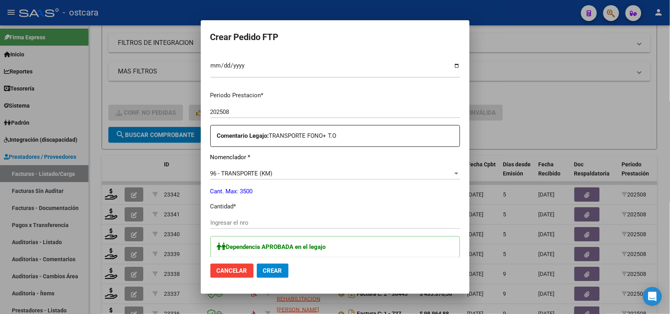
click at [263, 223] on input "Ingresar el nro" at bounding box center [335, 222] width 250 height 7
type input "216"
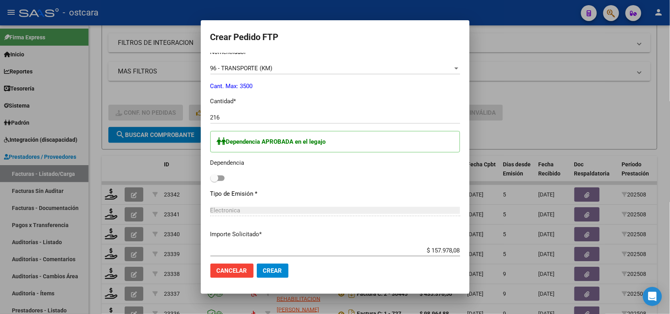
click at [210, 180] on span at bounding box center [214, 178] width 8 height 8
click at [214, 181] on input "checkbox" at bounding box center [214, 181] width 0 height 0
checkbox input "true"
click at [257, 265] on button "Crear" at bounding box center [273, 271] width 32 height 14
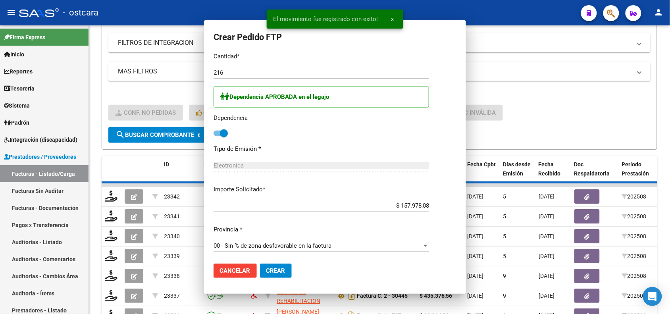
scroll to position [279, 0]
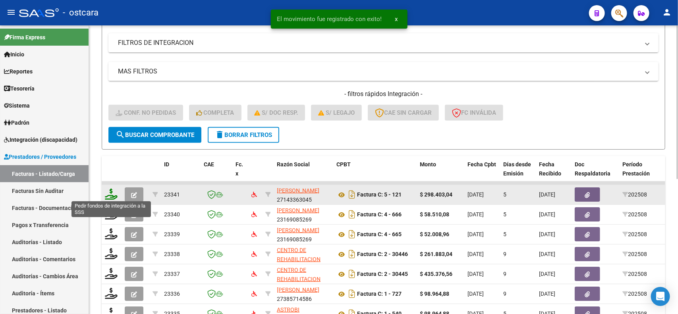
click at [107, 193] on icon at bounding box center [111, 194] width 13 height 11
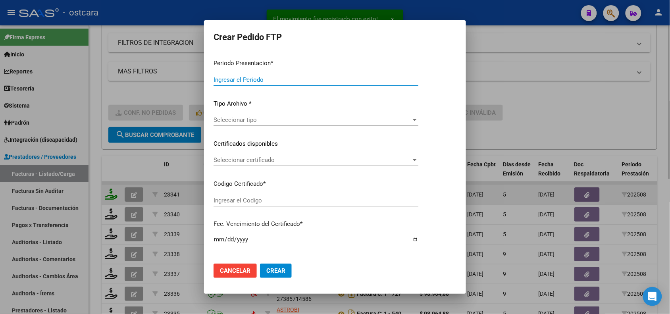
type input "202508"
type input "$ 298.403,04"
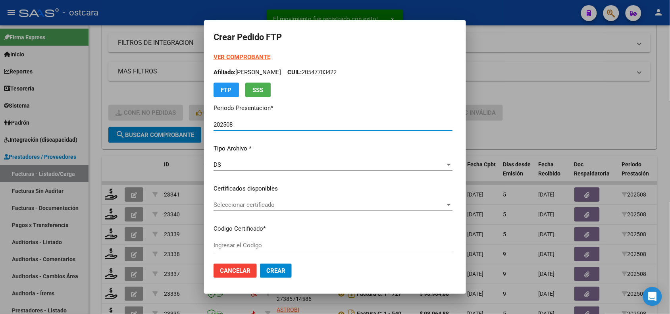
type input "ARG01000568549862019121720241217SFE15900"
type input "2025-12-17"
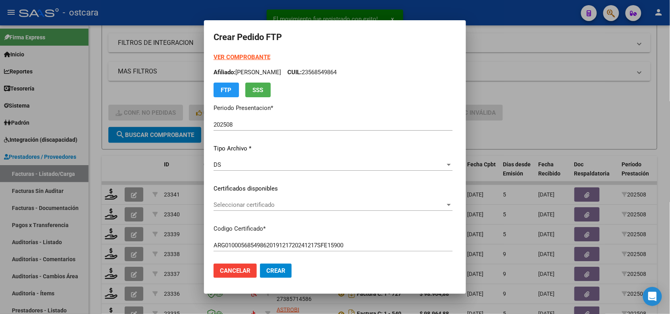
click at [214, 56] on strong "VER COMPROBANTE" at bounding box center [242, 57] width 57 height 7
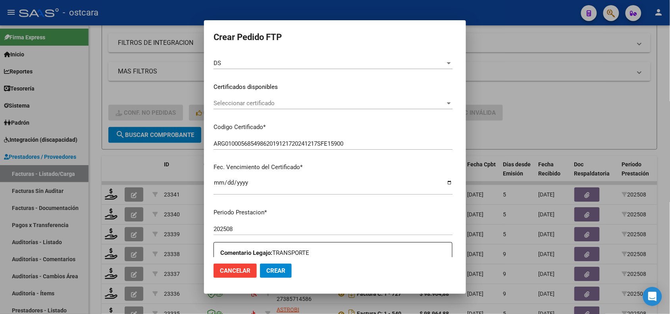
click at [380, 100] on span "Seleccionar certificado" at bounding box center [330, 103] width 232 height 7
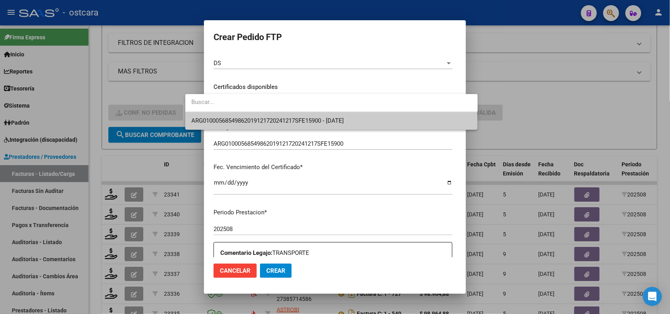
click at [366, 117] on span "ARG01000568549862019121720241217SFE15900 - 2025-12-17" at bounding box center [332, 121] width 280 height 18
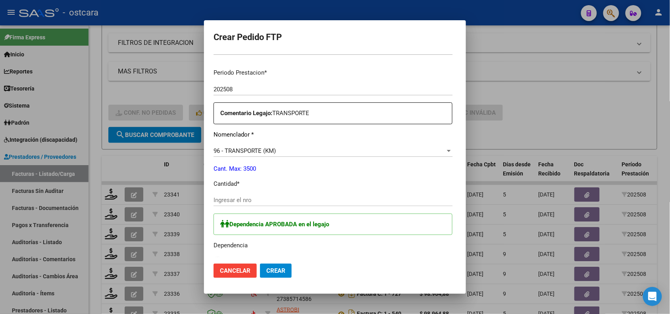
scroll to position [250, 0]
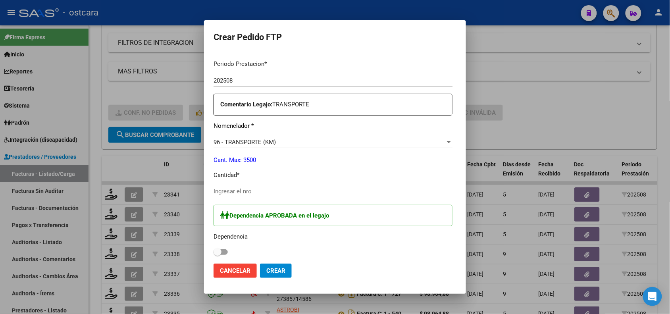
click at [344, 189] on input "Ingresar el nro" at bounding box center [333, 191] width 239 height 7
type input "409"
click at [214, 249] on span at bounding box center [221, 252] width 14 height 6
click at [217, 255] on input "checkbox" at bounding box center [217, 255] width 0 height 0
checkbox input "true"
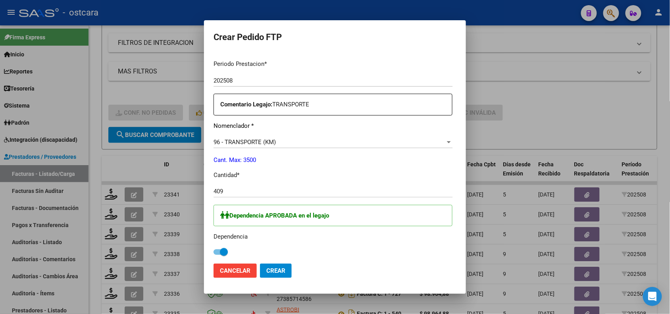
click at [260, 275] on button "Crear" at bounding box center [276, 271] width 32 height 14
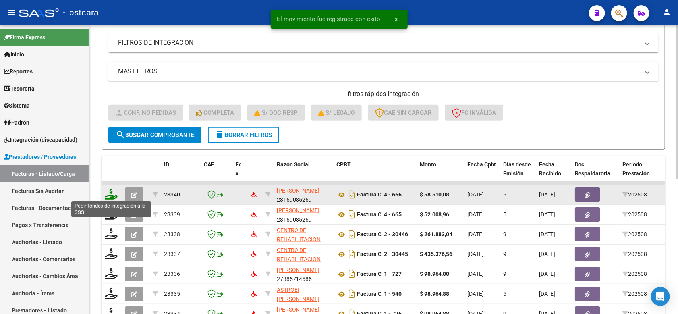
click at [110, 192] on icon at bounding box center [111, 194] width 13 height 11
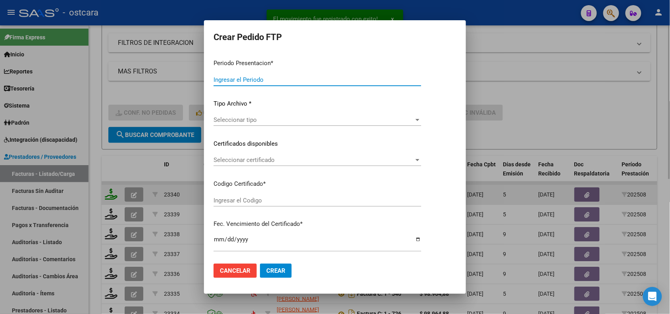
type input "202508"
type input "$ 58.510,08"
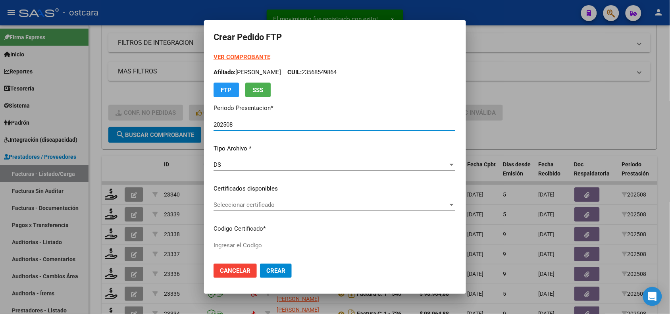
type input "ARG01000454916552017051520270515SFE15900"
type input "2027-05-15"
click at [221, 204] on span "Seleccionar certificado" at bounding box center [331, 204] width 235 height 7
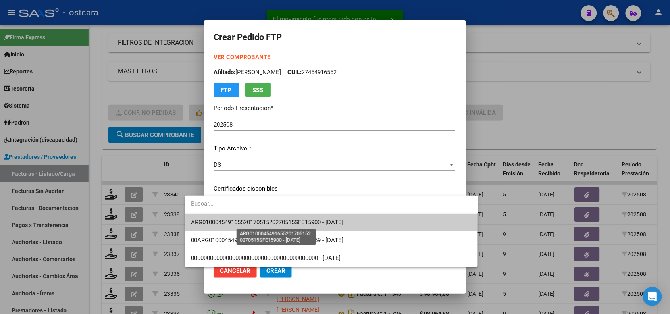
click at [223, 220] on span "ARG01000454916552017051520270515SFE15900 - 2027-05-15" at bounding box center [267, 222] width 152 height 7
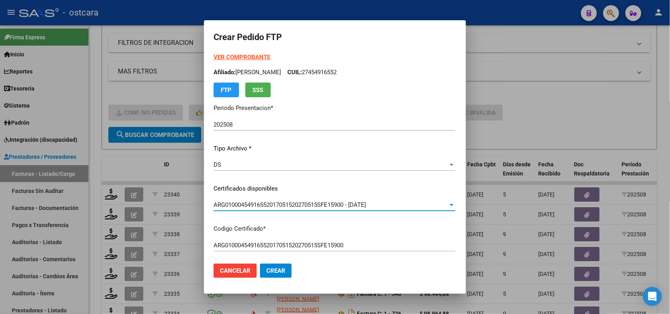
click at [222, 58] on strong "VER COMPROBANTE" at bounding box center [242, 57] width 57 height 7
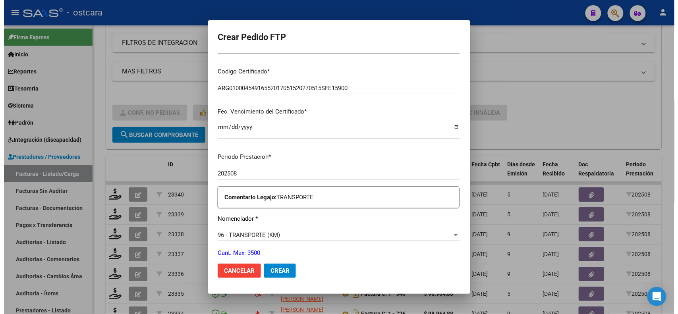
scroll to position [233, 0]
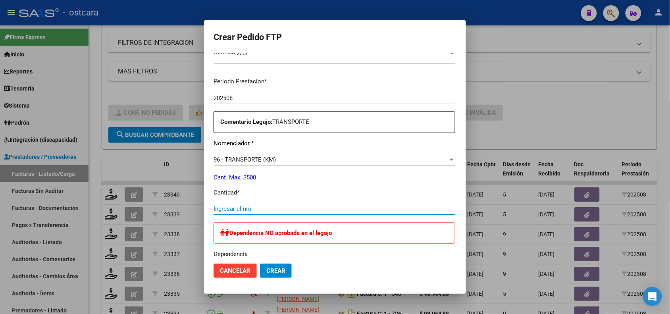
click at [301, 205] on input "Ingresar el nro" at bounding box center [335, 208] width 242 height 7
type input "108"
click at [260, 266] on button "Crear" at bounding box center [276, 271] width 32 height 14
